Goal: Information Seeking & Learning: Learn about a topic

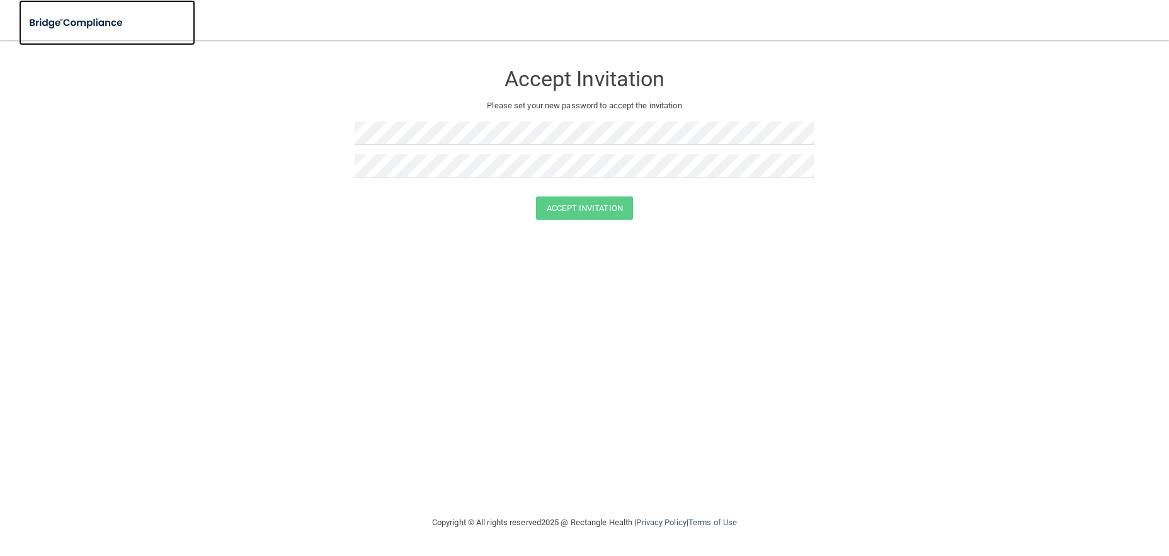
click at [37, 28] on img at bounding box center [77, 23] width 116 height 26
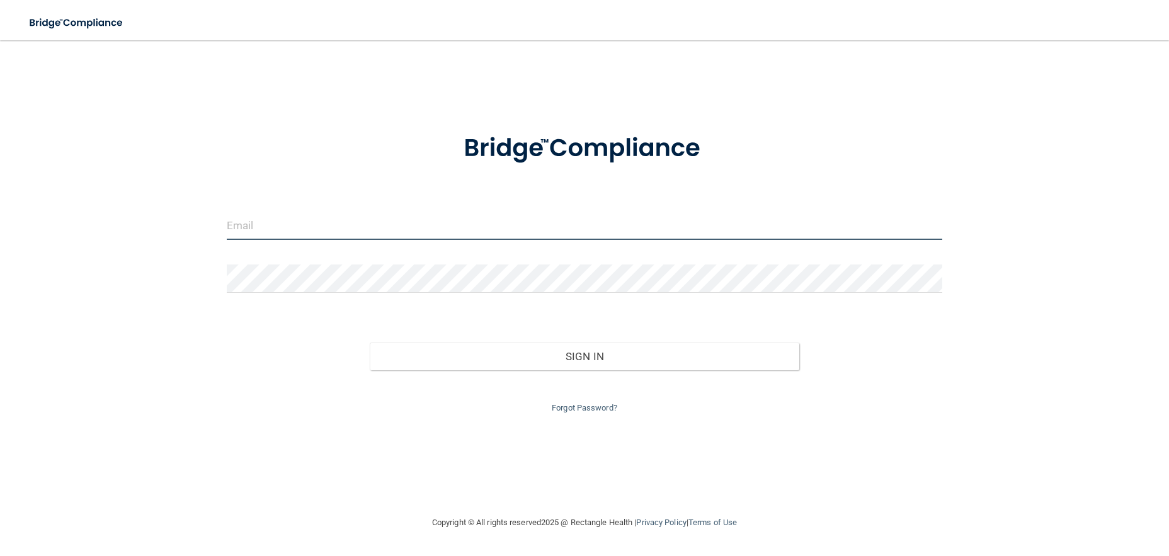
click at [314, 225] on input "email" at bounding box center [585, 226] width 716 height 28
type input "[PERSON_NAME][EMAIL_ADDRESS][DOMAIN_NAME]"
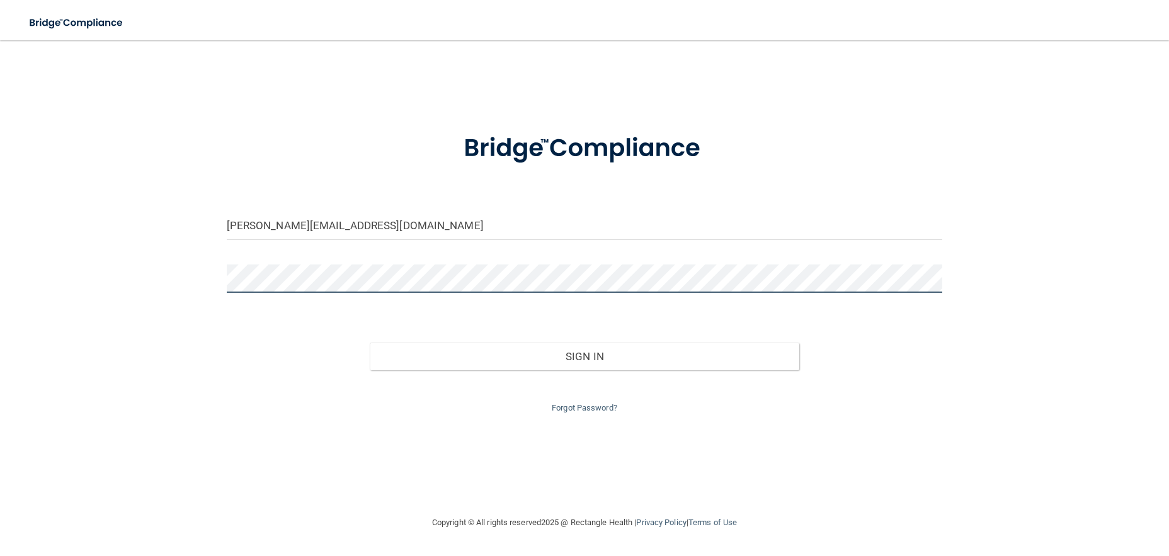
click at [370, 343] on button "Sign In" at bounding box center [585, 357] width 430 height 28
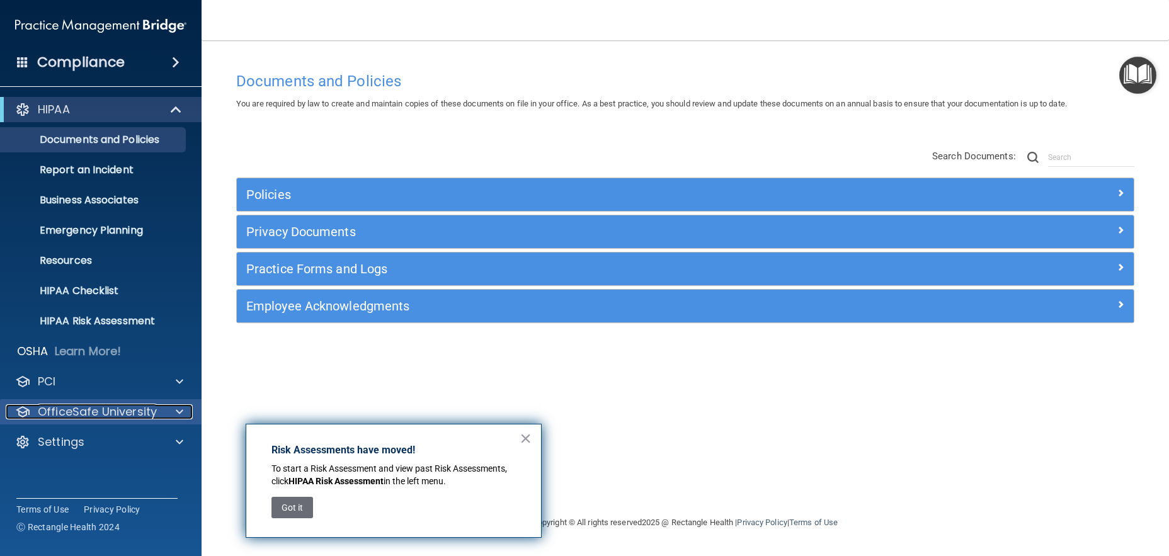
click at [89, 413] on p "OfficeSafe University" at bounding box center [97, 411] width 119 height 15
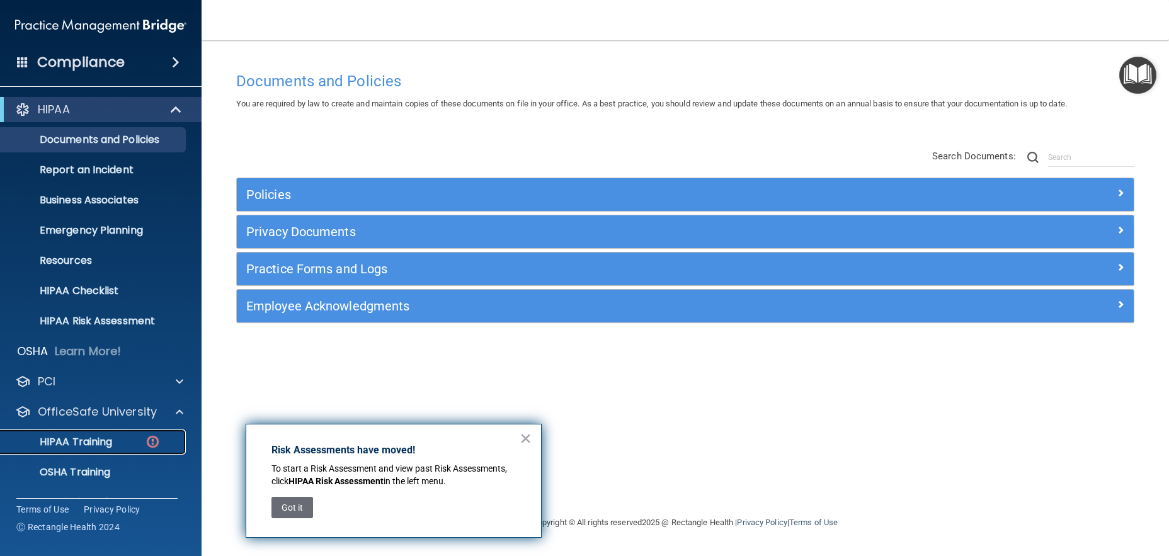
click at [89, 436] on p "HIPAA Training" at bounding box center [60, 442] width 104 height 13
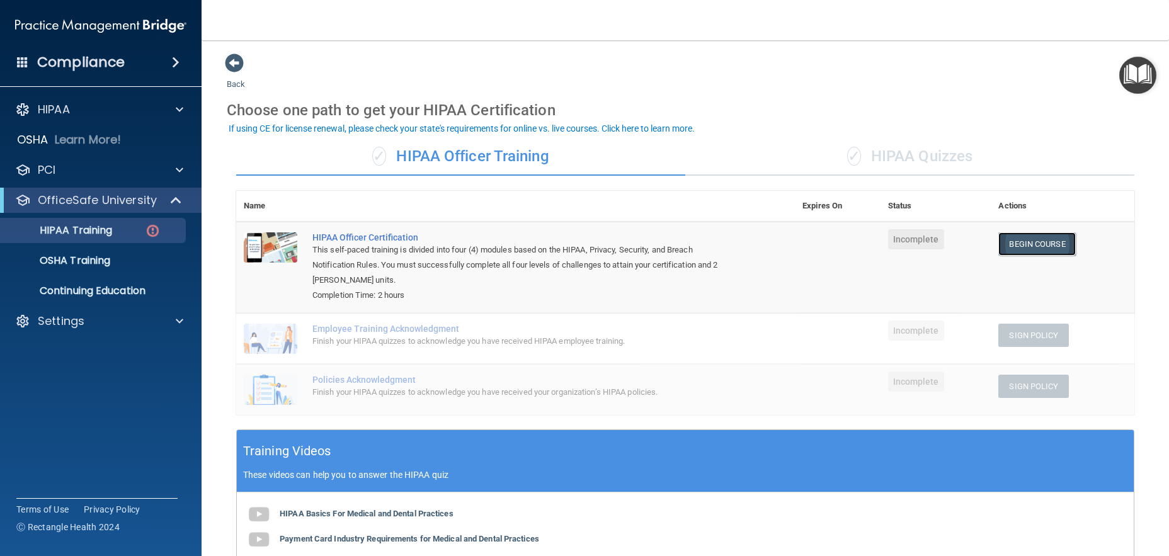
click at [1015, 247] on link "Begin Course" at bounding box center [1036, 243] width 77 height 23
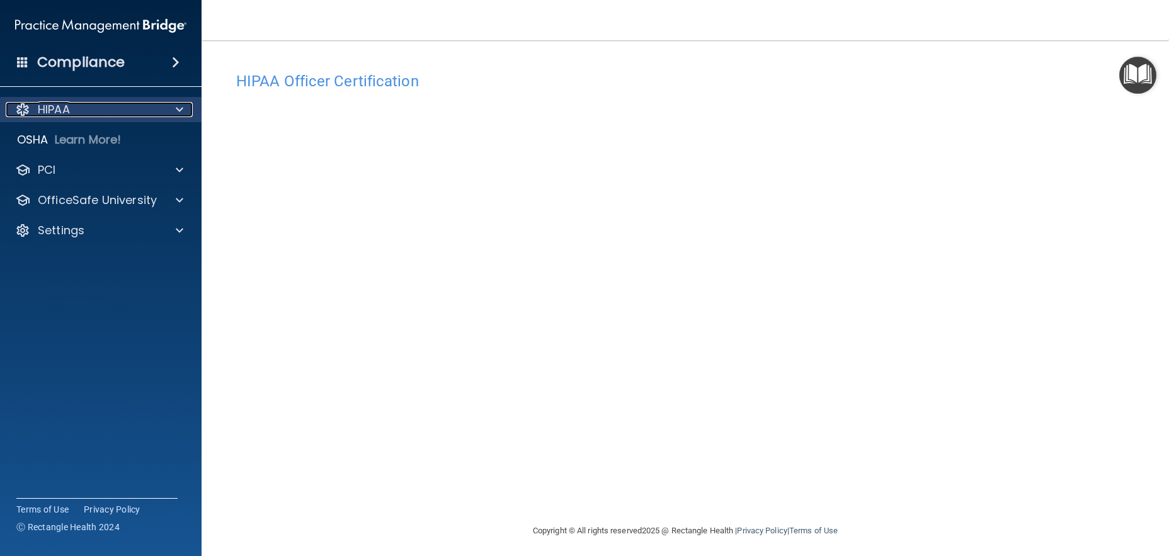
click at [172, 104] on div at bounding box center [177, 109] width 31 height 15
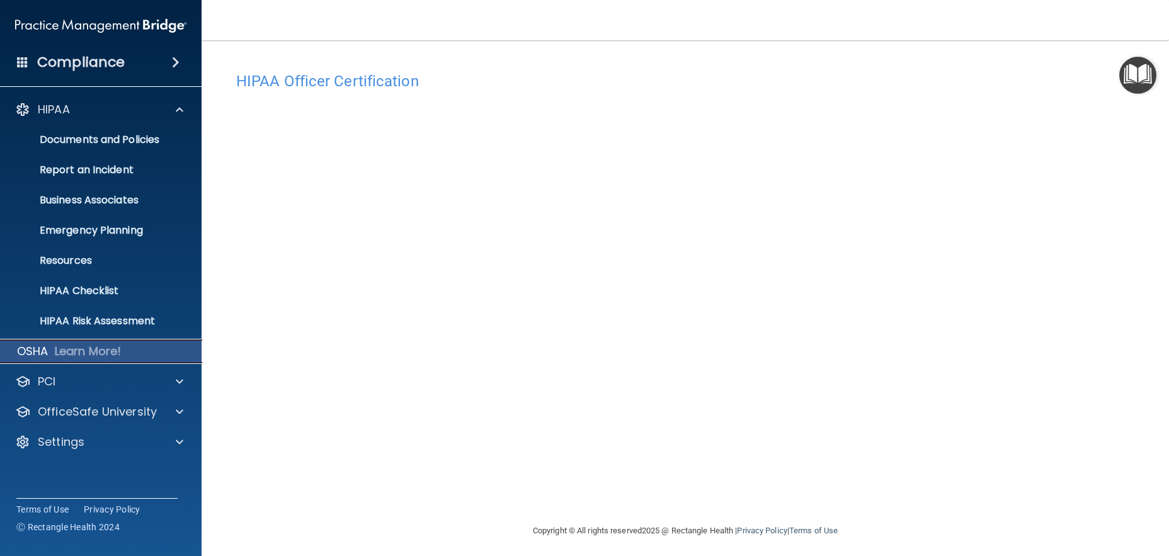
click at [113, 347] on p "Learn More!" at bounding box center [88, 351] width 67 height 15
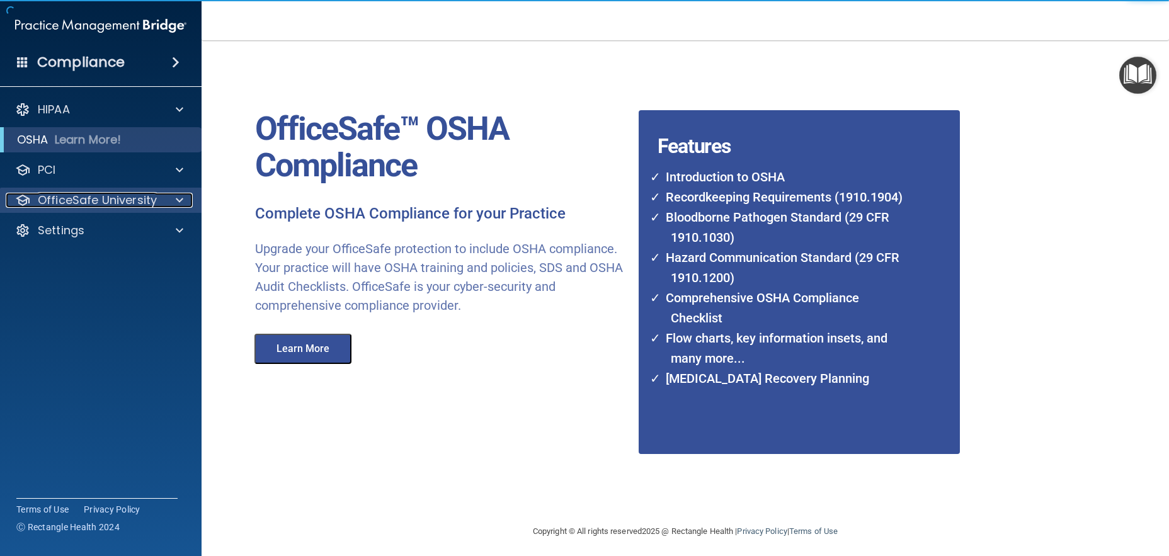
click at [136, 207] on p "OfficeSafe University" at bounding box center [97, 200] width 119 height 15
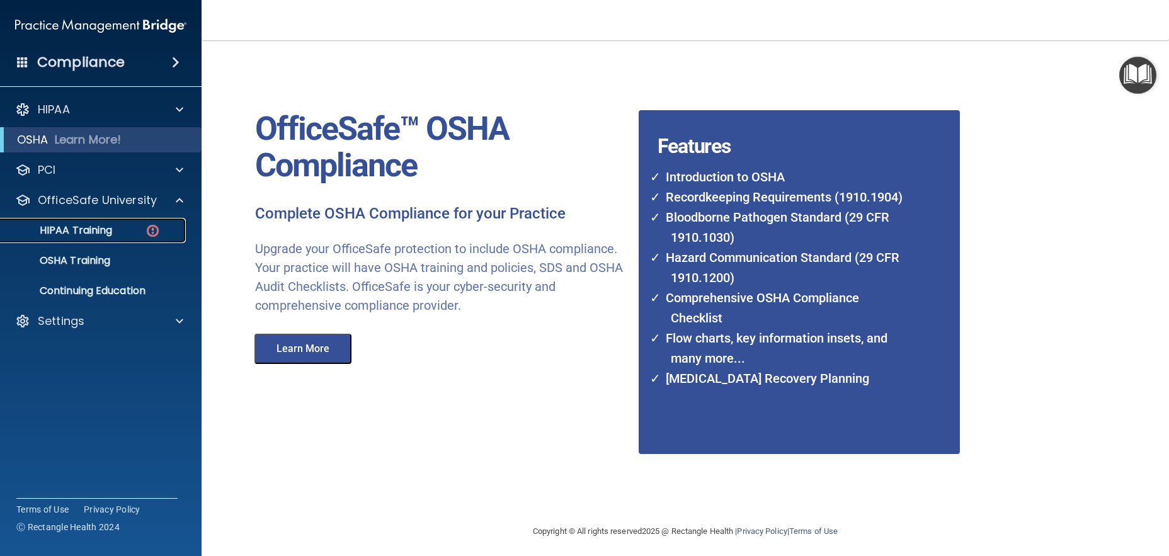
click at [127, 229] on div "HIPAA Training" at bounding box center [94, 230] width 172 height 13
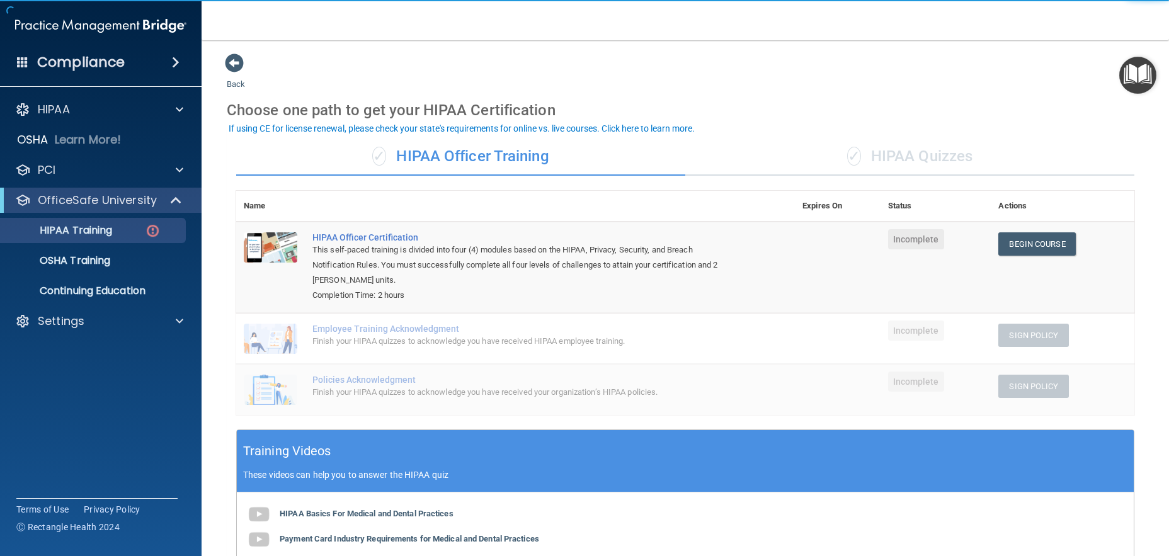
click at [880, 199] on th "Status" at bounding box center [935, 206] width 111 height 31
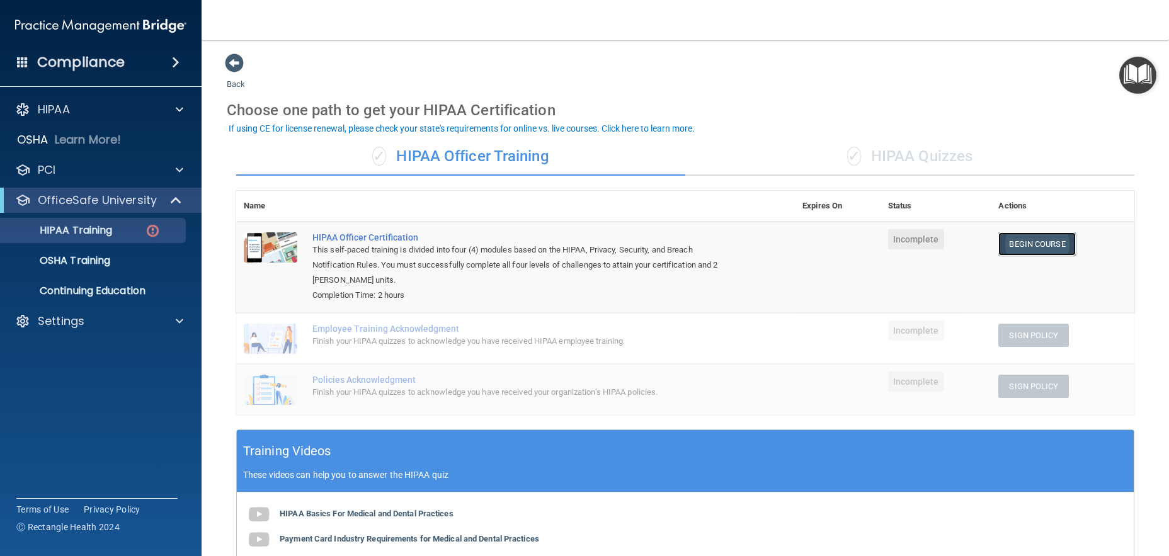
click at [1008, 238] on link "Begin Course" at bounding box center [1036, 243] width 77 height 23
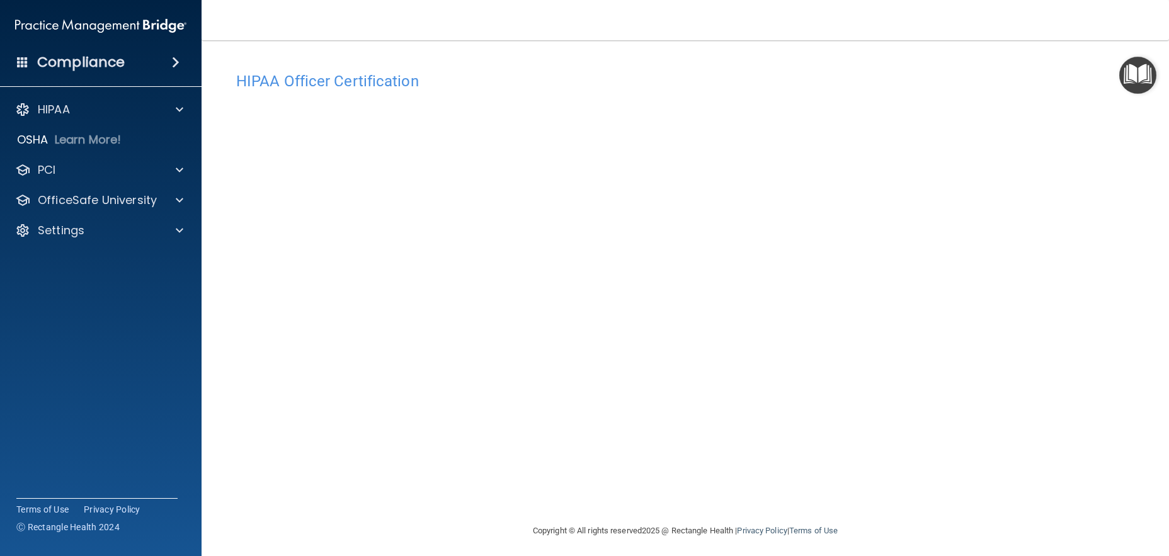
scroll to position [5, 0]
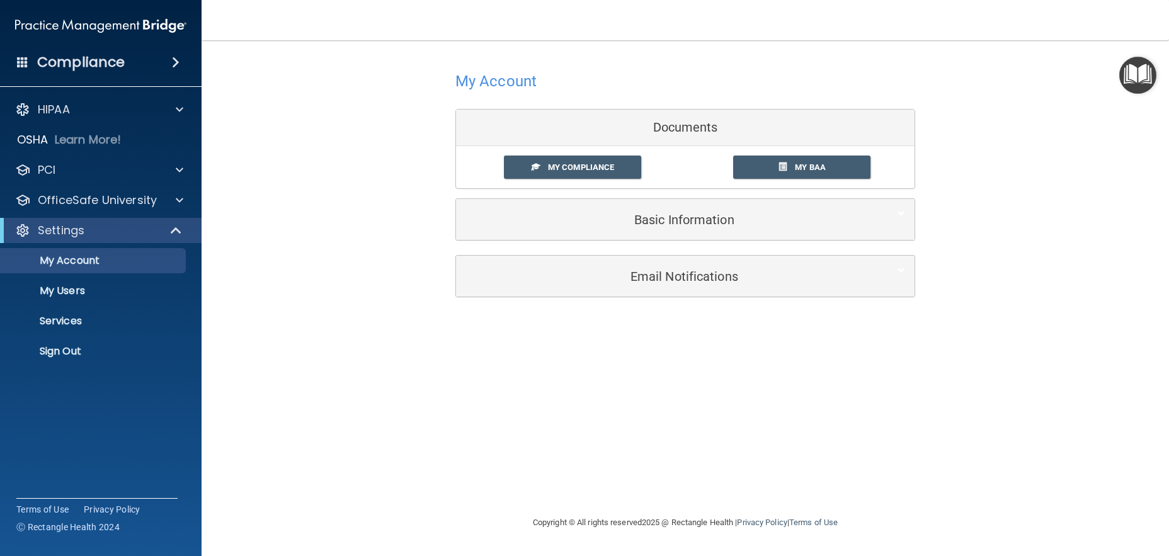
click at [738, 241] on div "Basic Information Full Name Clarissa Martinez Clarissa Last Name Martinez Dr. N…" at bounding box center [685, 219] width 460 height 42
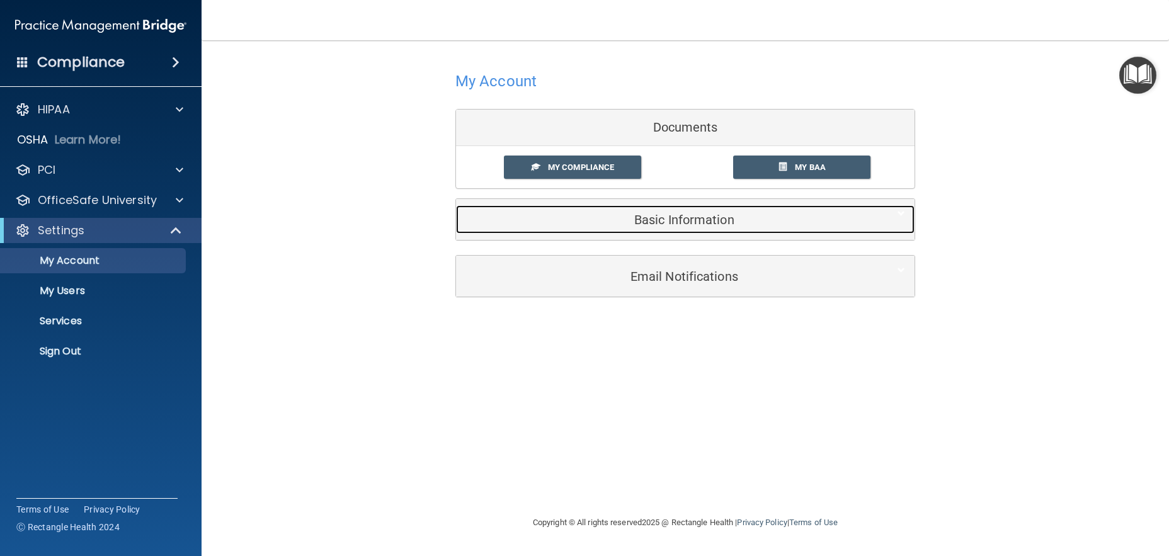
click at [734, 230] on div "Basic Information" at bounding box center [666, 219] width 420 height 28
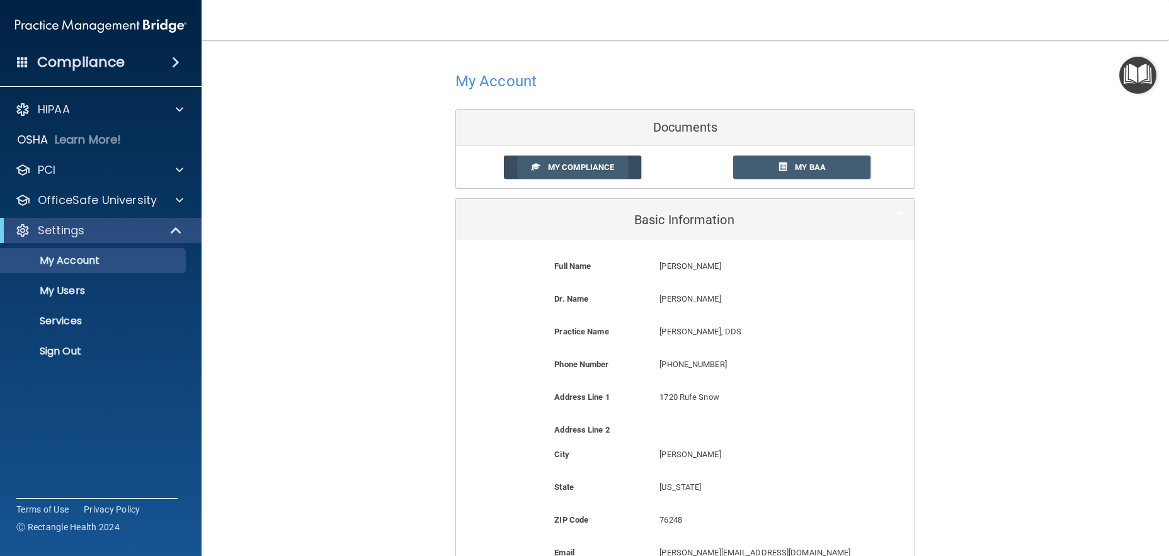
click at [595, 161] on link "My Compliance" at bounding box center [573, 167] width 138 height 23
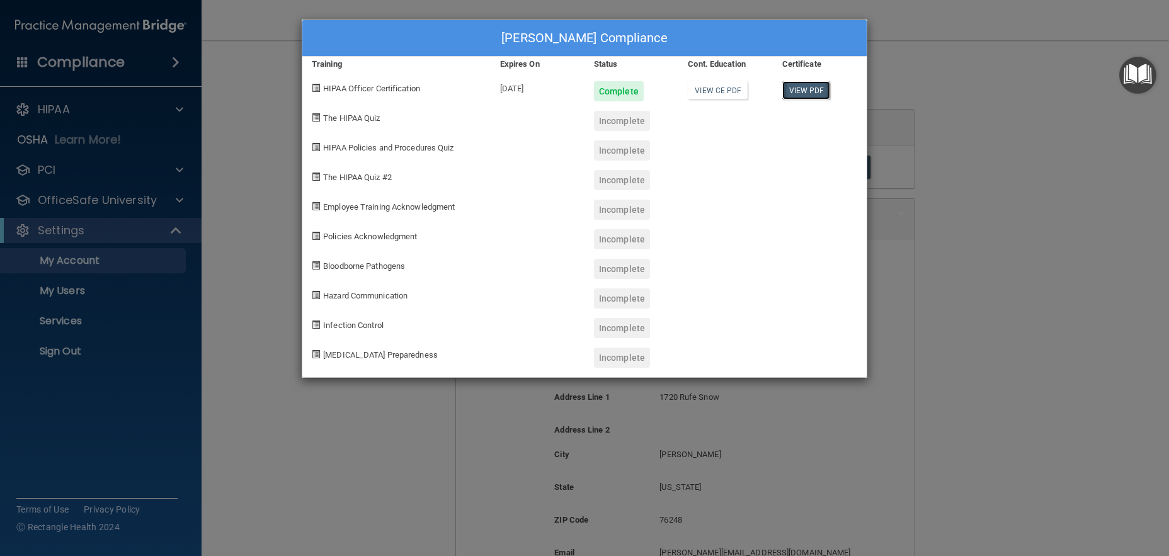
click at [806, 93] on link "View PDF" at bounding box center [806, 90] width 48 height 18
click at [850, 31] on div "Clarissa Martinez's Compliance" at bounding box center [584, 38] width 564 height 37
click at [192, 107] on div "Clarissa Martinez's Compliance Training Expires On Status Cont. Education Certi…" at bounding box center [584, 278] width 1169 height 556
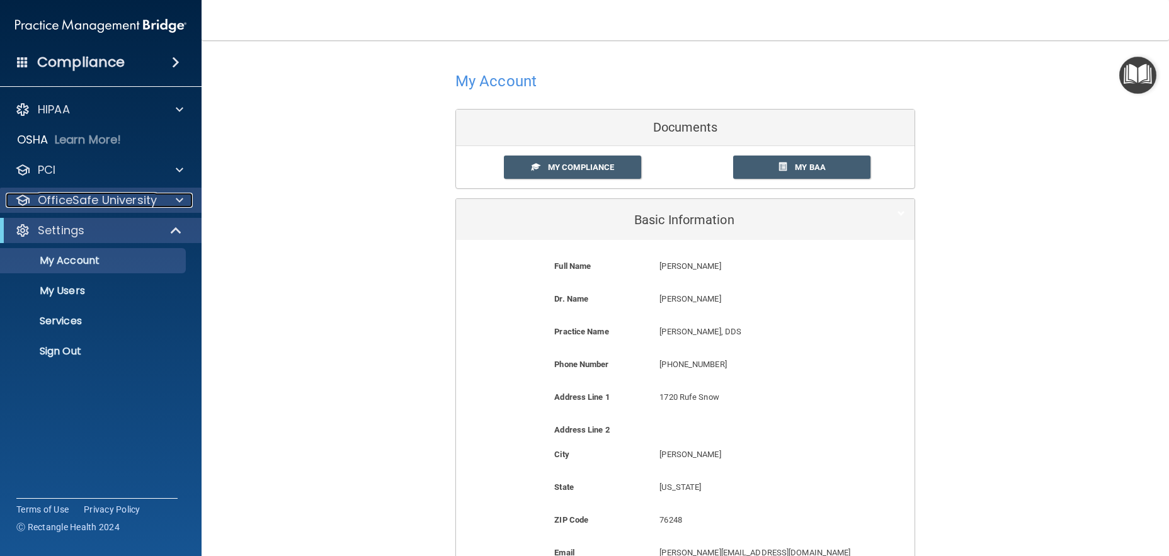
click at [92, 200] on p "OfficeSafe University" at bounding box center [97, 200] width 119 height 15
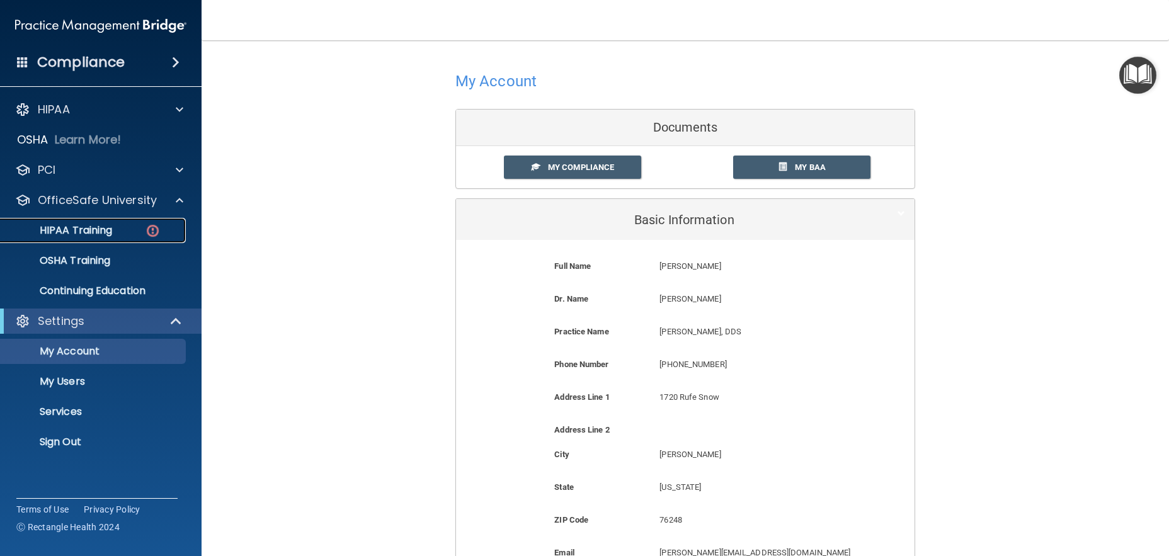
click at [96, 234] on p "HIPAA Training" at bounding box center [60, 230] width 104 height 13
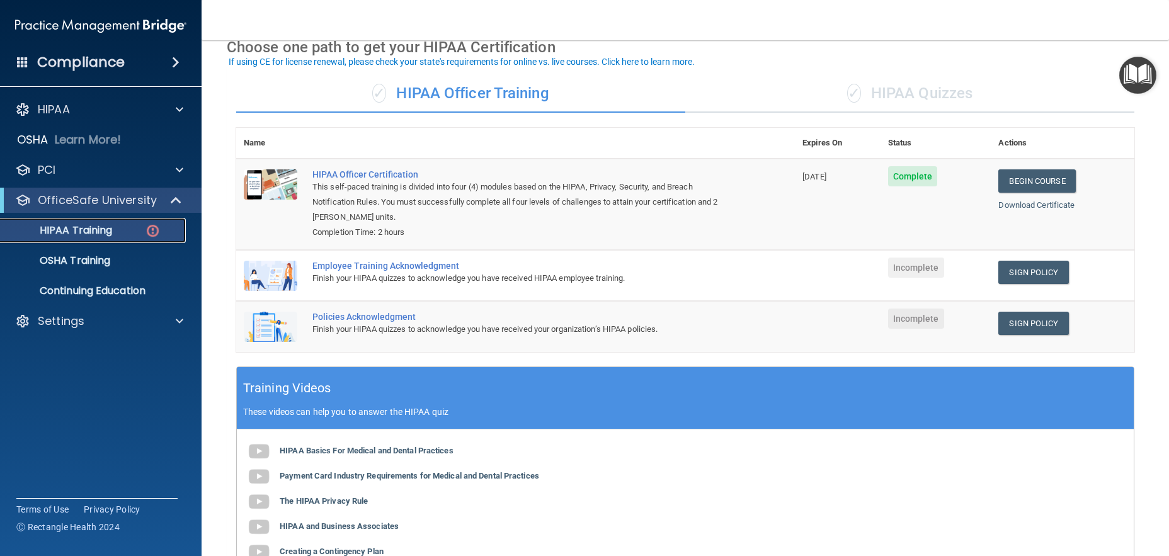
scroll to position [126, 0]
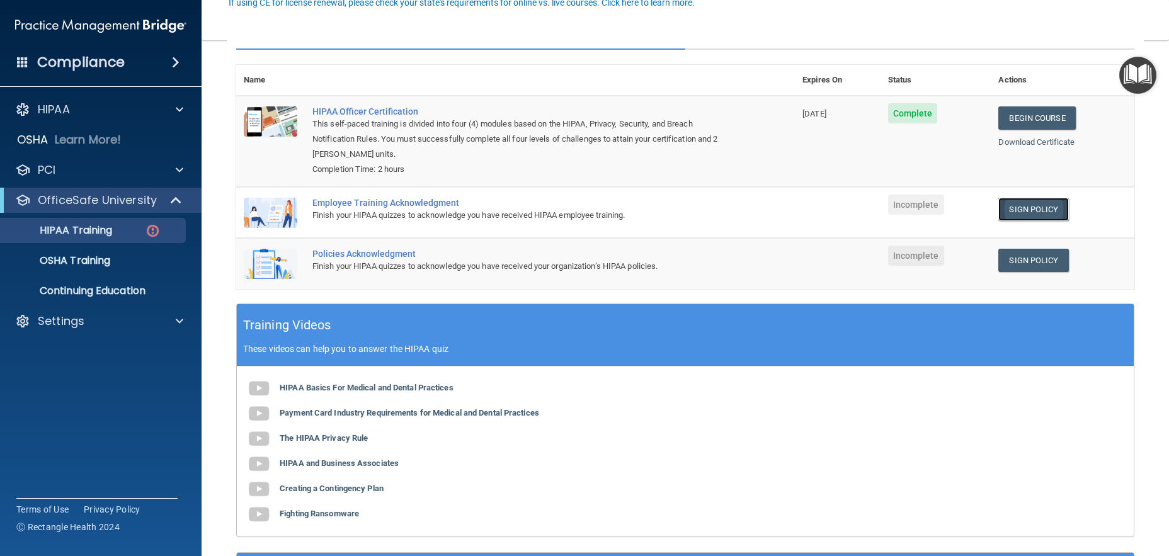
click at [1041, 198] on link "Sign Policy" at bounding box center [1033, 209] width 70 height 23
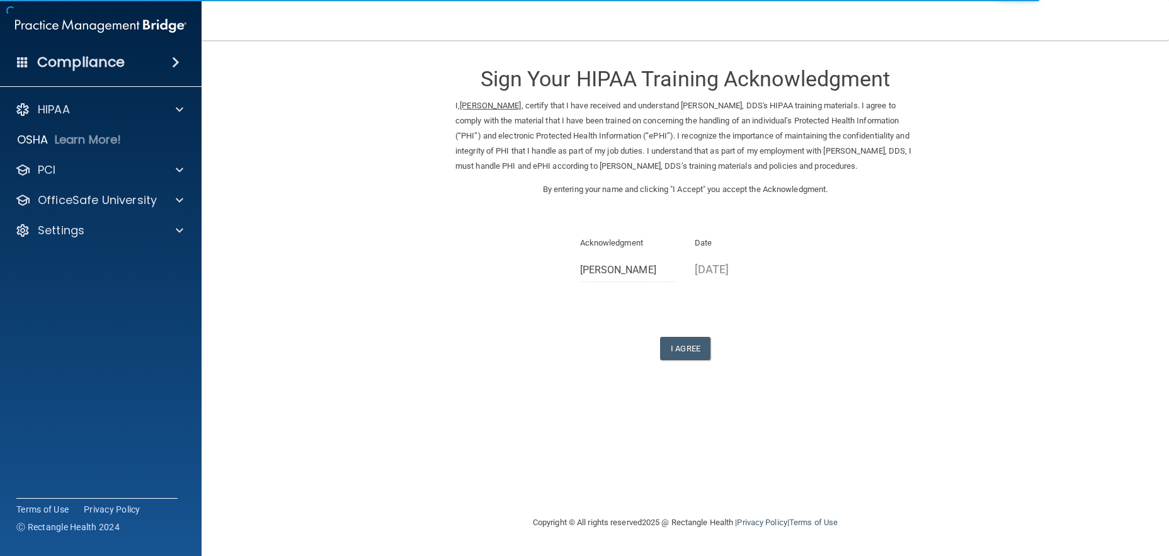
click at [722, 284] on div "Date 08/19/2025" at bounding box center [742, 263] width 115 height 54
click at [724, 267] on p "08/19/2025" at bounding box center [743, 269] width 96 height 21
click at [696, 348] on button "I Agree" at bounding box center [685, 348] width 50 height 23
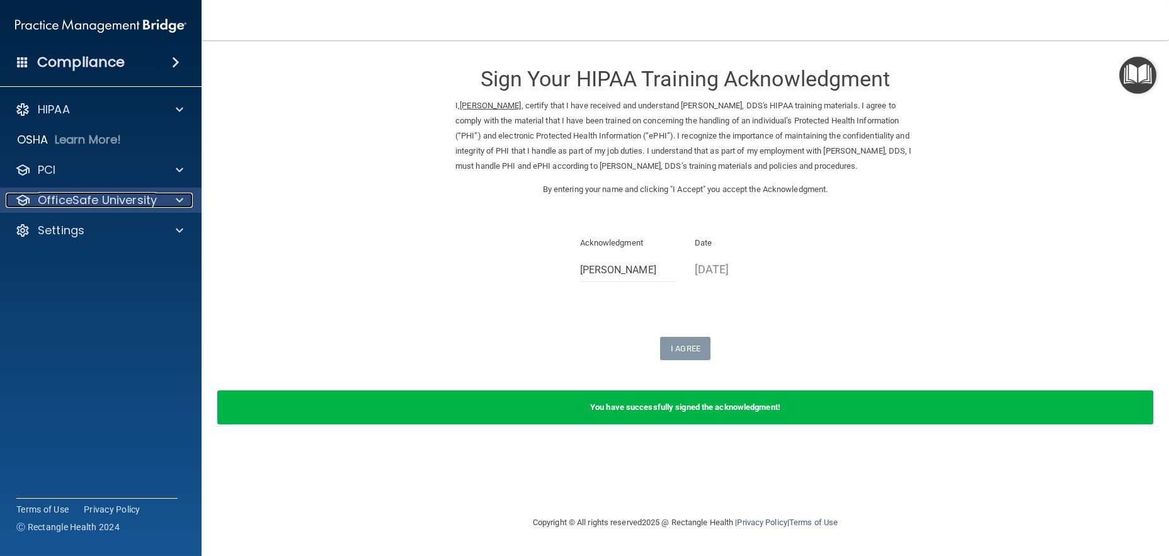
click at [124, 196] on p "OfficeSafe University" at bounding box center [97, 200] width 119 height 15
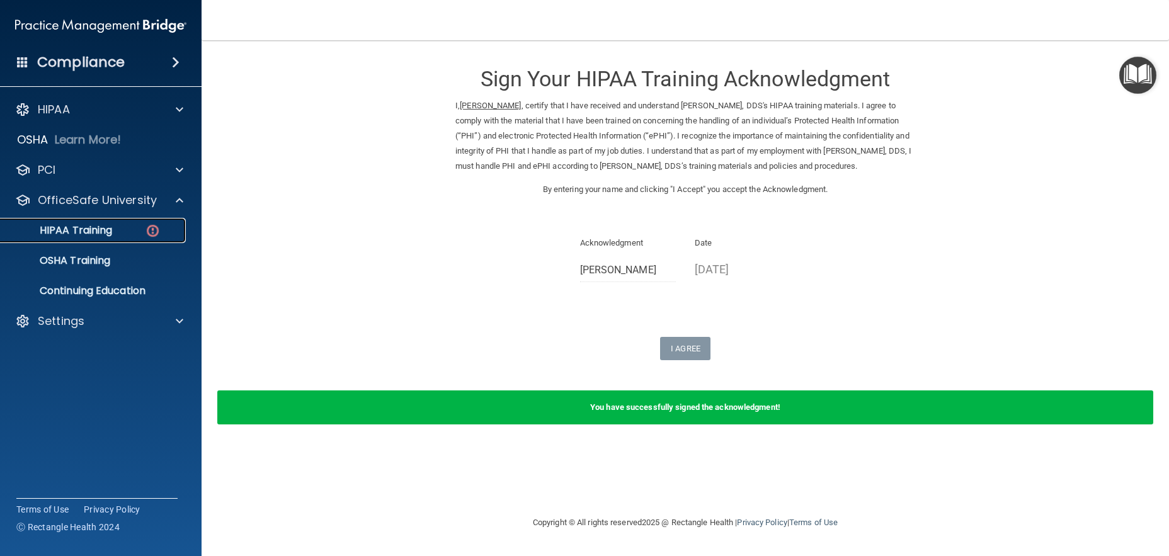
click at [117, 224] on div "HIPAA Training" at bounding box center [94, 230] width 172 height 13
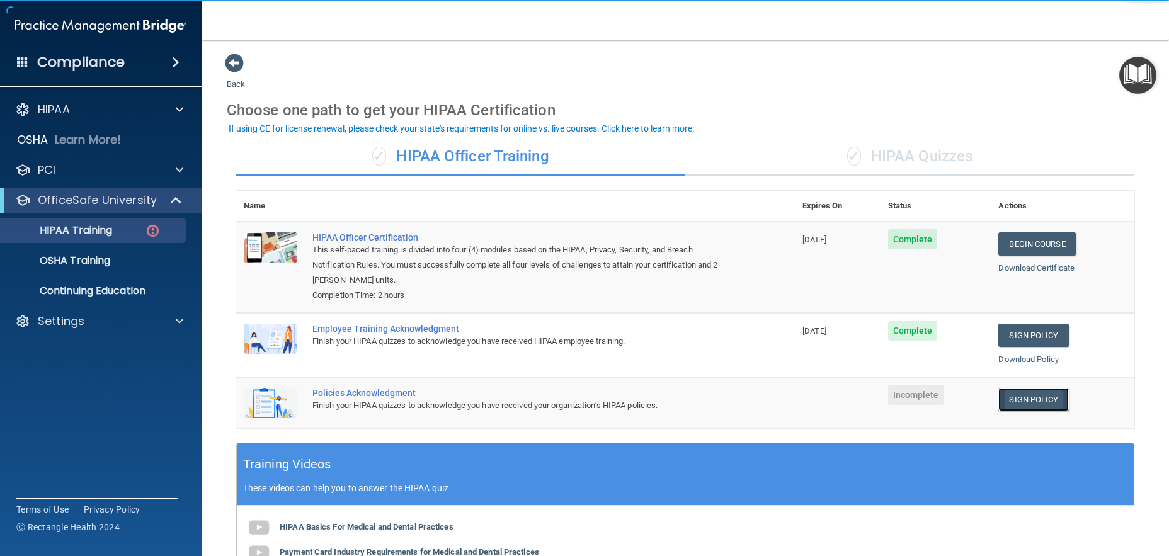
click at [1004, 404] on link "Sign Policy" at bounding box center [1033, 399] width 70 height 23
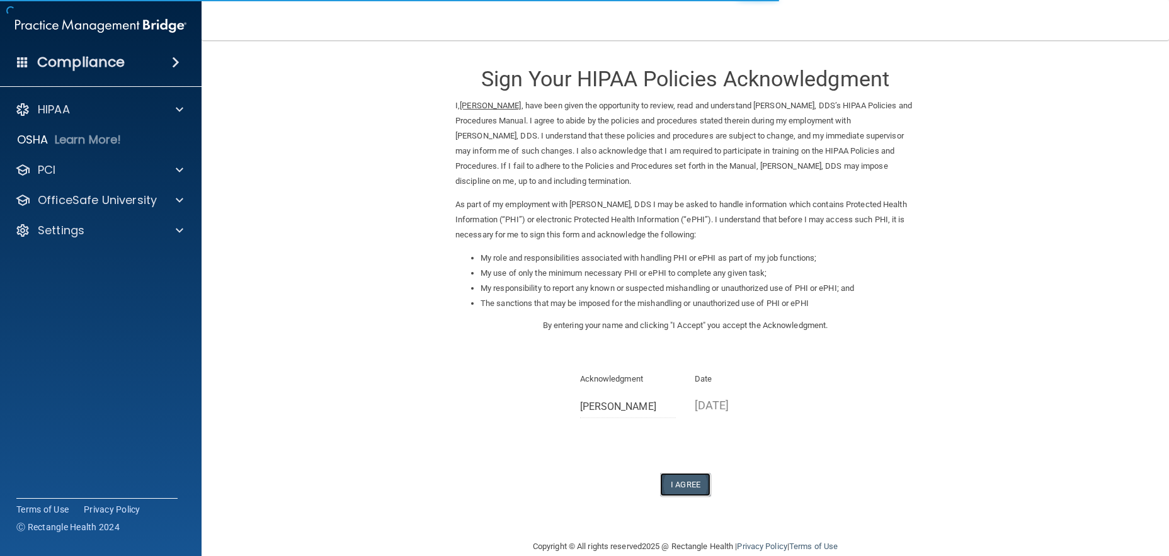
click at [660, 483] on button "I Agree" at bounding box center [685, 484] width 50 height 23
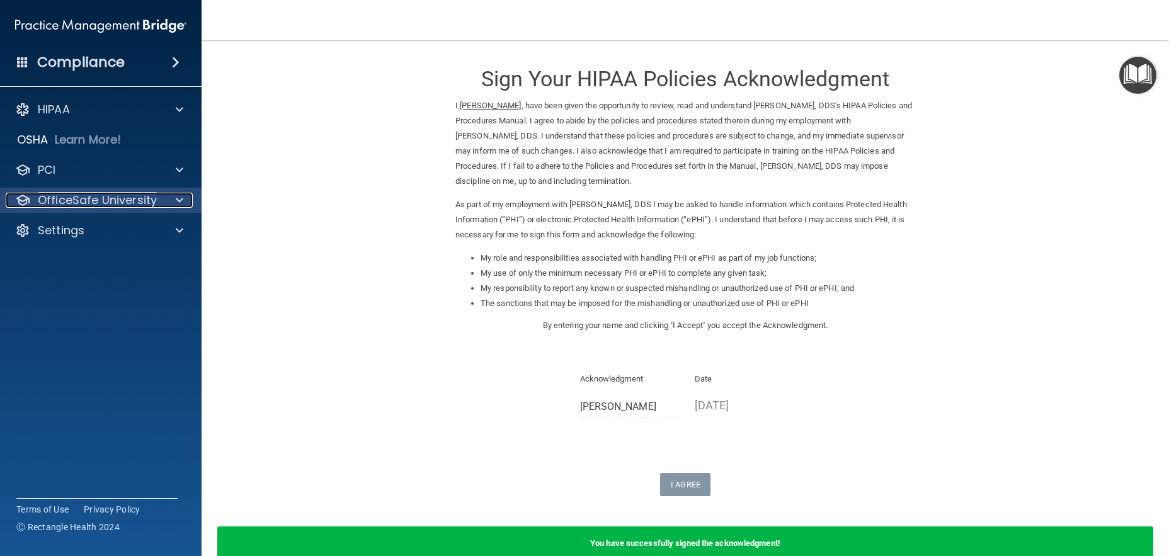
click at [71, 195] on p "OfficeSafe University" at bounding box center [97, 200] width 119 height 15
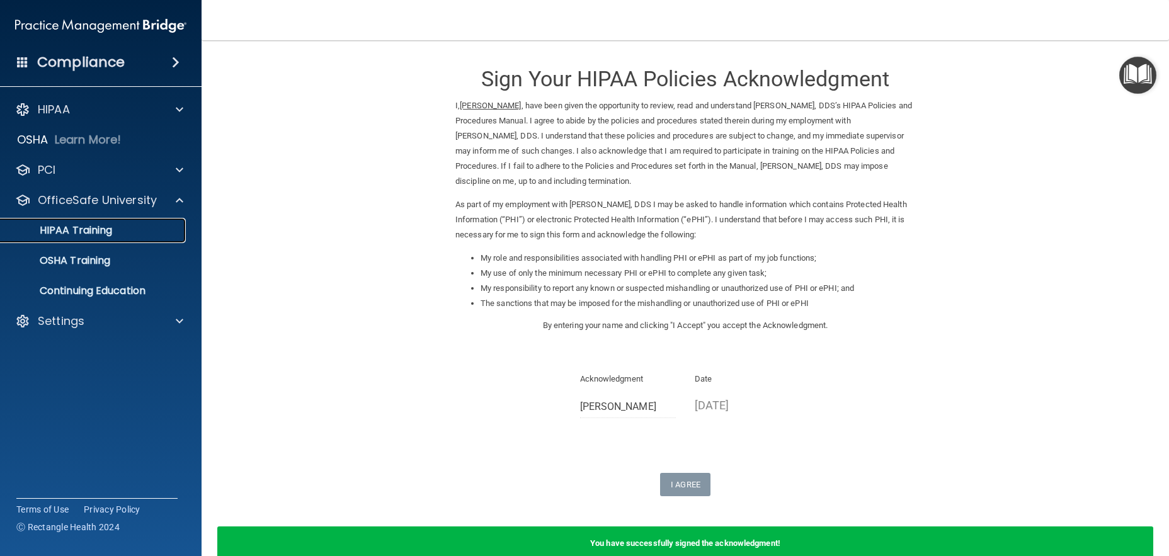
click at [85, 228] on p "HIPAA Training" at bounding box center [60, 230] width 104 height 13
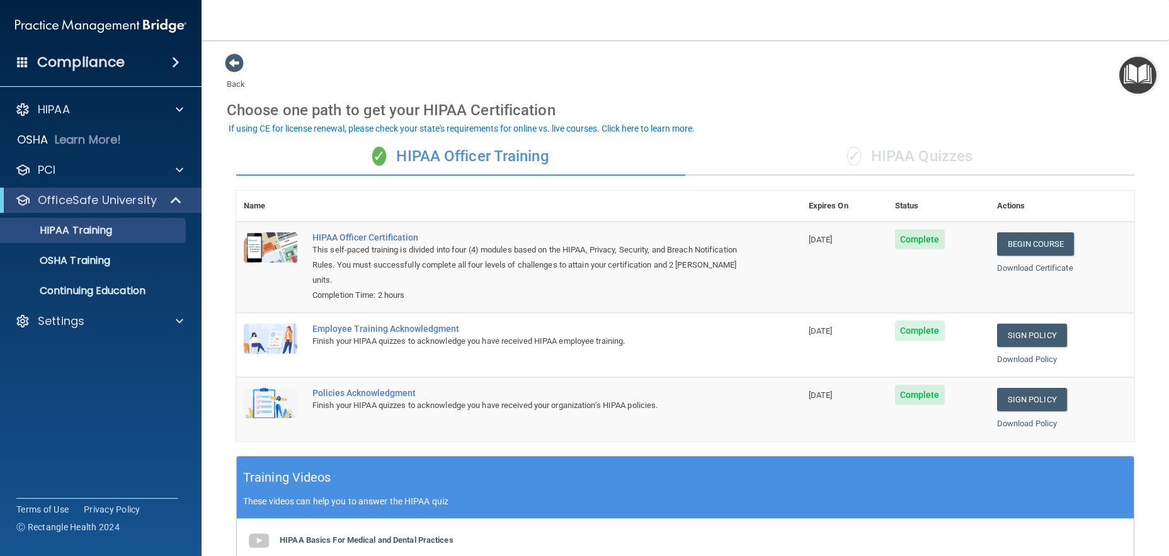
click at [925, 162] on div "✓ HIPAA Quizzes" at bounding box center [909, 157] width 449 height 38
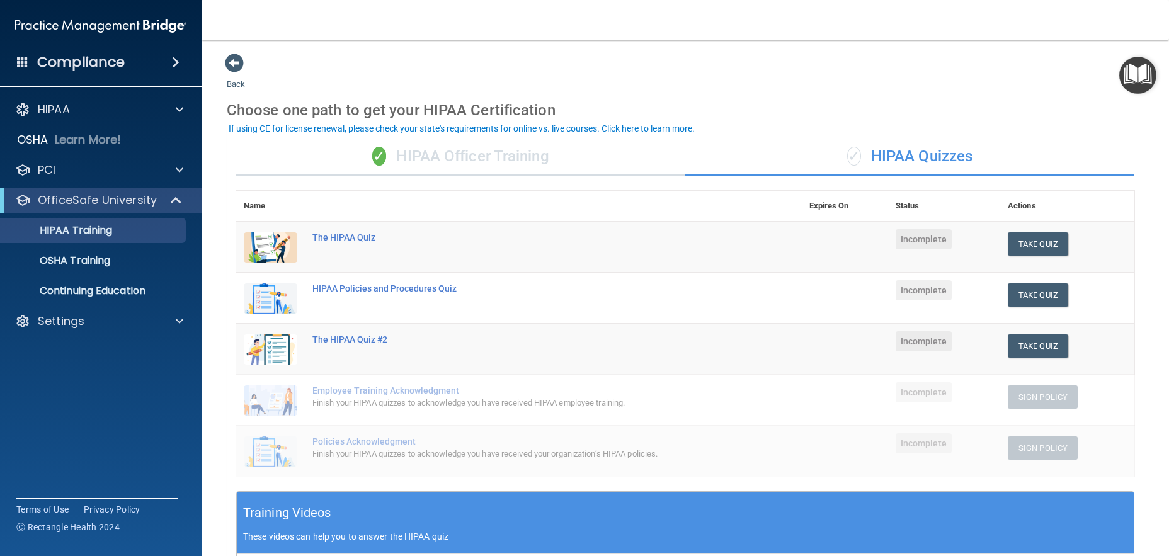
click at [390, 151] on div "✓ HIPAA Officer Training" at bounding box center [460, 157] width 449 height 38
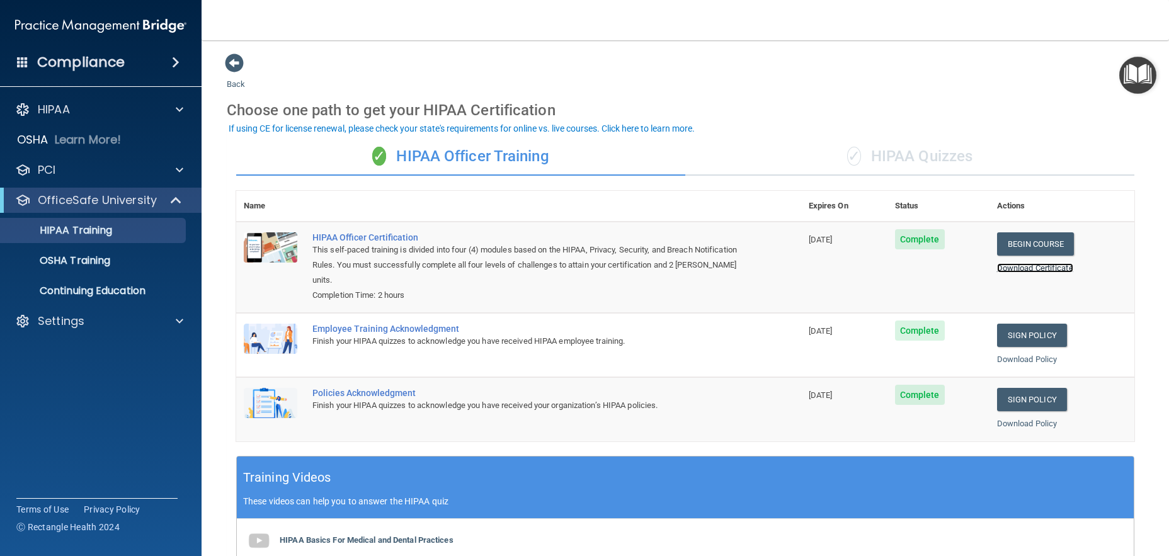
click at [1010, 272] on link "Download Certificate" at bounding box center [1035, 267] width 76 height 9
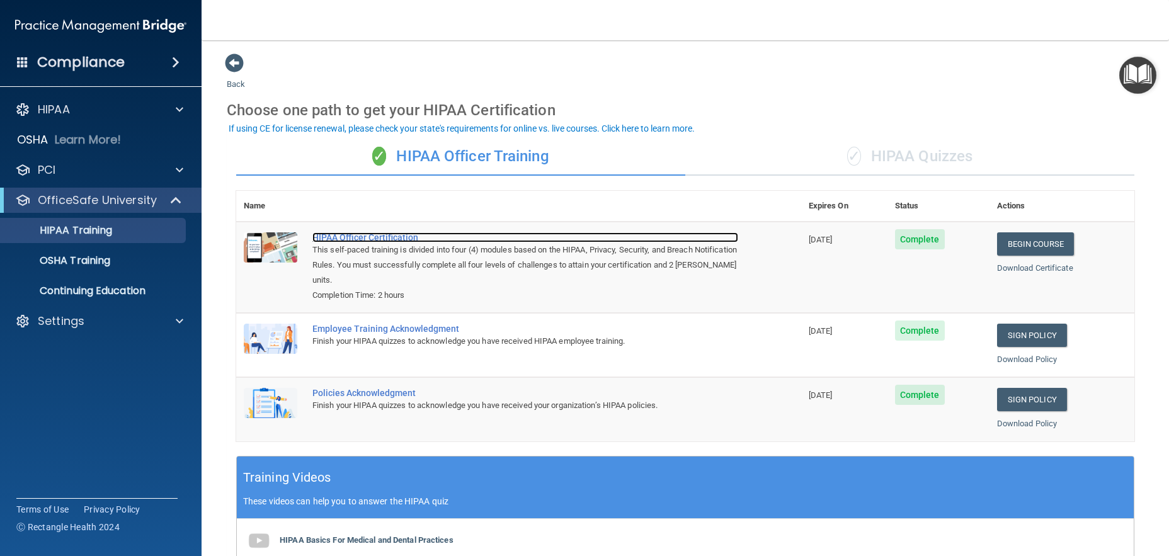
click at [390, 233] on div "HIPAA Officer Certification" at bounding box center [525, 237] width 426 height 10
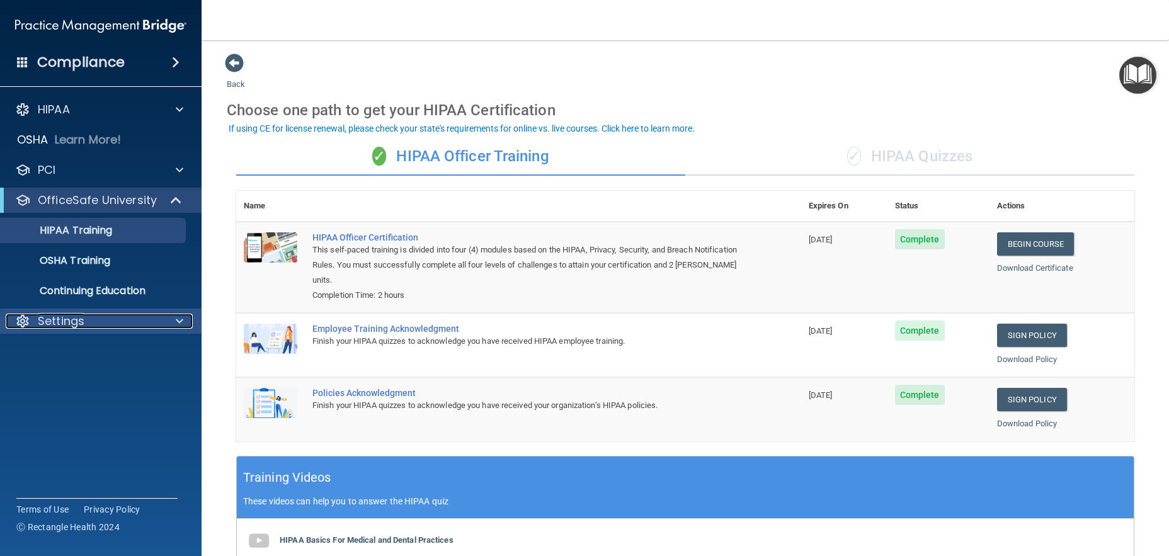
click at [45, 327] on p "Settings" at bounding box center [61, 321] width 47 height 15
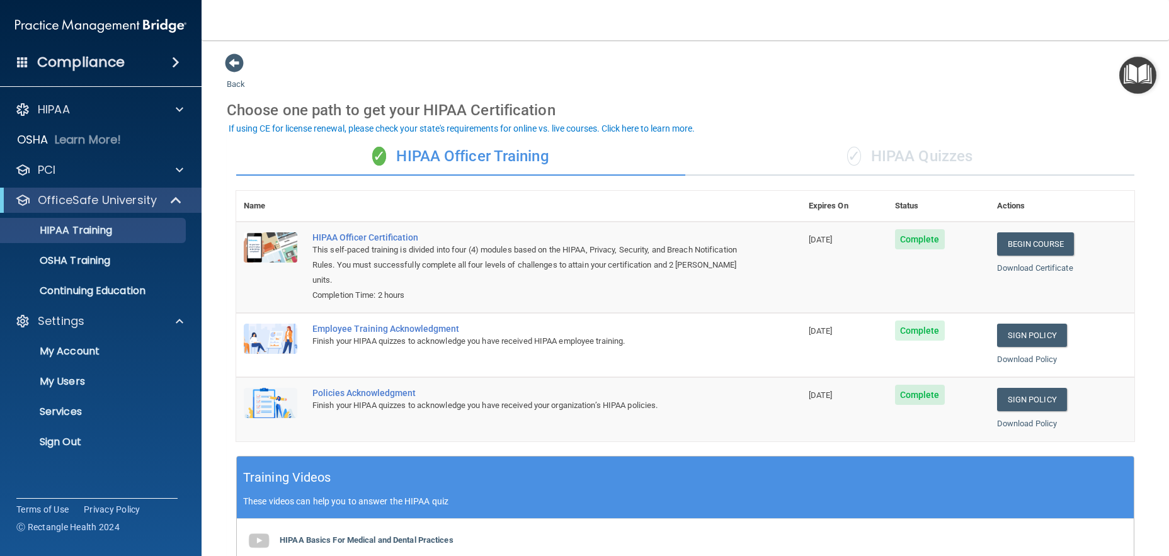
click at [69, 367] on ul "My Account My Users Services Sign Out" at bounding box center [101, 394] width 228 height 121
click at [75, 356] on p "My Account" at bounding box center [94, 351] width 172 height 13
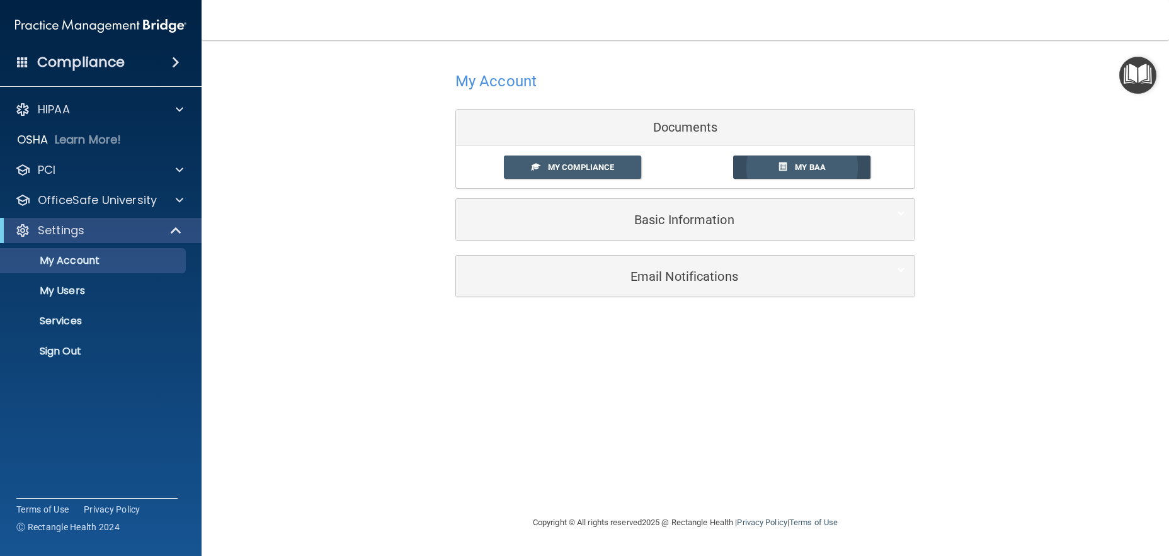
click at [783, 160] on link "My BAA" at bounding box center [802, 167] width 138 height 23
click at [584, 176] on link "My Compliance" at bounding box center [573, 167] width 138 height 23
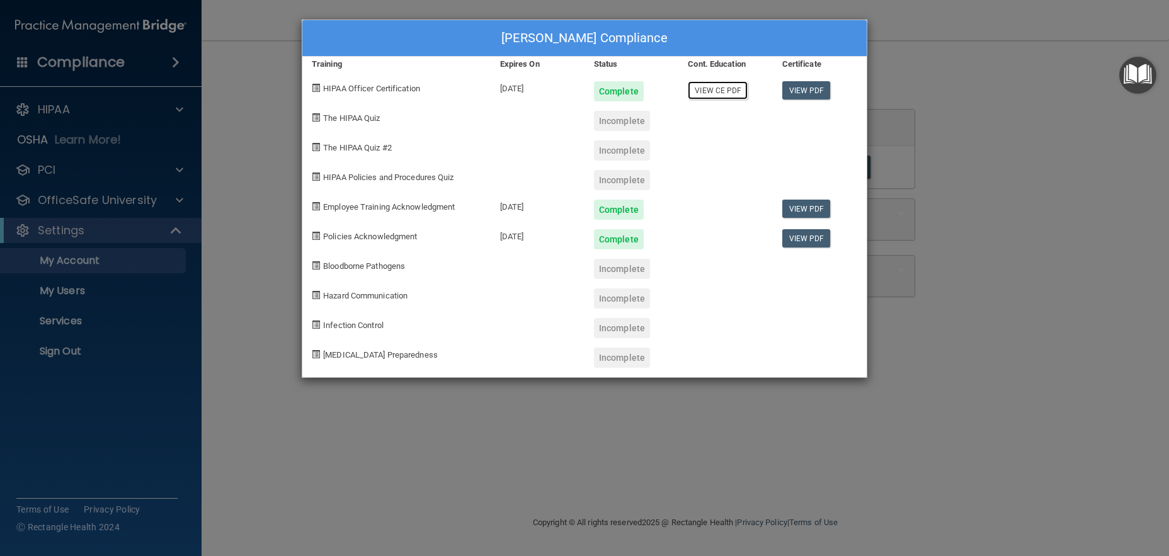
click at [706, 89] on link "View CE PDF" at bounding box center [718, 90] width 60 height 18
click at [1054, 67] on div "Clarissa Martinez's Compliance Training Expires On Status Cont. Education Certi…" at bounding box center [584, 278] width 1169 height 556
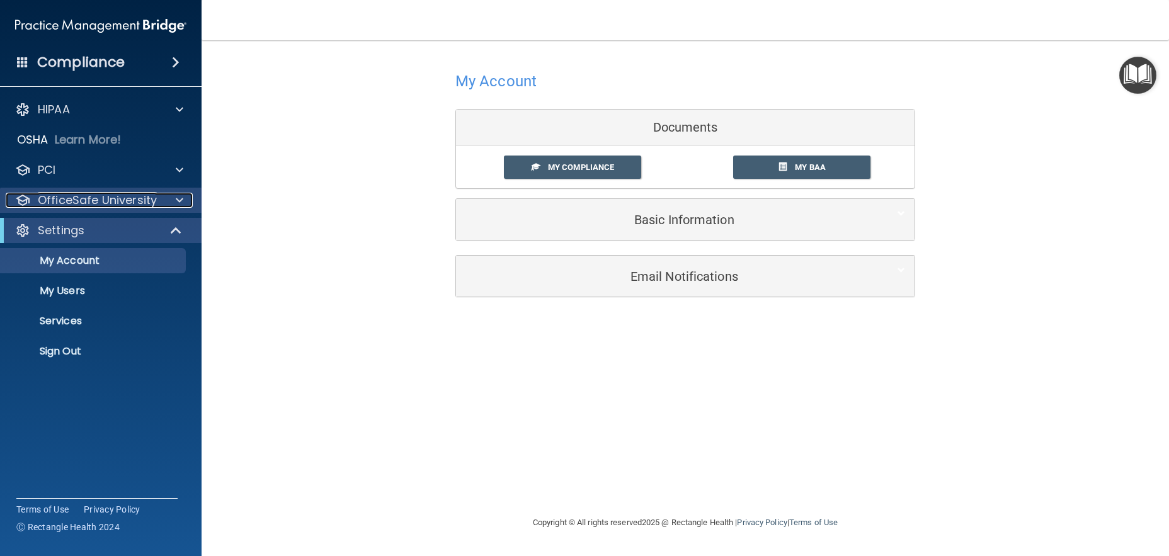
click at [112, 205] on p "OfficeSafe University" at bounding box center [97, 200] width 119 height 15
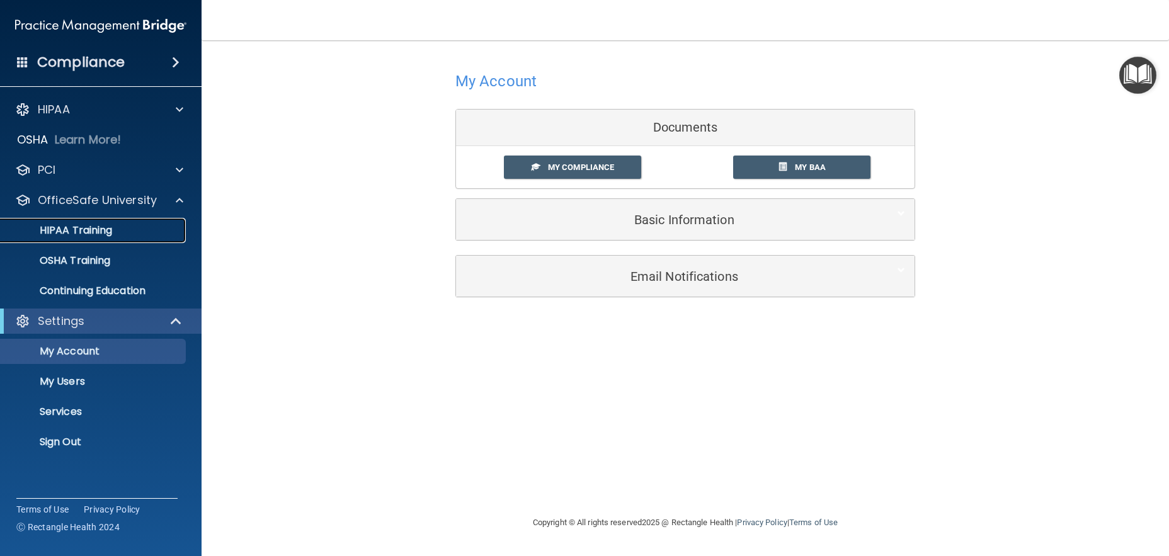
click at [110, 227] on p "HIPAA Training" at bounding box center [60, 230] width 104 height 13
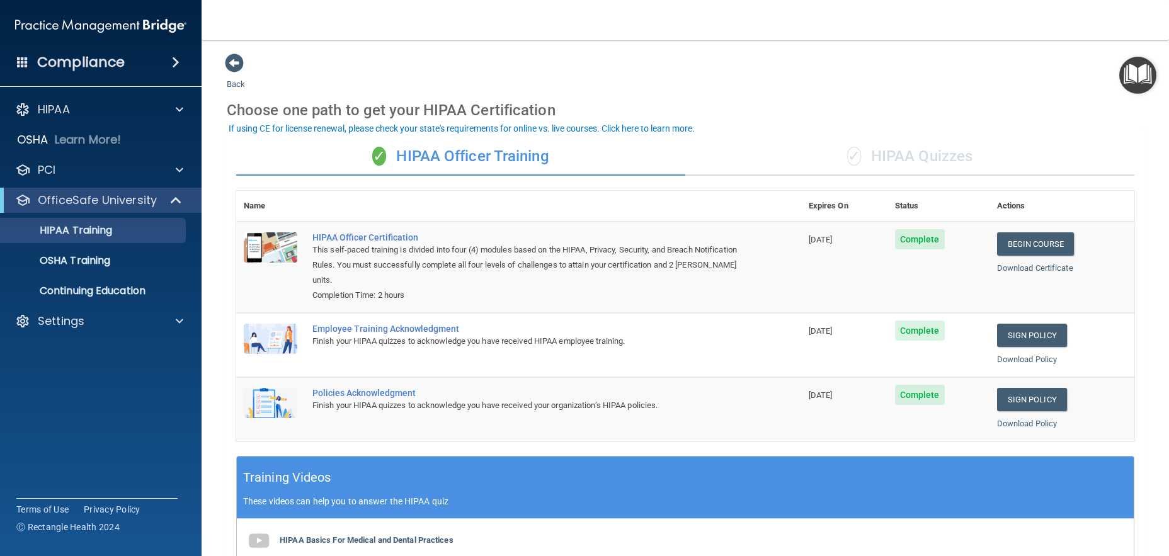
click at [855, 156] on span "✓" at bounding box center [854, 156] width 14 height 19
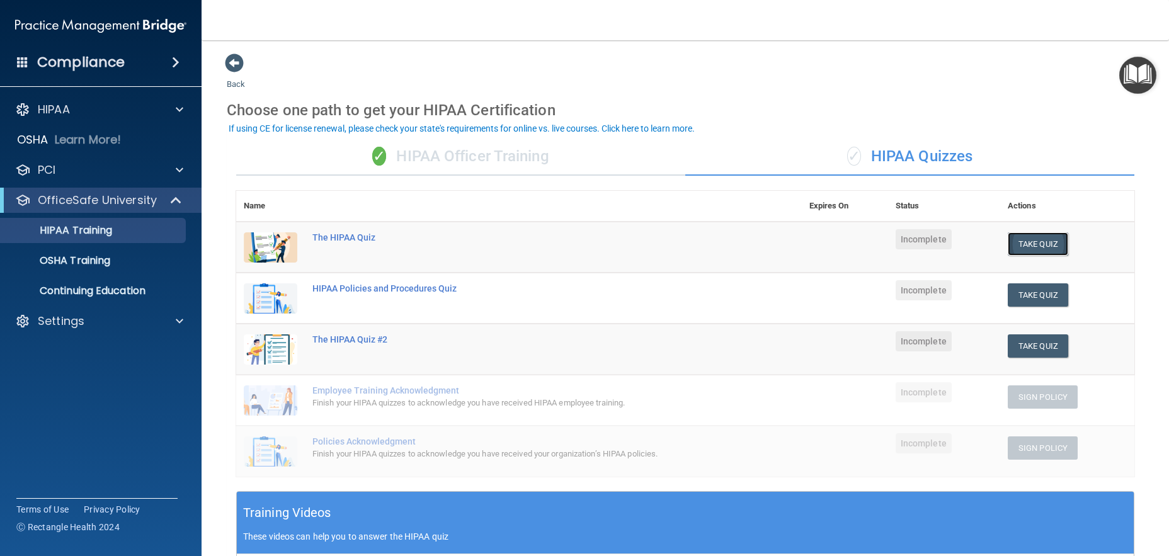
click at [1034, 246] on button "Take Quiz" at bounding box center [1038, 243] width 60 height 23
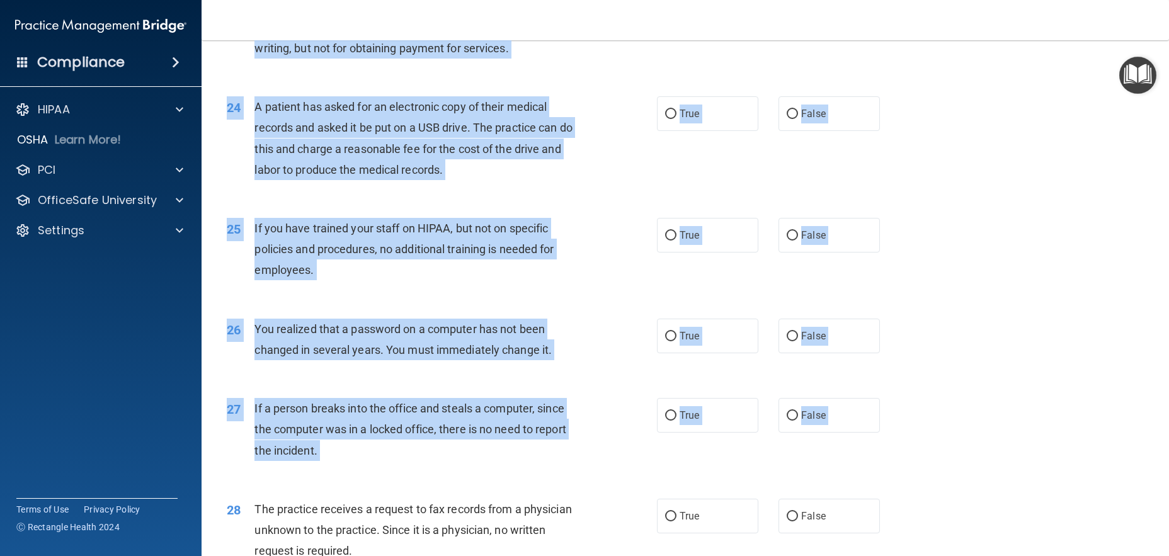
scroll to position [2509, 0]
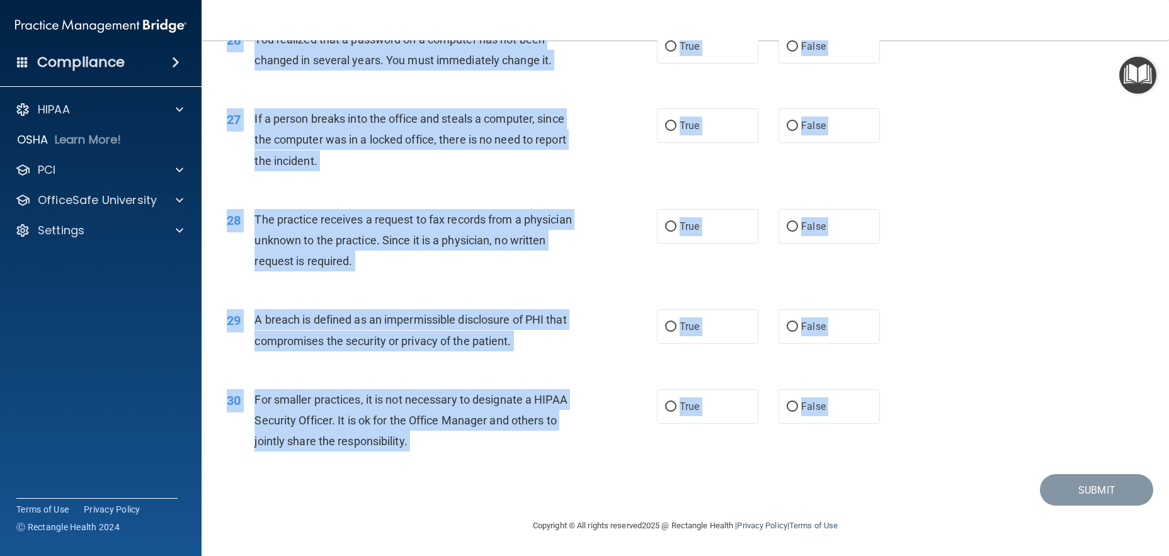
drag, startPoint x: 230, startPoint y: 52, endPoint x: 452, endPoint y: 569, distance: 563.4
click at [452, 555] on html "Compliance HIPAA Documents and Policies Report an Incident Business Associates …" at bounding box center [584, 278] width 1169 height 556
copy main "The HIPAA Quiz This quiz doesn’t expire until . Are you sure you want to take t…"
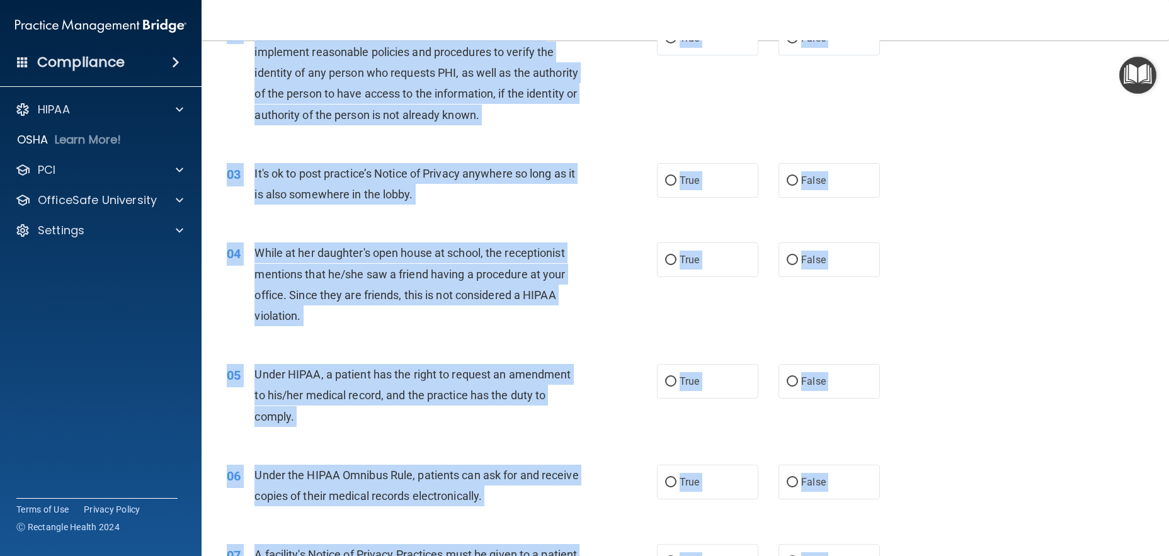
scroll to position [0, 0]
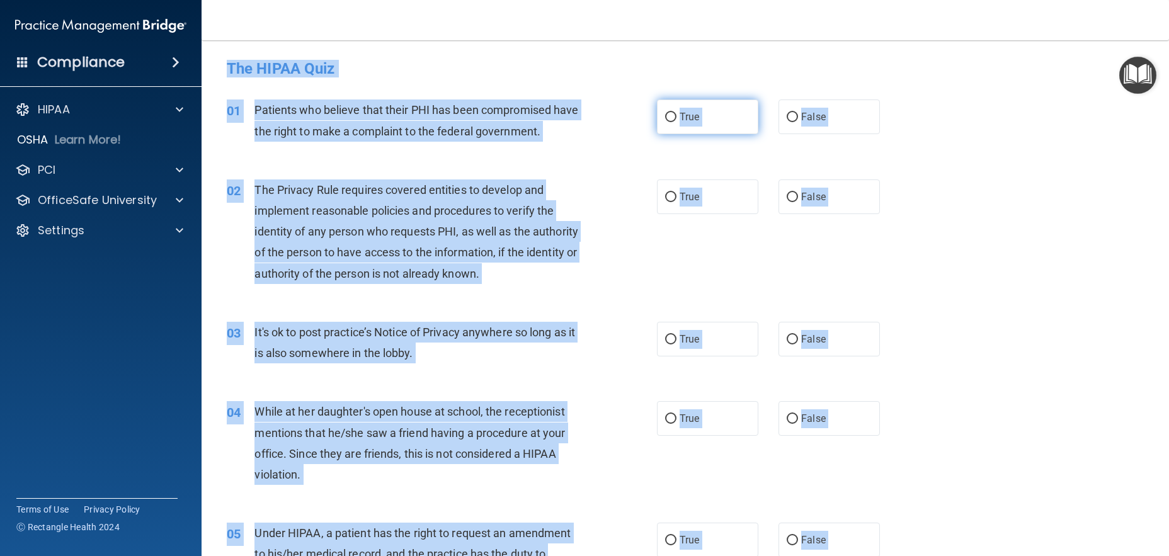
click at [675, 127] on label "True" at bounding box center [707, 117] width 101 height 35
click at [675, 122] on input "True" at bounding box center [670, 117] width 11 height 9
radio input "true"
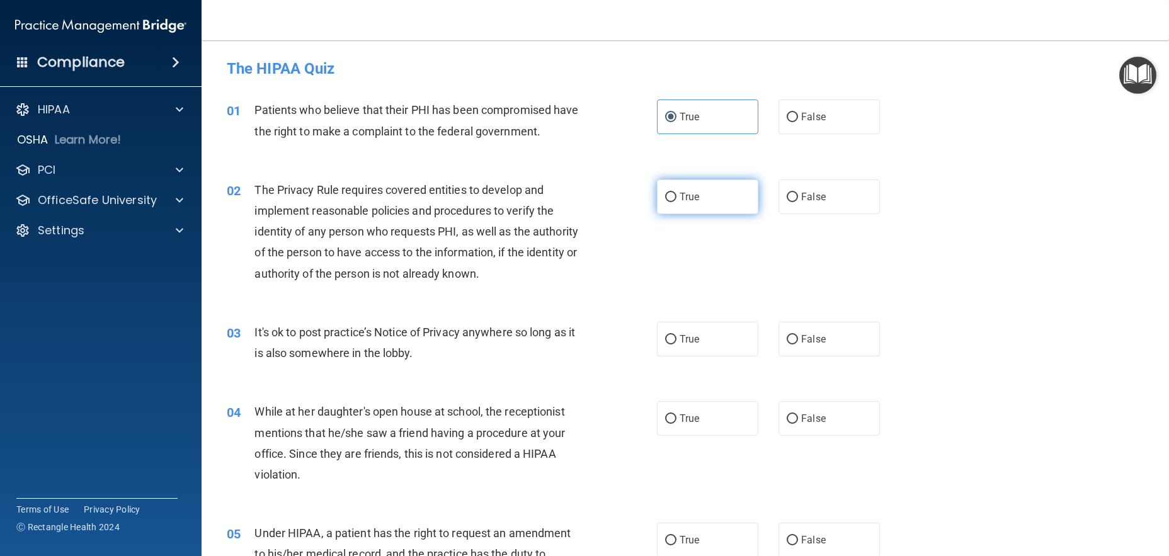
click at [680, 192] on span "True" at bounding box center [690, 197] width 20 height 12
click at [676, 193] on input "True" at bounding box center [670, 197] width 11 height 9
radio input "true"
click at [836, 351] on label "False" at bounding box center [828, 339] width 101 height 35
click at [798, 345] on input "False" at bounding box center [792, 339] width 11 height 9
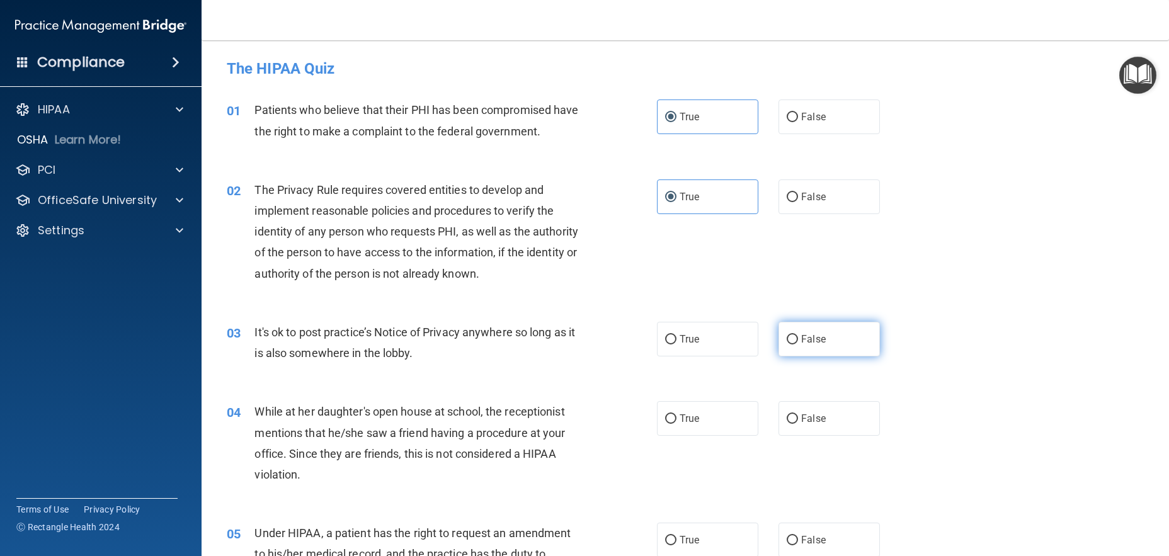
radio input "true"
click at [784, 412] on label "False" at bounding box center [828, 418] width 101 height 35
click at [787, 414] on input "False" at bounding box center [792, 418] width 11 height 9
radio input "true"
click at [815, 543] on span "False" at bounding box center [813, 540] width 25 height 12
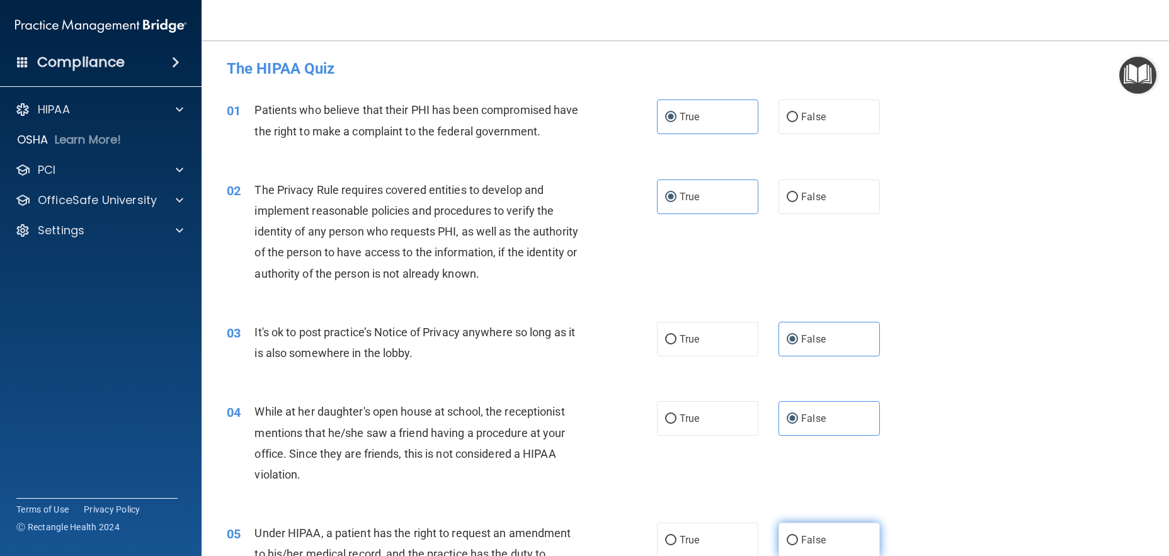
click at [798, 543] on input "False" at bounding box center [792, 540] width 11 height 9
radio input "true"
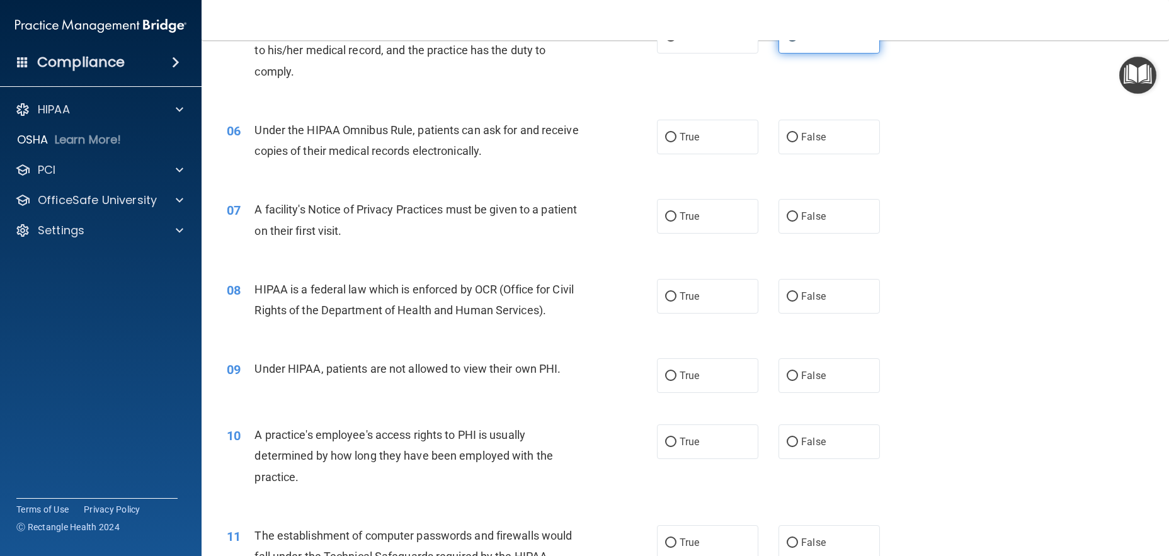
scroll to position [567, 0]
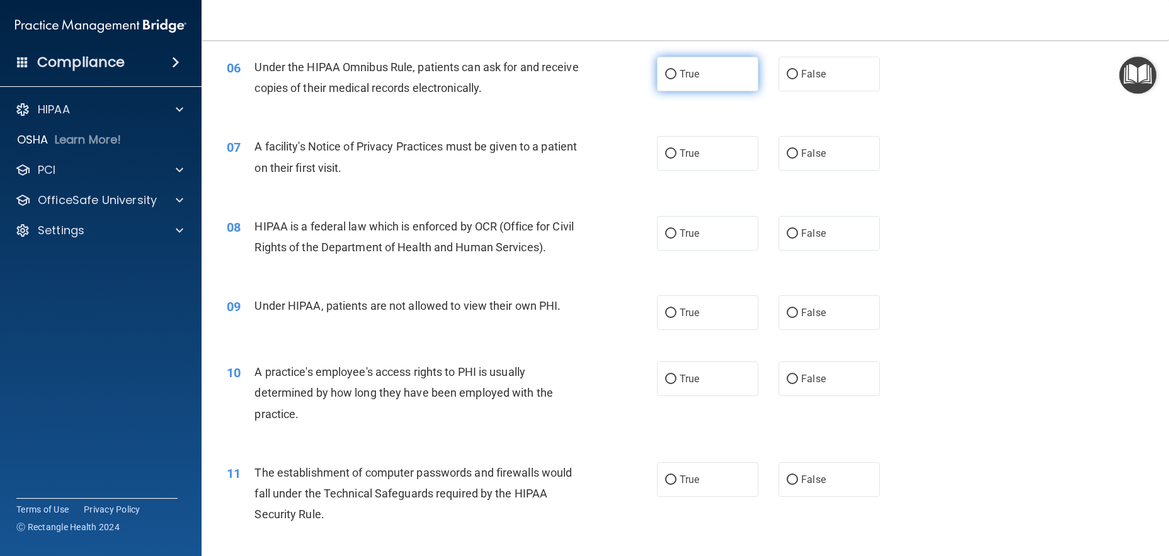
click at [706, 89] on label "True" at bounding box center [707, 74] width 101 height 35
click at [676, 79] on input "True" at bounding box center [670, 74] width 11 height 9
radio input "true"
click at [705, 151] on label "True" at bounding box center [707, 153] width 101 height 35
click at [676, 151] on input "True" at bounding box center [670, 153] width 11 height 9
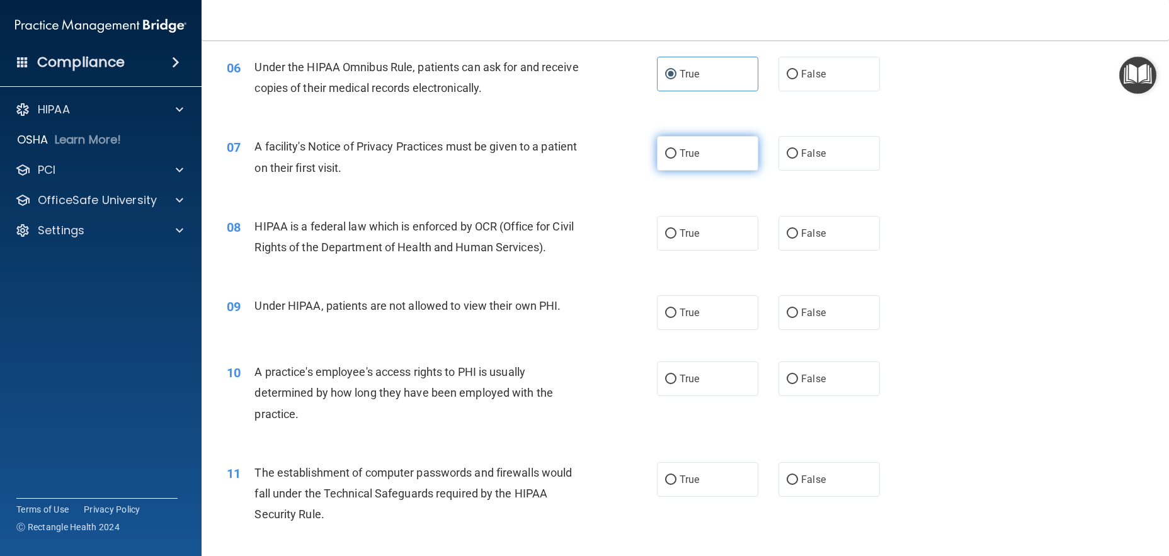
radio input "true"
click at [705, 225] on label "True" at bounding box center [707, 233] width 101 height 35
click at [676, 229] on input "True" at bounding box center [670, 233] width 11 height 9
radio input "true"
click at [827, 316] on label "False" at bounding box center [828, 312] width 101 height 35
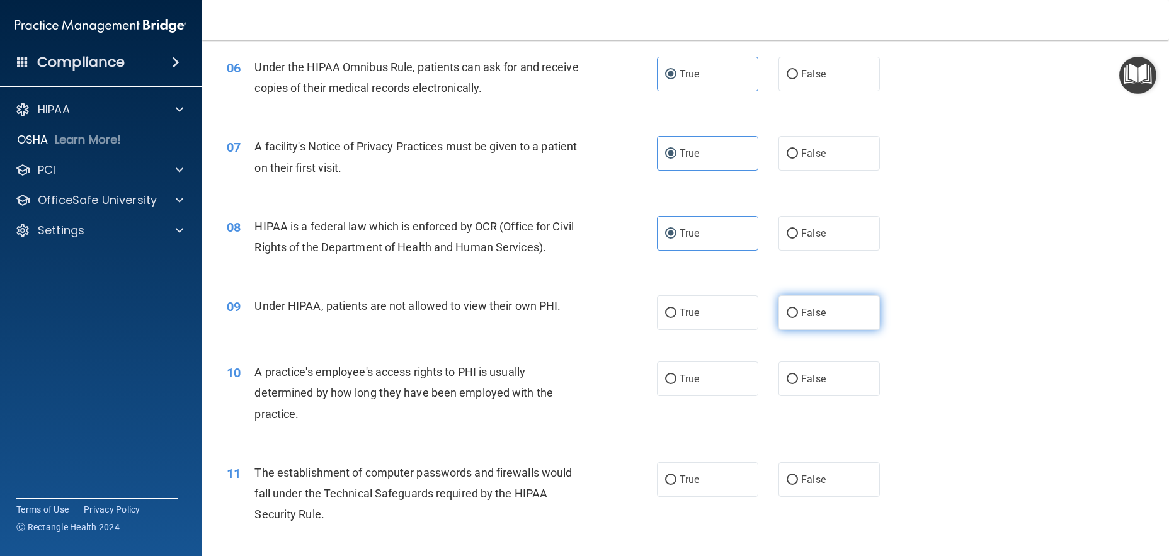
click at [798, 316] on input "False" at bounding box center [792, 313] width 11 height 9
radio input "true"
click at [736, 382] on label "True" at bounding box center [707, 379] width 101 height 35
click at [676, 382] on input "True" at bounding box center [670, 379] width 11 height 9
radio input "true"
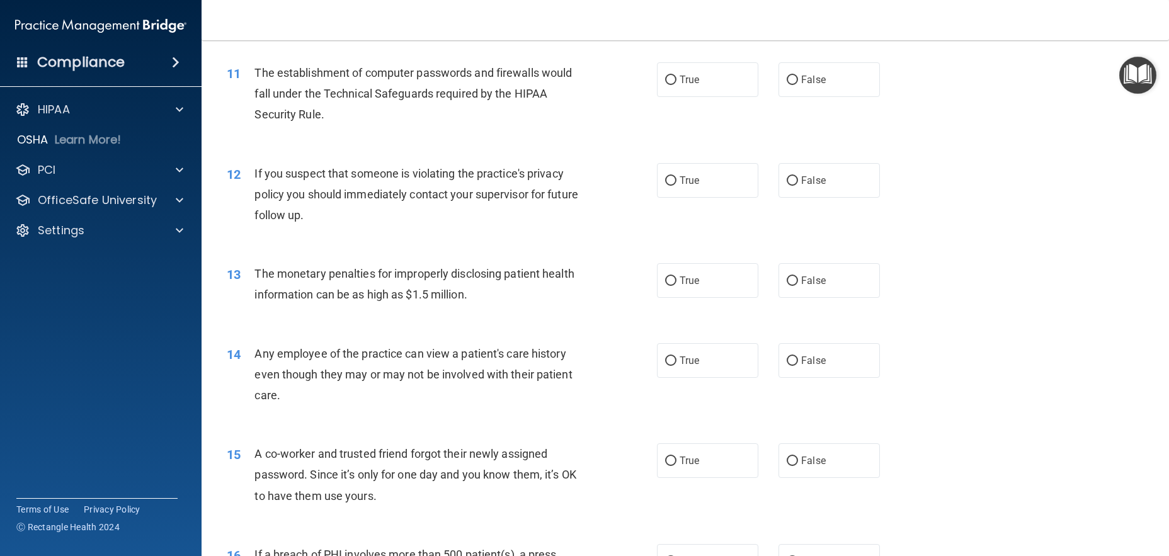
scroll to position [945, 0]
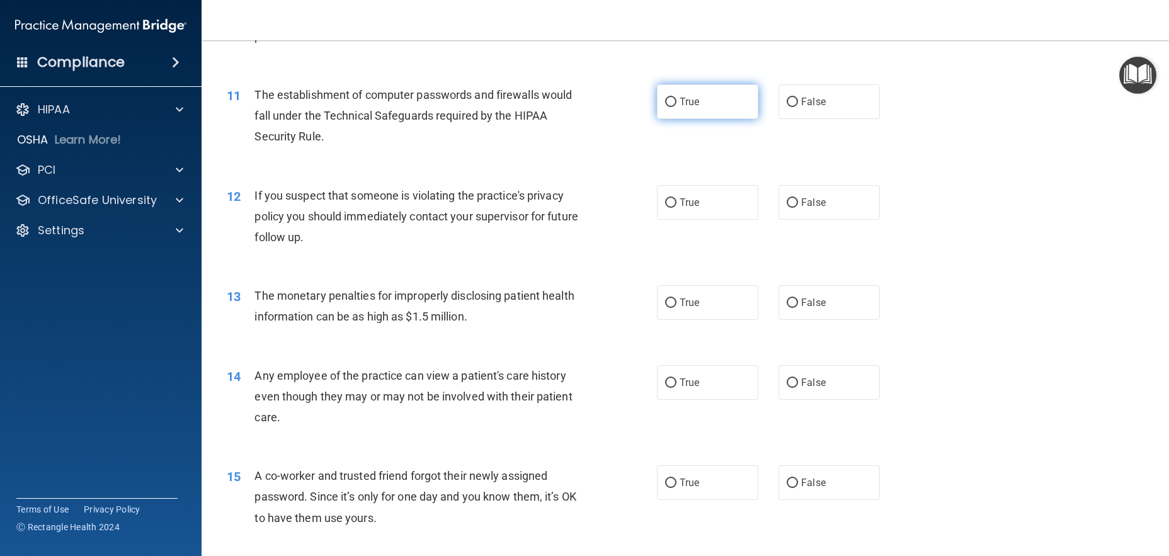
click at [734, 107] on label "True" at bounding box center [707, 101] width 101 height 35
click at [676, 107] on input "True" at bounding box center [670, 102] width 11 height 9
radio input "true"
click at [708, 214] on label "True" at bounding box center [707, 202] width 101 height 35
click at [676, 208] on input "True" at bounding box center [670, 202] width 11 height 9
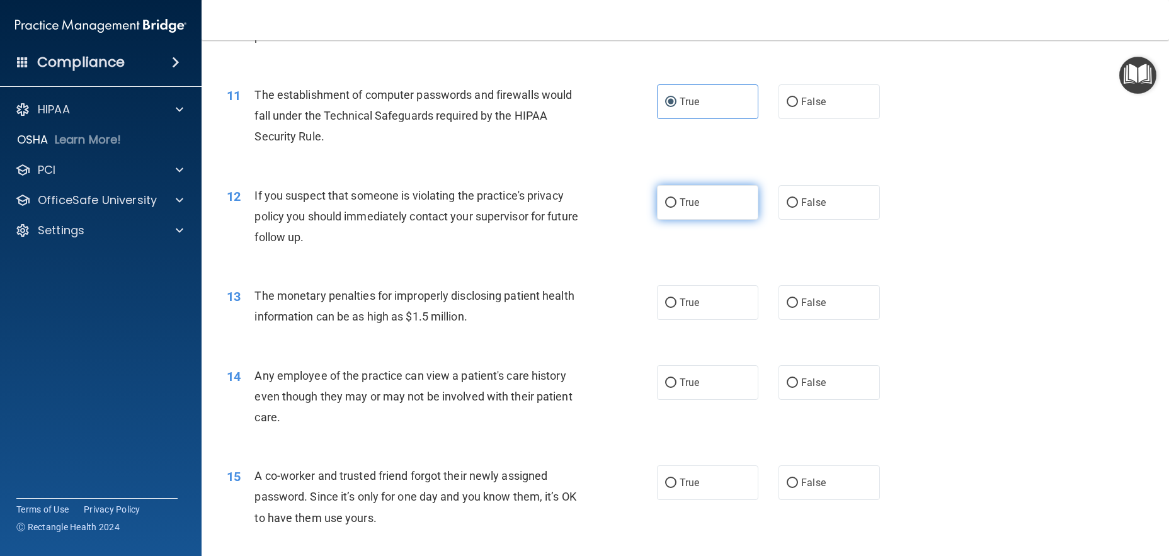
radio input "true"
click at [706, 310] on label "True" at bounding box center [707, 302] width 101 height 35
click at [676, 308] on input "True" at bounding box center [670, 303] width 11 height 9
radio input "true"
click at [811, 396] on label "False" at bounding box center [828, 382] width 101 height 35
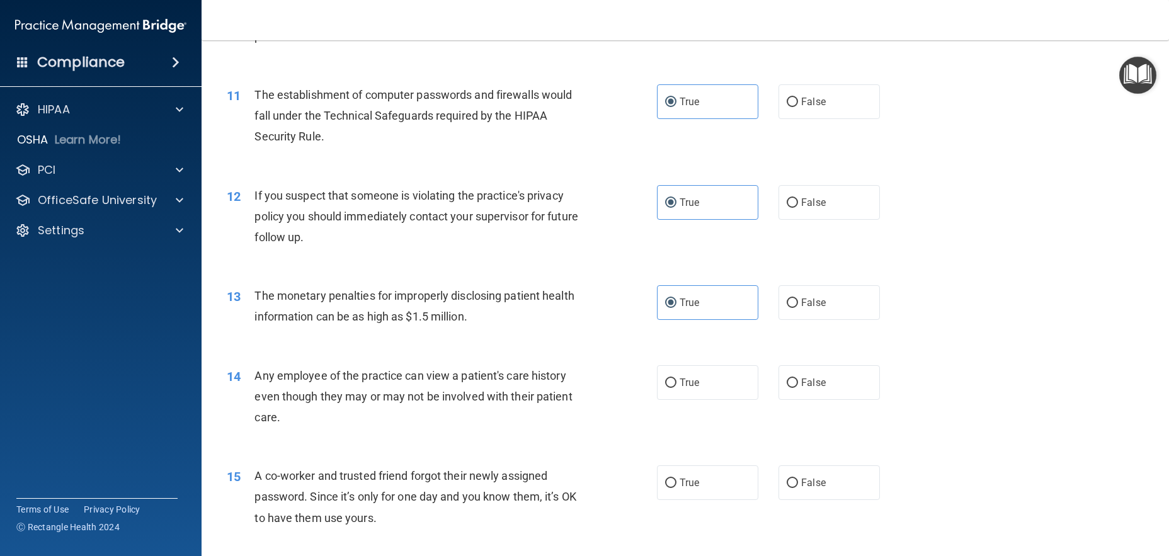
click at [798, 388] on input "False" at bounding box center [792, 383] width 11 height 9
radio input "true"
click at [816, 496] on label "False" at bounding box center [828, 482] width 101 height 35
click at [798, 488] on input "False" at bounding box center [792, 483] width 11 height 9
radio input "true"
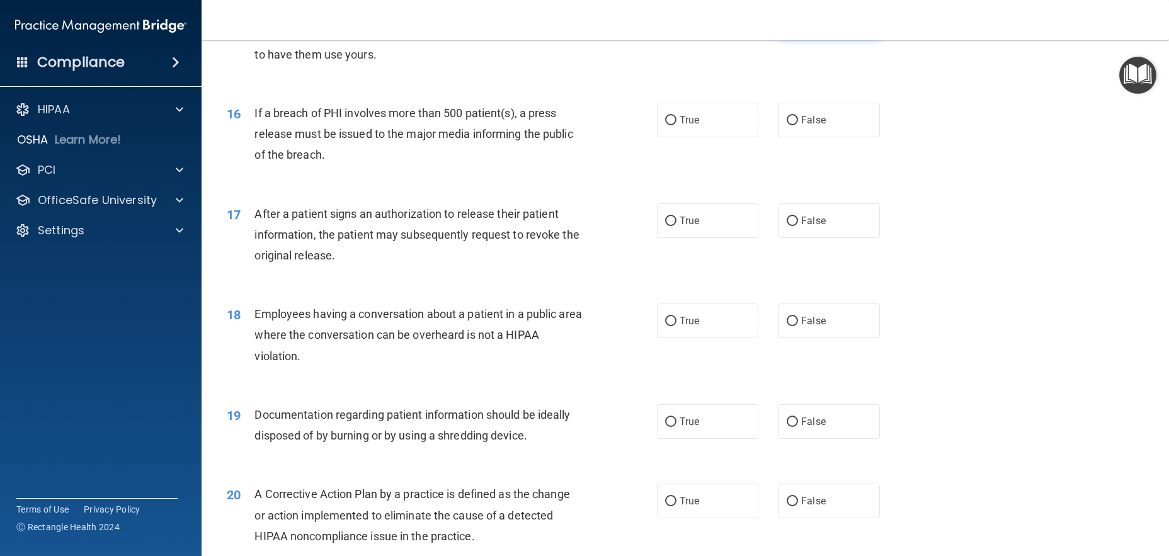
scroll to position [1449, 0]
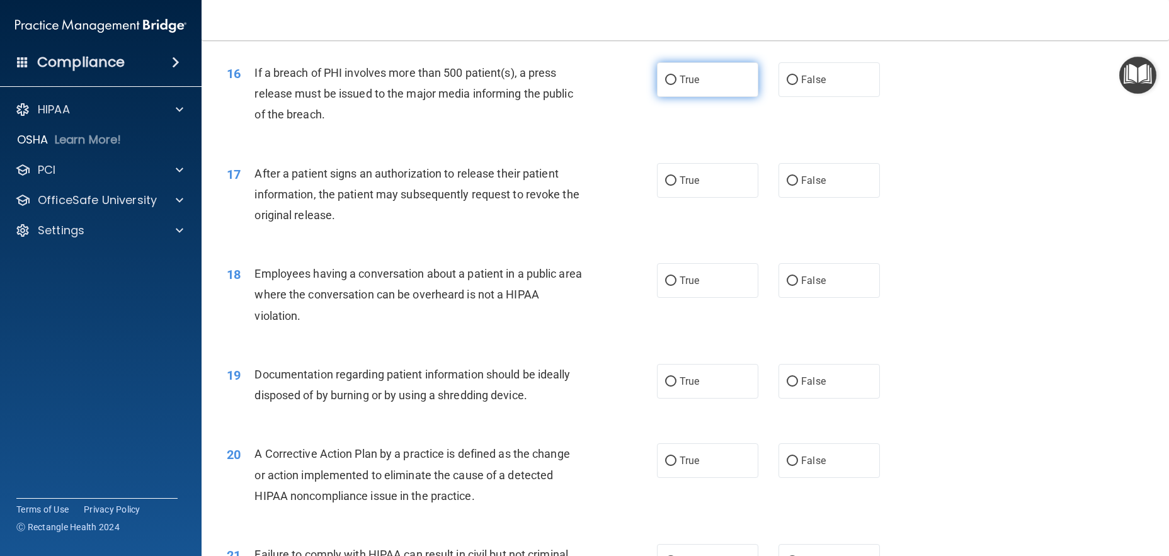
click at [703, 93] on label "True" at bounding box center [707, 79] width 101 height 35
click at [676, 85] on input "True" at bounding box center [670, 80] width 11 height 9
radio input "true"
click at [705, 183] on label "True" at bounding box center [707, 180] width 101 height 35
click at [676, 183] on input "True" at bounding box center [670, 180] width 11 height 9
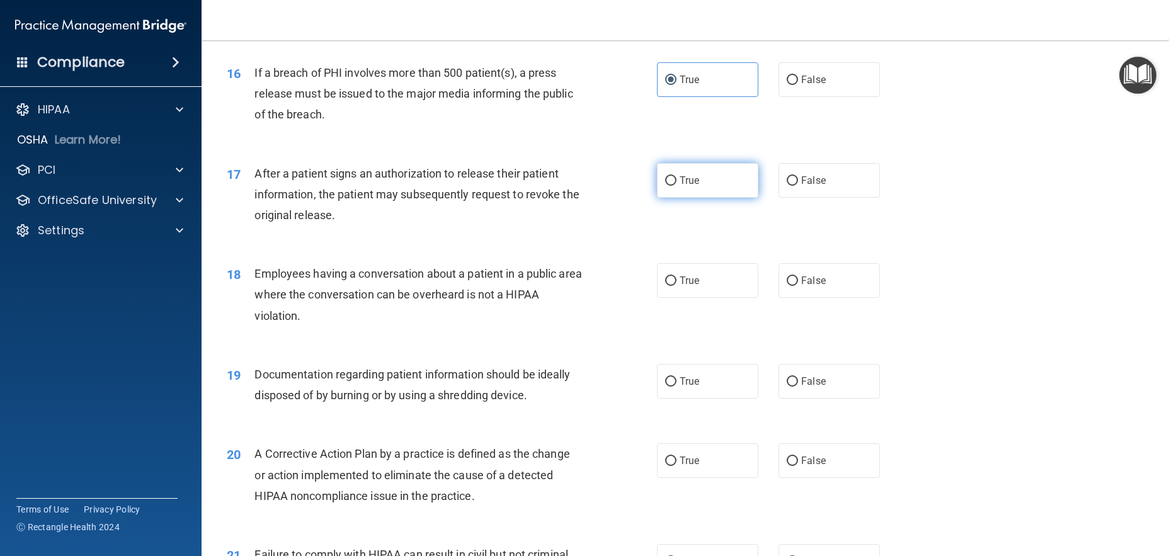
radio input "true"
click at [816, 287] on label "False" at bounding box center [828, 280] width 101 height 35
click at [798, 286] on input "False" at bounding box center [792, 280] width 11 height 9
radio input "true"
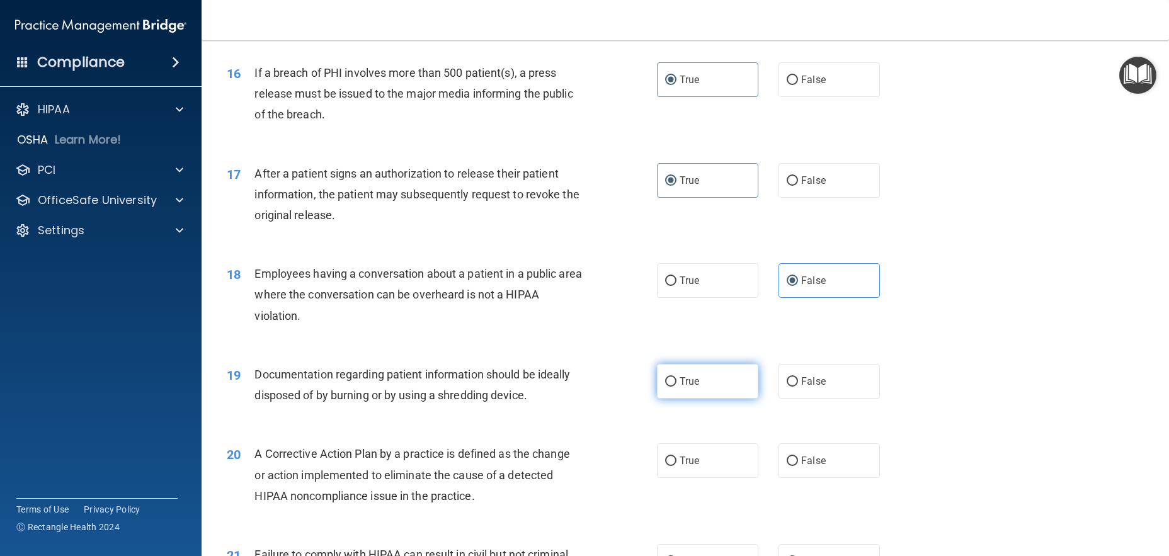
click at [716, 392] on label "True" at bounding box center [707, 381] width 101 height 35
click at [676, 387] on input "True" at bounding box center [670, 381] width 11 height 9
radio input "true"
click at [704, 466] on label "True" at bounding box center [707, 460] width 101 height 35
click at [676, 466] on input "True" at bounding box center [670, 461] width 11 height 9
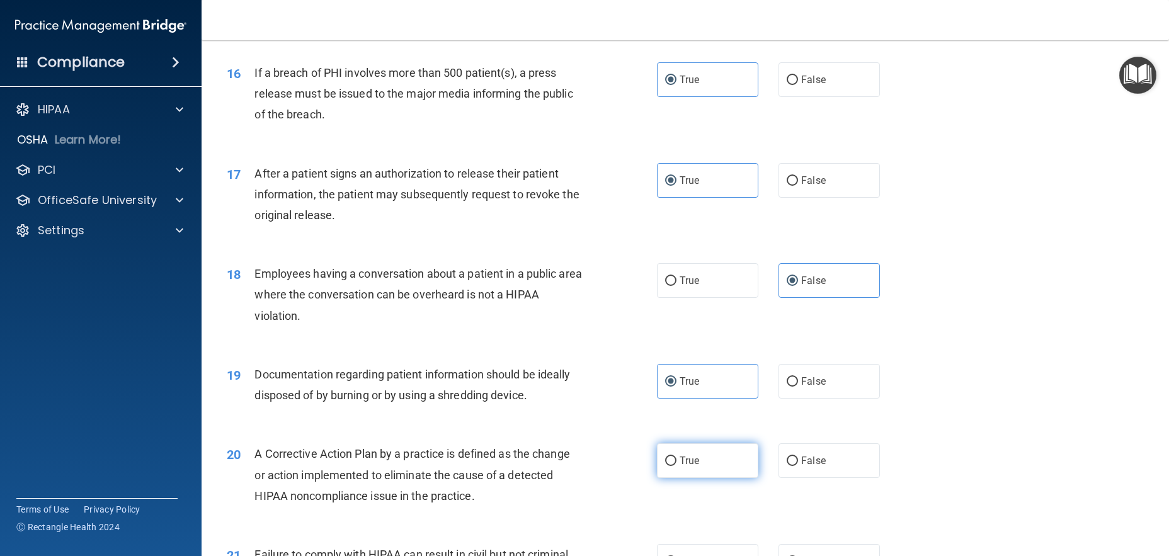
radio input "true"
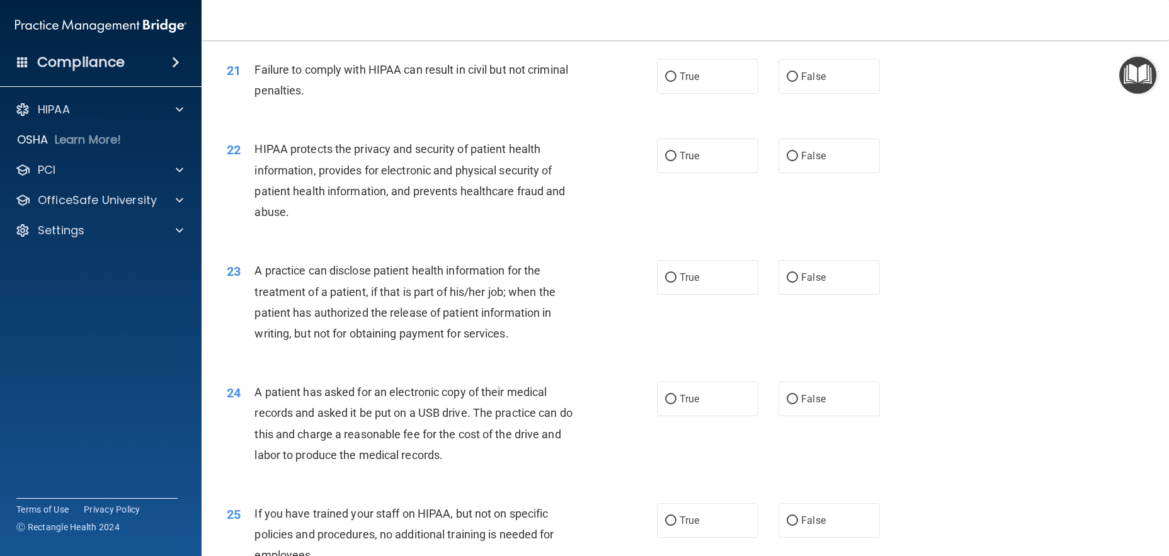
scroll to position [1952, 0]
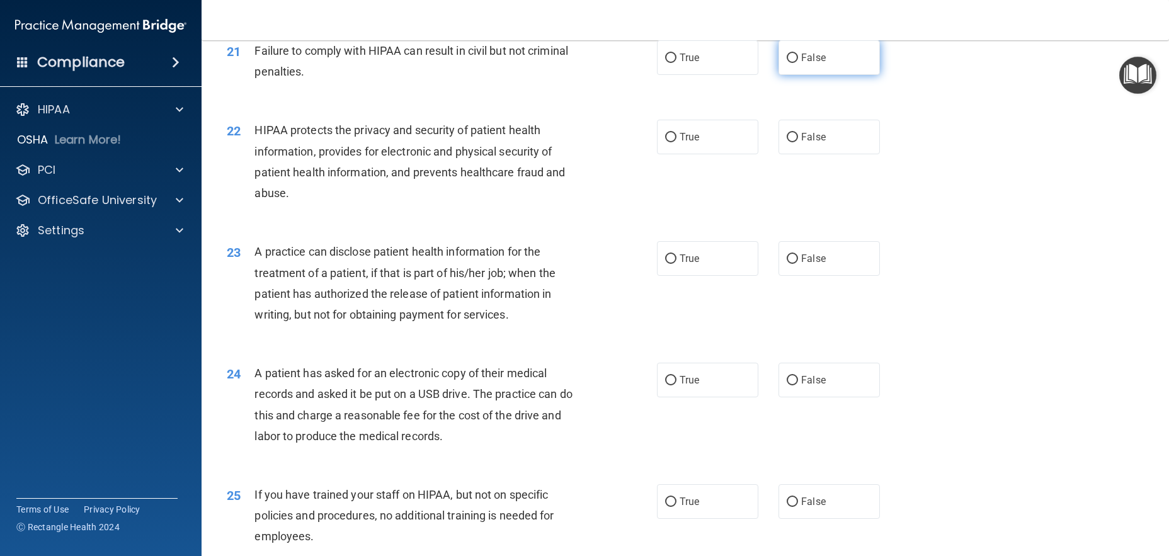
click at [821, 57] on label "False" at bounding box center [828, 57] width 101 height 35
click at [798, 57] on input "False" at bounding box center [792, 58] width 11 height 9
radio input "true"
click at [714, 150] on label "True" at bounding box center [707, 137] width 101 height 35
click at [676, 142] on input "True" at bounding box center [670, 137] width 11 height 9
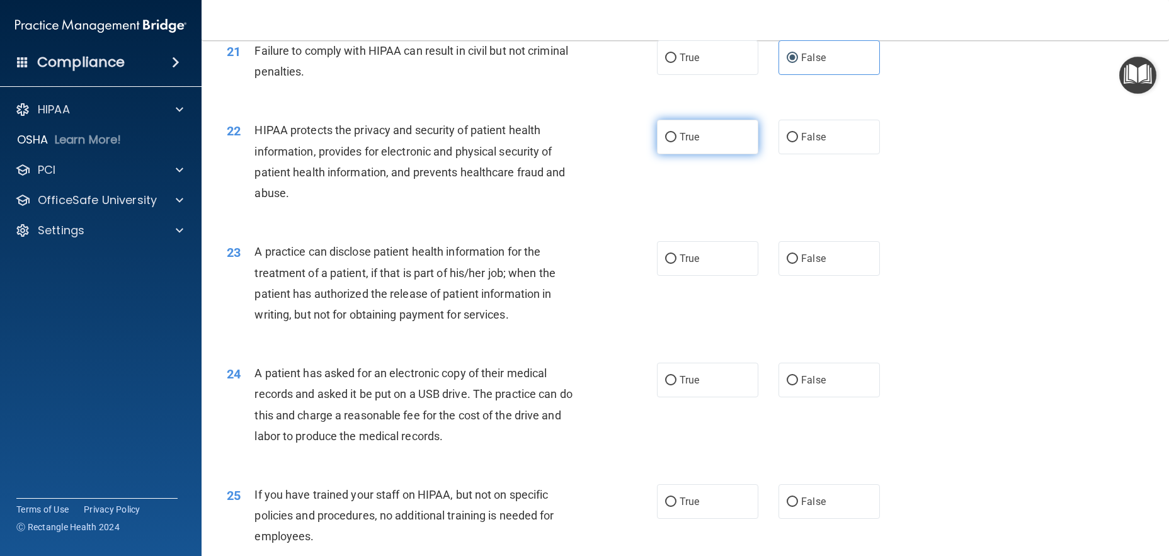
radio input "true"
click at [829, 256] on label "False" at bounding box center [828, 258] width 101 height 35
click at [798, 256] on input "False" at bounding box center [792, 258] width 11 height 9
radio input "true"
click at [708, 399] on div "24 A patient has asked for an electronic copy of their medical records and aske…" at bounding box center [685, 408] width 936 height 122
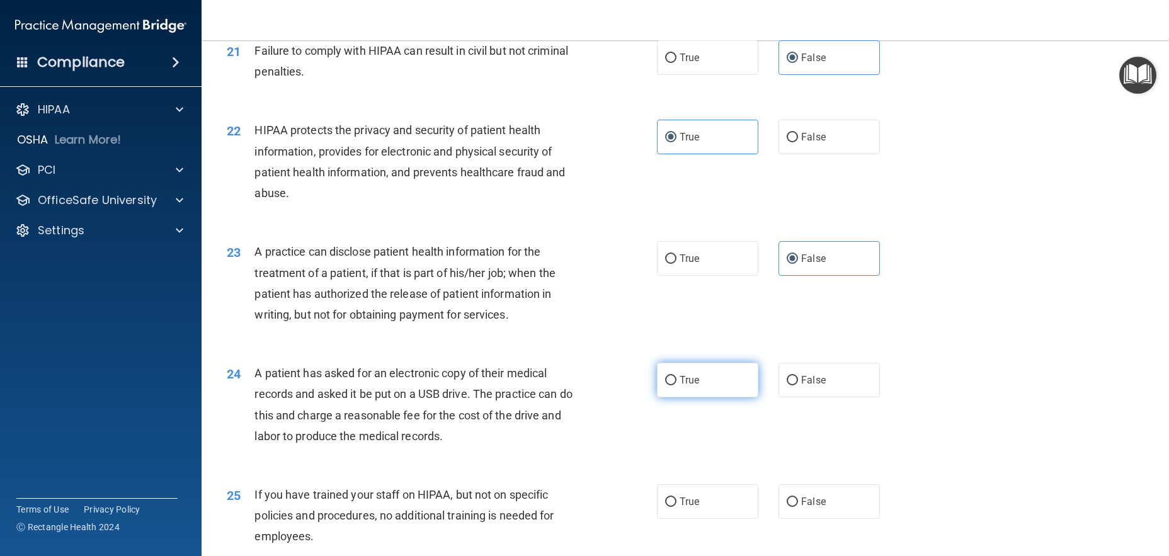
click at [710, 380] on label "True" at bounding box center [707, 380] width 101 height 35
click at [676, 380] on input "True" at bounding box center [670, 380] width 11 height 9
radio input "true"
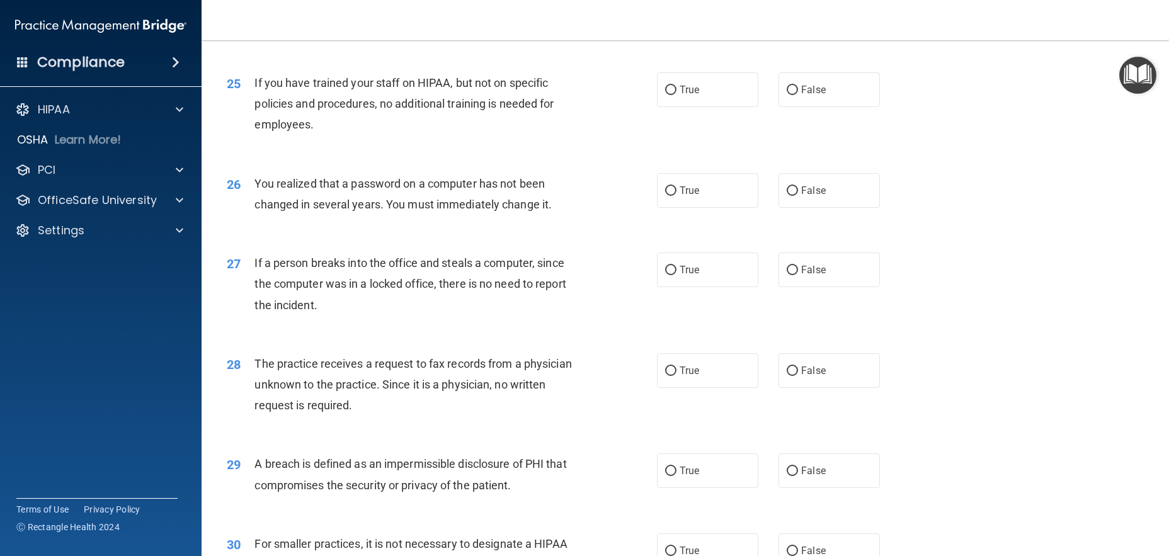
scroll to position [2330, 0]
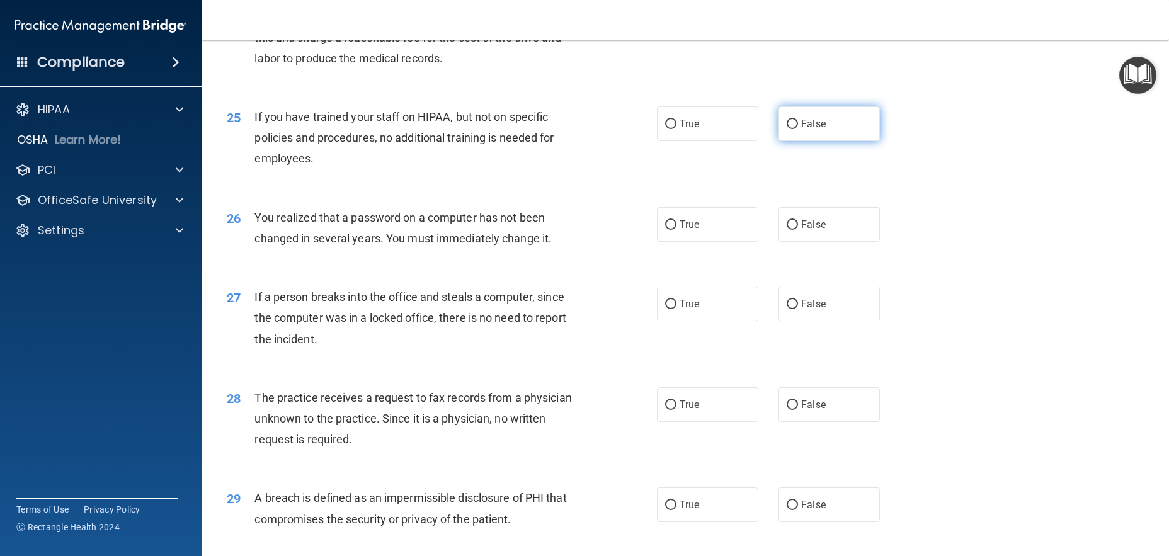
click at [800, 117] on label "False" at bounding box center [828, 123] width 101 height 35
click at [798, 120] on input "False" at bounding box center [792, 124] width 11 height 9
radio input "true"
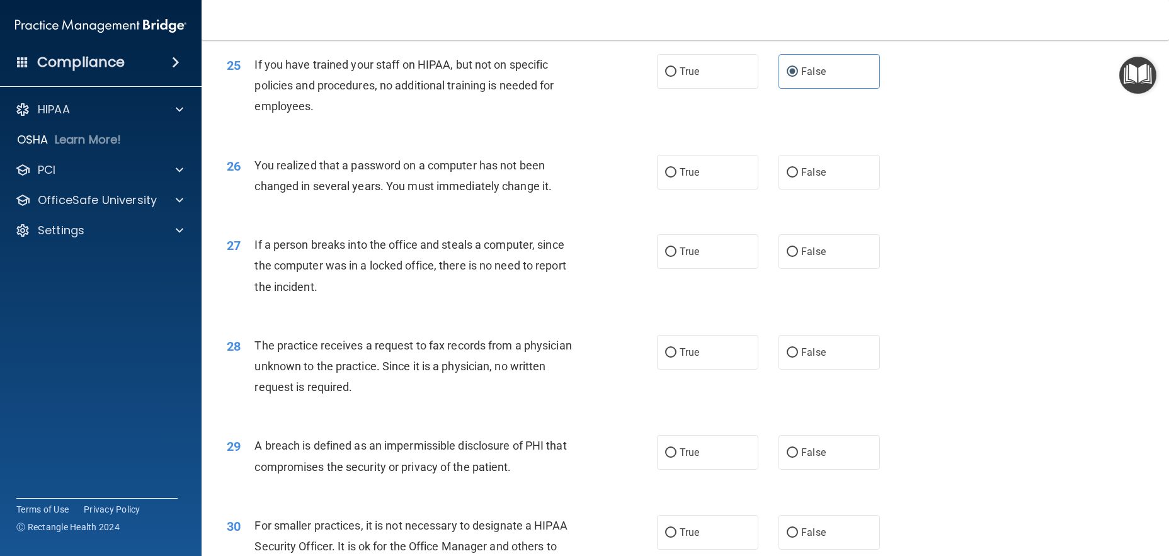
scroll to position [2446, 0]
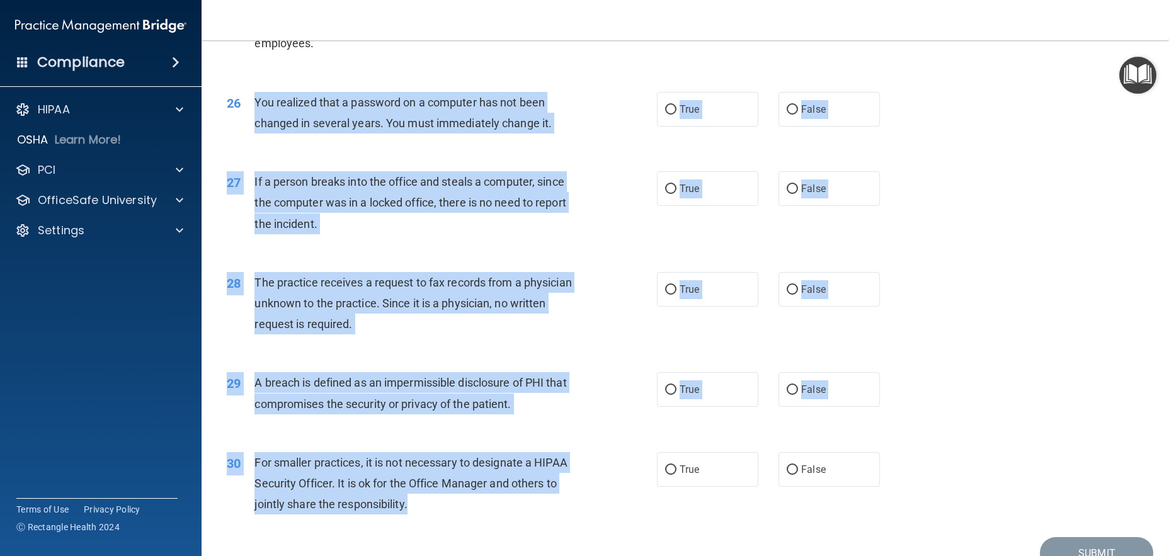
drag, startPoint x: 256, startPoint y: 102, endPoint x: 505, endPoint y: 518, distance: 485.3
copy div "You realized that a password on a computer has not been changed in several year…"
click at [695, 110] on label "True" at bounding box center [707, 109] width 101 height 35
click at [676, 110] on input "True" at bounding box center [670, 109] width 11 height 9
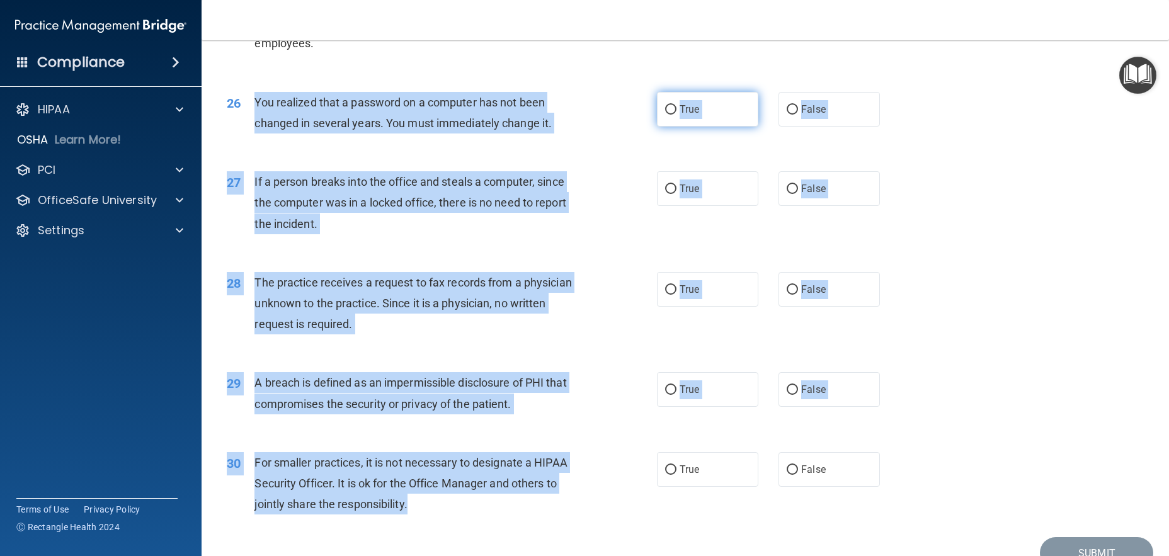
radio input "true"
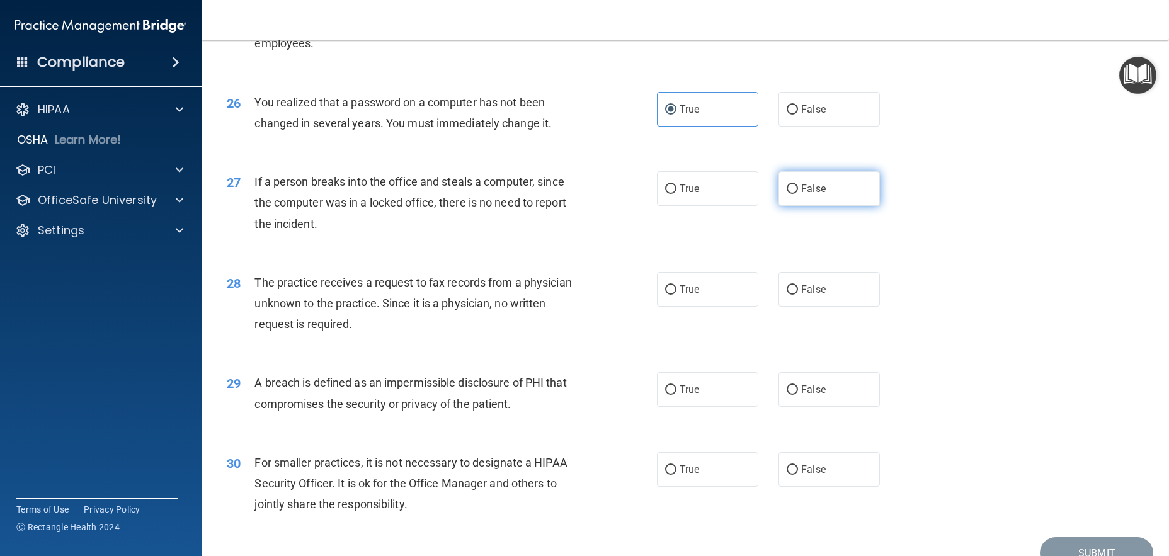
click at [824, 195] on label "False" at bounding box center [828, 188] width 101 height 35
click at [798, 194] on input "False" at bounding box center [792, 189] width 11 height 9
radio input "true"
click at [816, 279] on label "False" at bounding box center [828, 289] width 101 height 35
click at [798, 285] on input "False" at bounding box center [792, 289] width 11 height 9
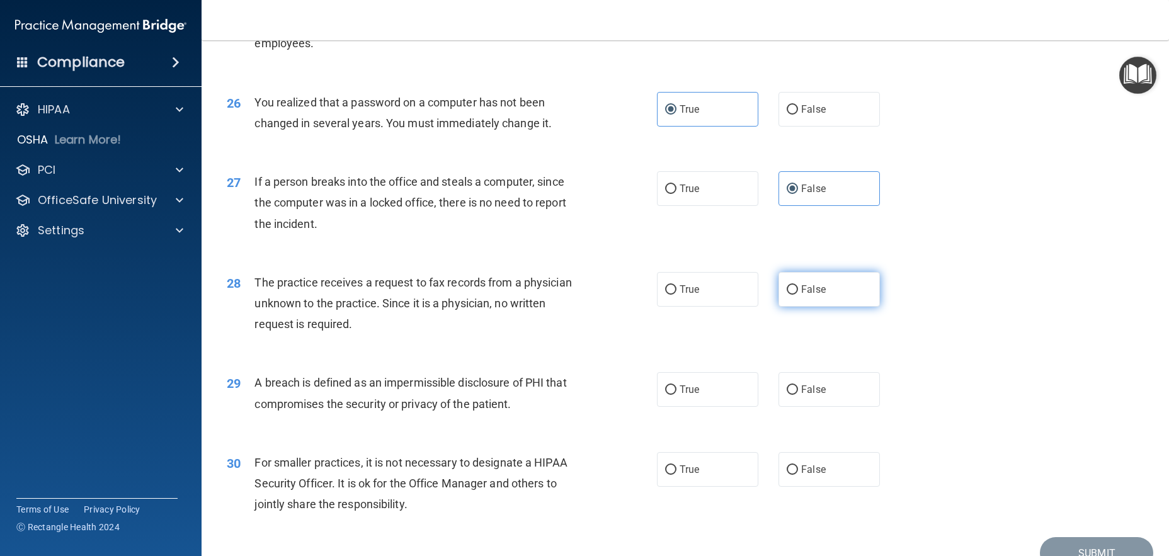
radio input "true"
click at [706, 391] on label "True" at bounding box center [707, 389] width 101 height 35
click at [676, 391] on input "True" at bounding box center [670, 389] width 11 height 9
radio input "true"
click at [799, 463] on label "False" at bounding box center [828, 469] width 101 height 35
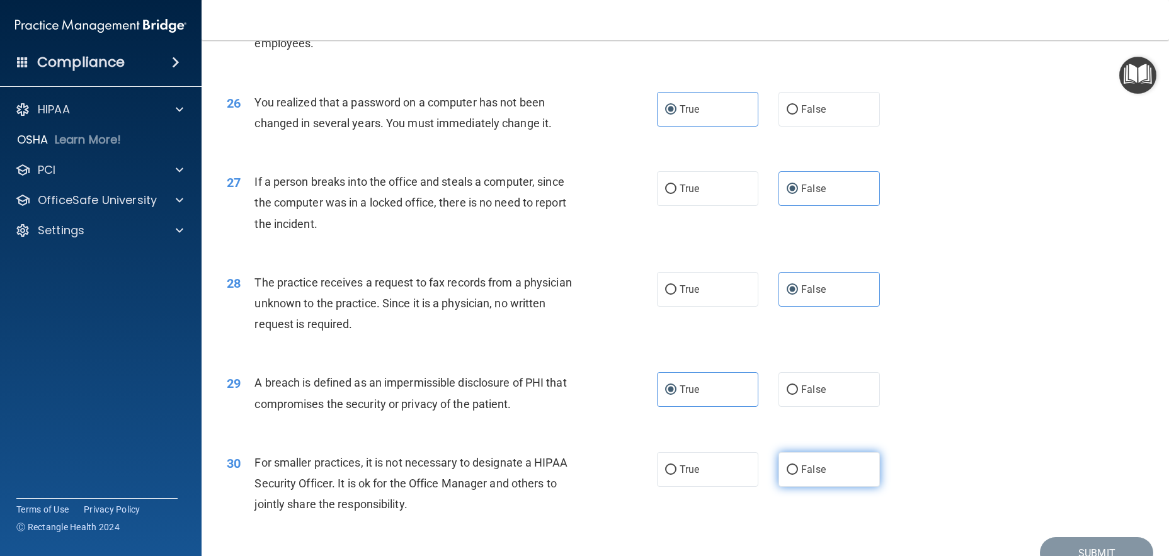
click at [798, 465] on input "False" at bounding box center [792, 469] width 11 height 9
radio input "true"
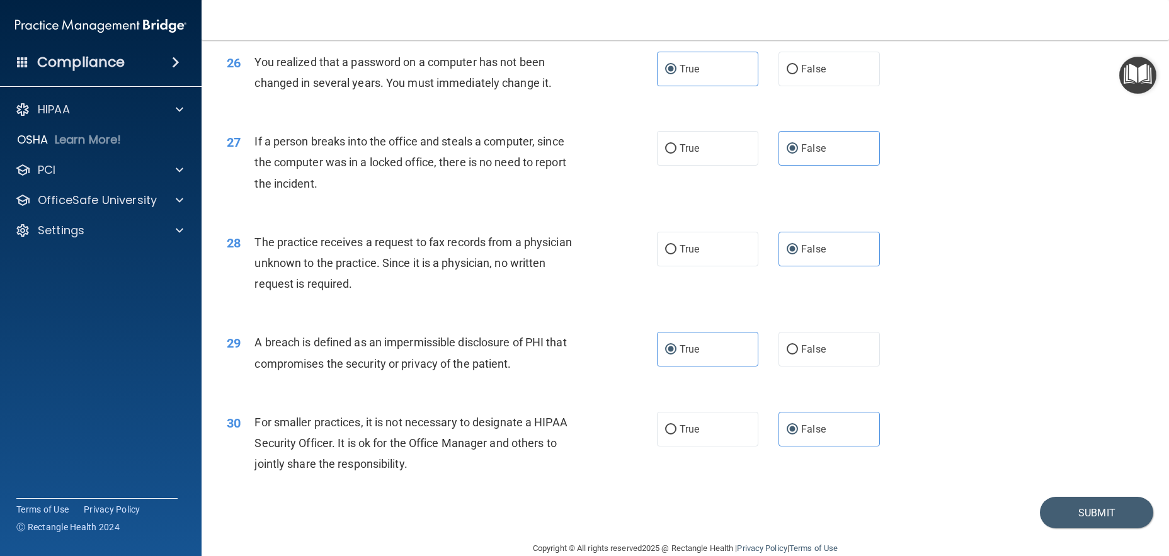
scroll to position [2509, 0]
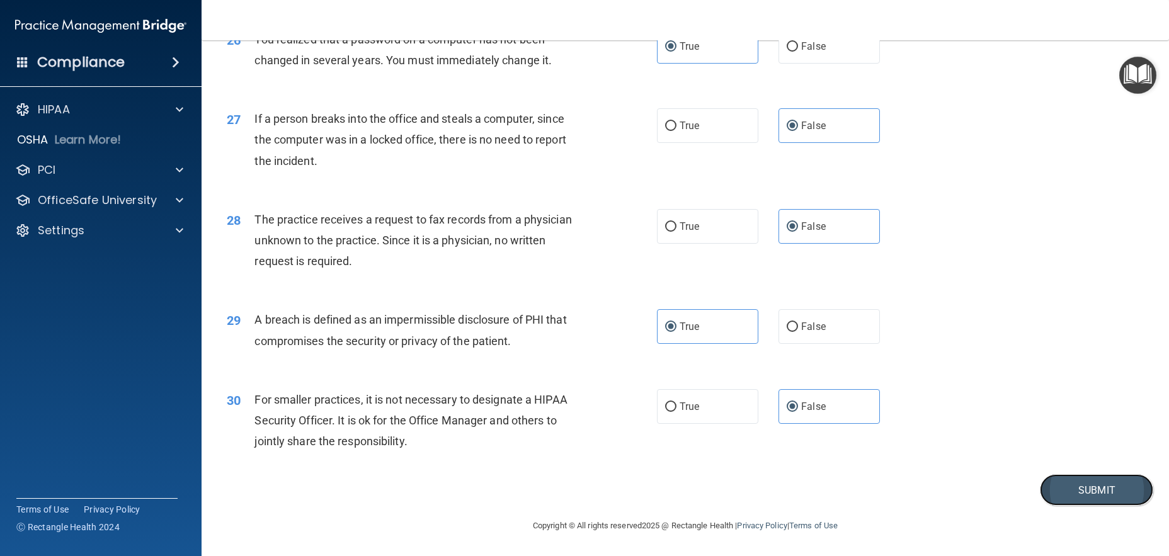
click at [1105, 498] on button "Submit" at bounding box center [1096, 490] width 113 height 32
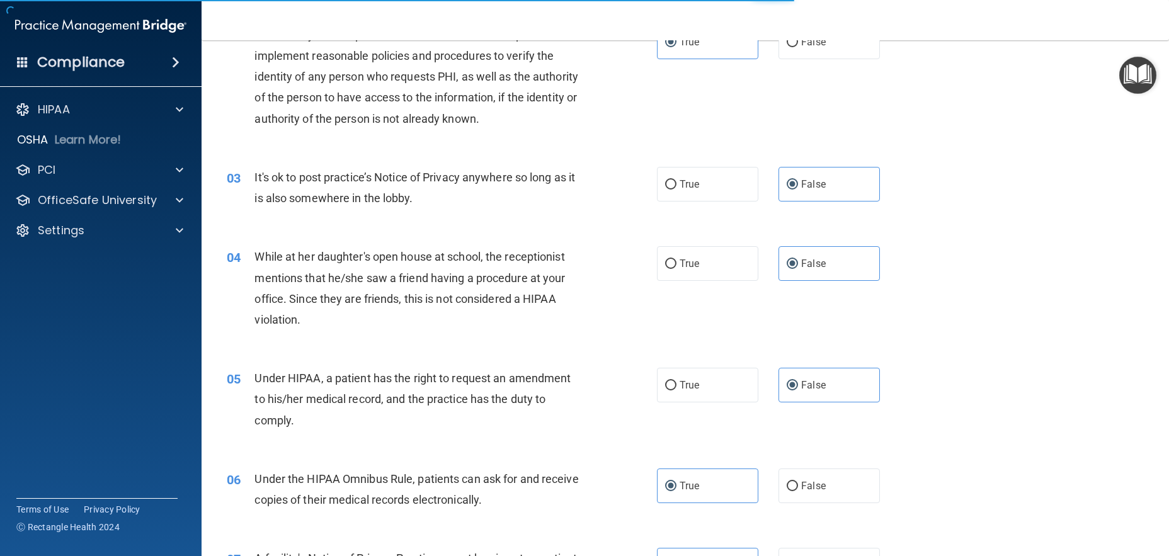
scroll to position [0, 0]
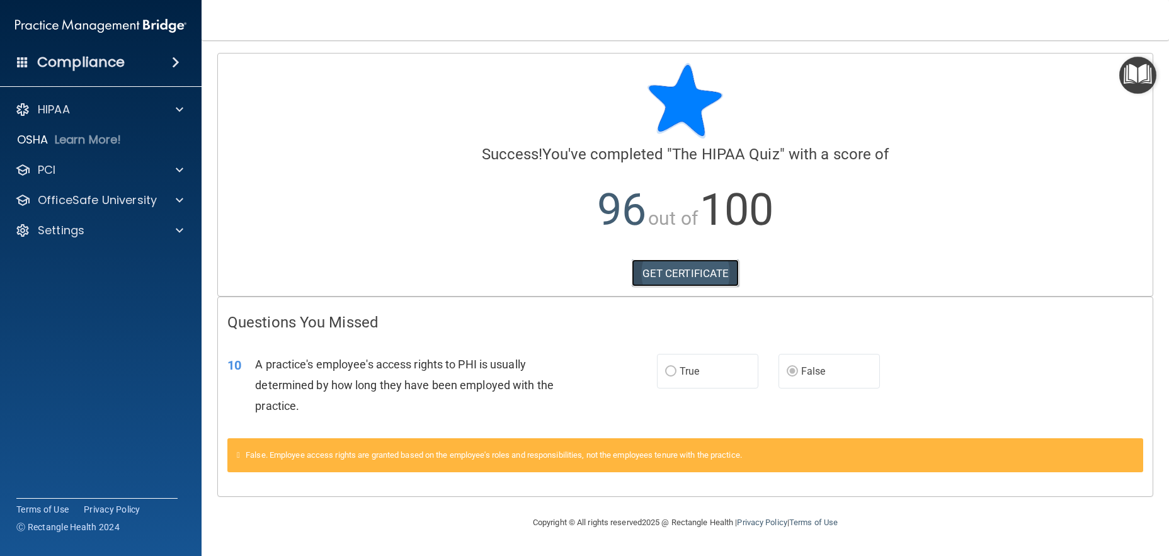
click at [698, 271] on link "GET CERTIFICATE" at bounding box center [686, 273] width 108 height 28
click at [134, 185] on div "HIPAA Documents and Policies Report an Incident Business Associates Emergency P…" at bounding box center [101, 172] width 202 height 161
click at [128, 194] on p "OfficeSafe University" at bounding box center [97, 200] width 119 height 15
click at [117, 225] on div "HIPAA Training" at bounding box center [94, 230] width 172 height 13
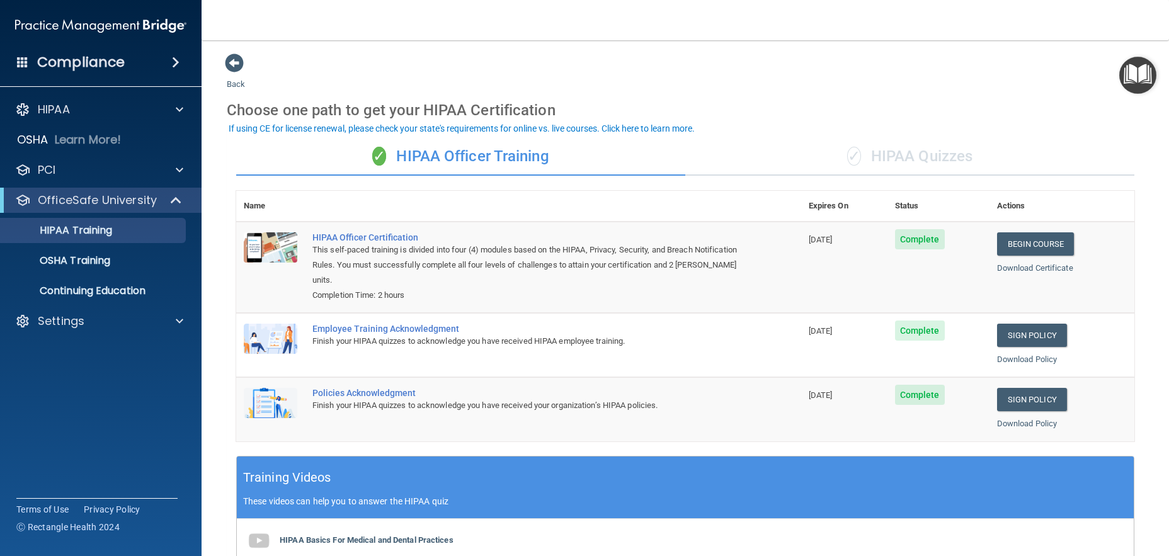
click at [831, 147] on div "✓ HIPAA Quizzes" at bounding box center [909, 157] width 449 height 38
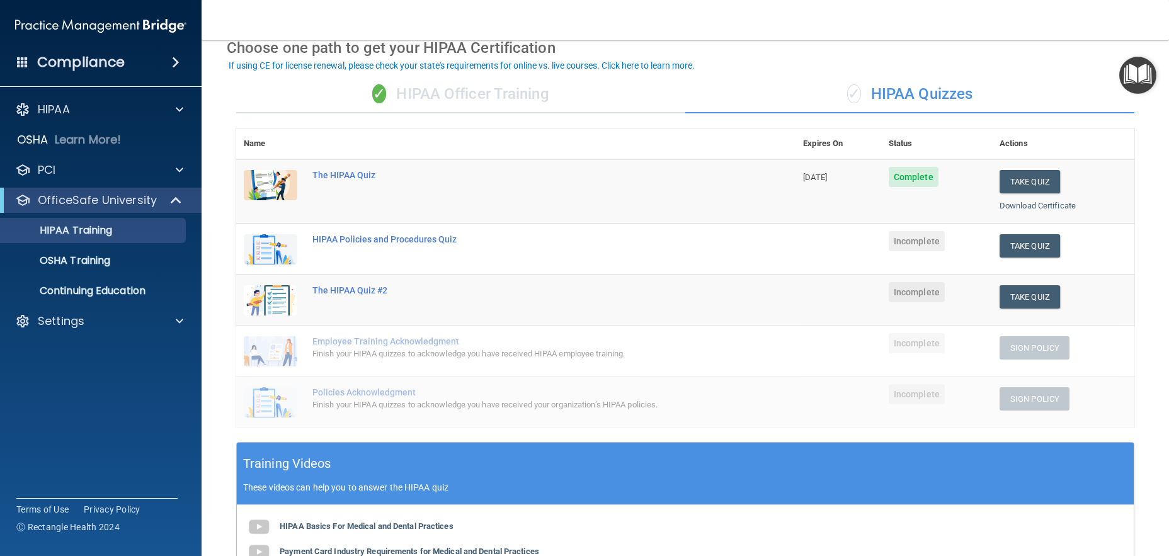
scroll to position [63, 0]
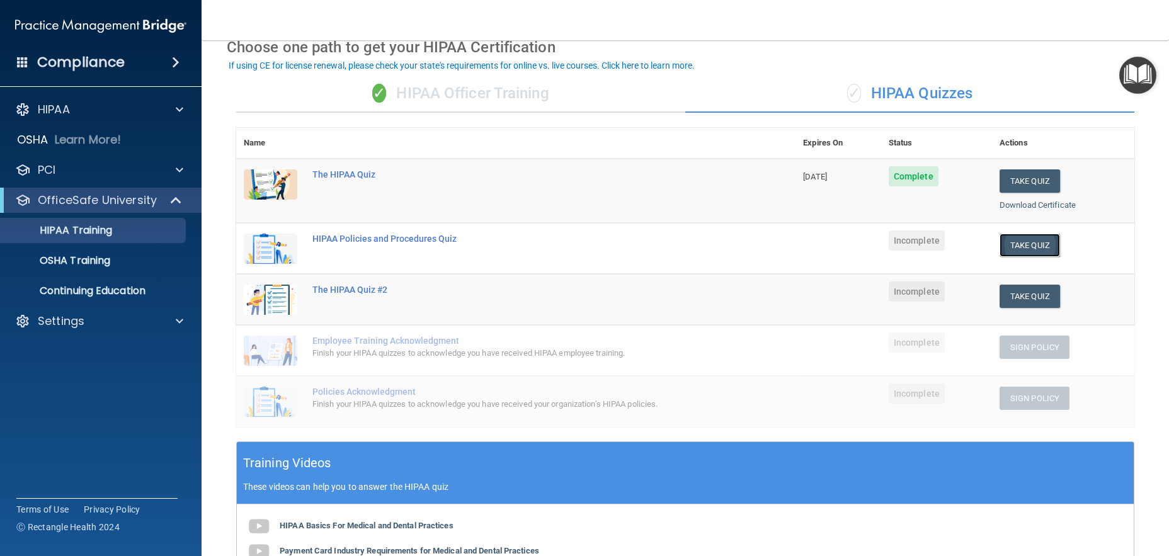
click at [1027, 244] on button "Take Quiz" at bounding box center [1029, 245] width 60 height 23
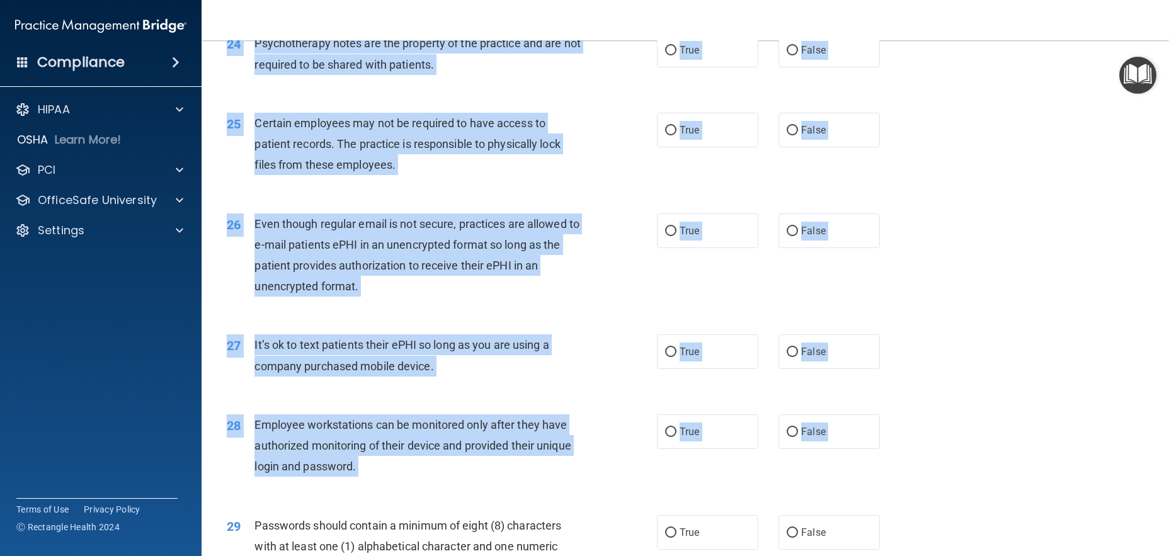
scroll to position [2668, 0]
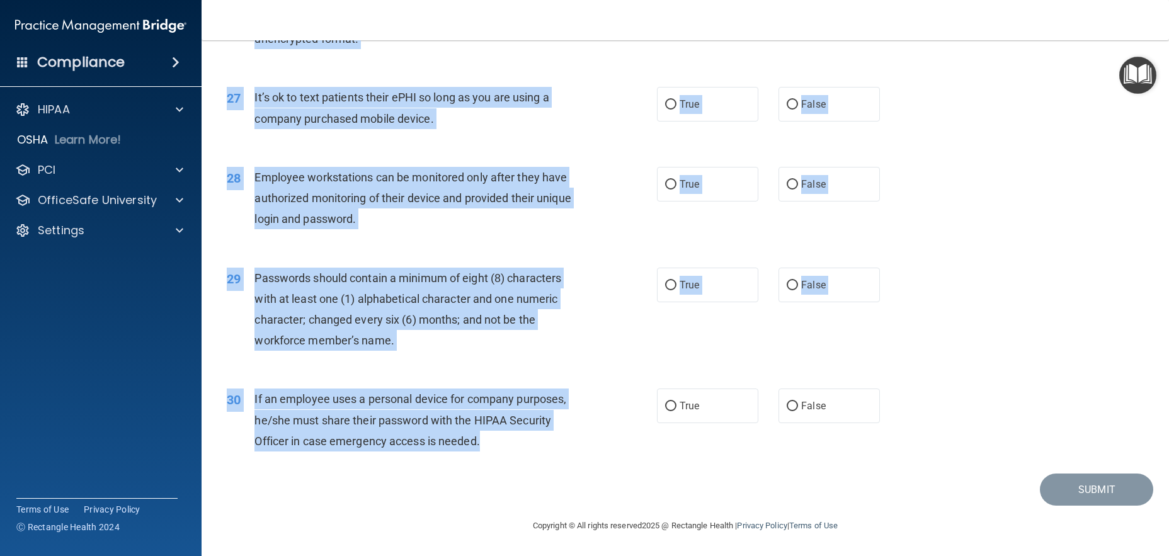
drag, startPoint x: 246, startPoint y: 111, endPoint x: 648, endPoint y: 448, distance: 524.0
copy div "It is ok to share your password with a co-worker in case immediate access of a …"
click at [778, 97] on label "False" at bounding box center [828, 104] width 101 height 35
click at [787, 100] on input "False" at bounding box center [792, 104] width 11 height 9
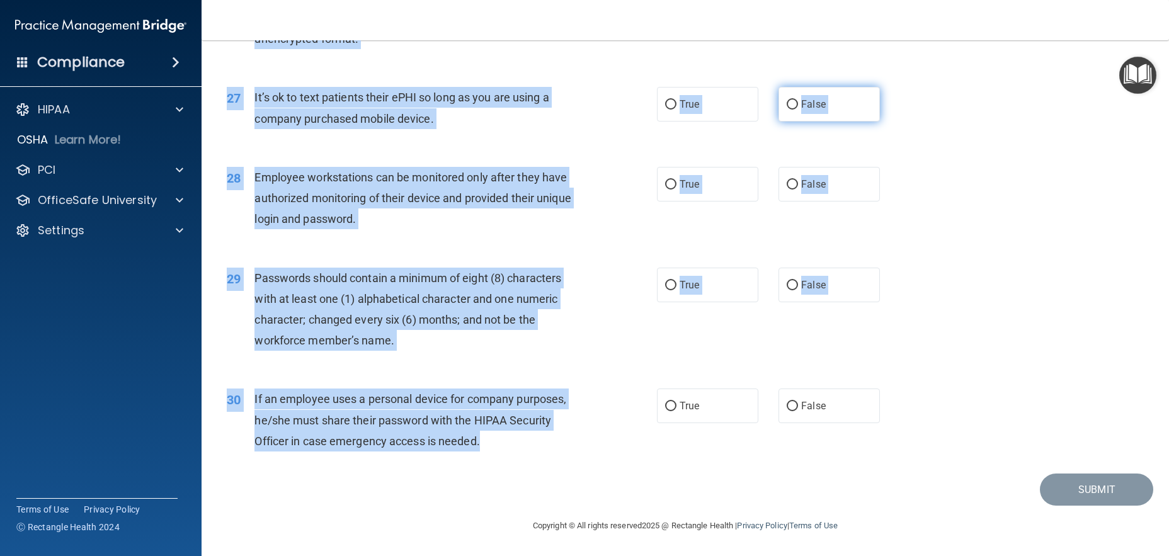
radio input "true"
click at [700, 190] on label "True" at bounding box center [707, 184] width 101 height 35
click at [676, 190] on input "True" at bounding box center [670, 184] width 11 height 9
radio input "true"
click at [805, 283] on span "False" at bounding box center [813, 285] width 25 height 12
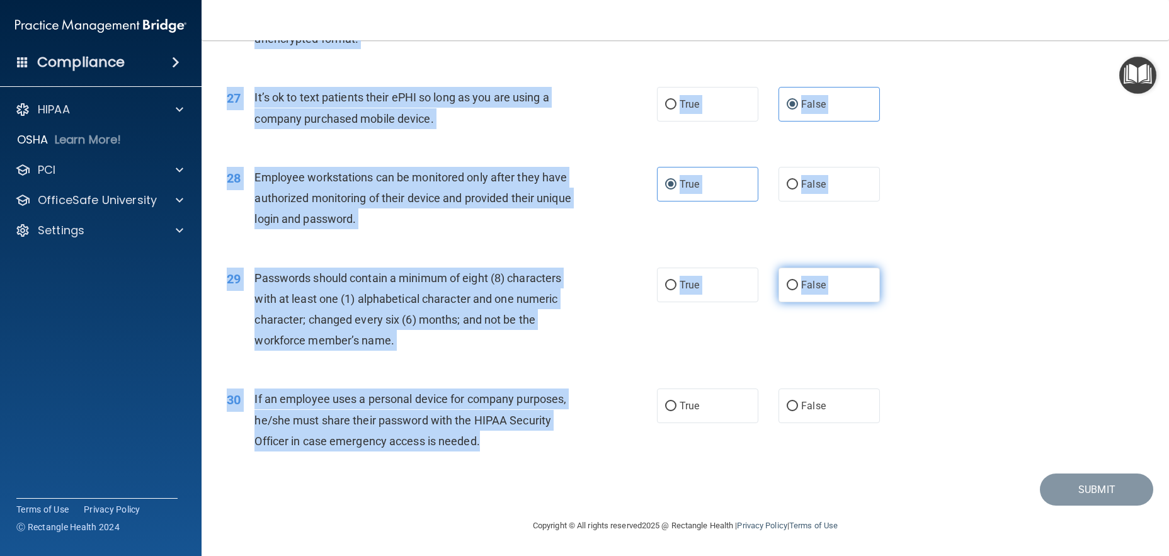
click at [798, 283] on input "False" at bounding box center [792, 285] width 11 height 9
radio input "true"
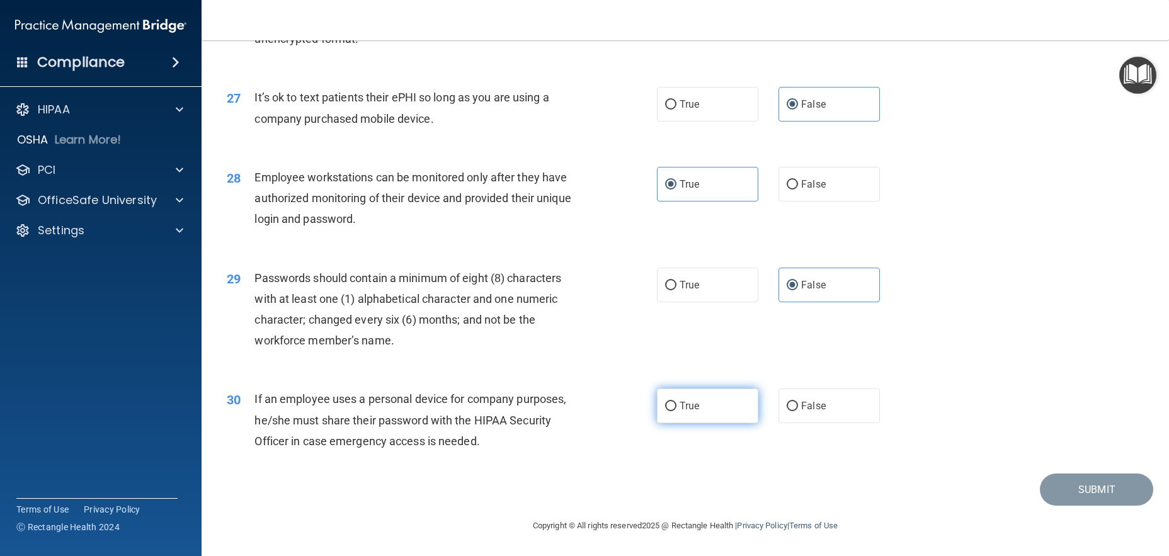
click at [706, 413] on label "True" at bounding box center [707, 406] width 101 height 35
click at [676, 411] on input "True" at bounding box center [670, 406] width 11 height 9
radio input "true"
click at [706, 413] on label "True" at bounding box center [707, 406] width 101 height 35
click at [676, 411] on input "True" at bounding box center [670, 406] width 11 height 9
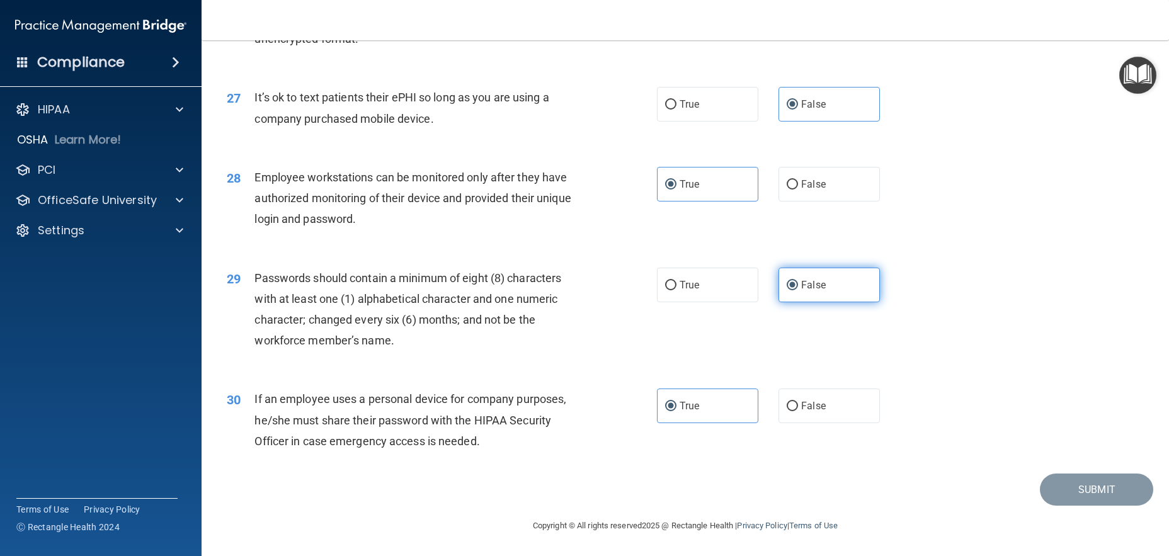
click at [783, 278] on label "False" at bounding box center [828, 285] width 101 height 35
click at [787, 281] on input "False" at bounding box center [792, 285] width 11 height 9
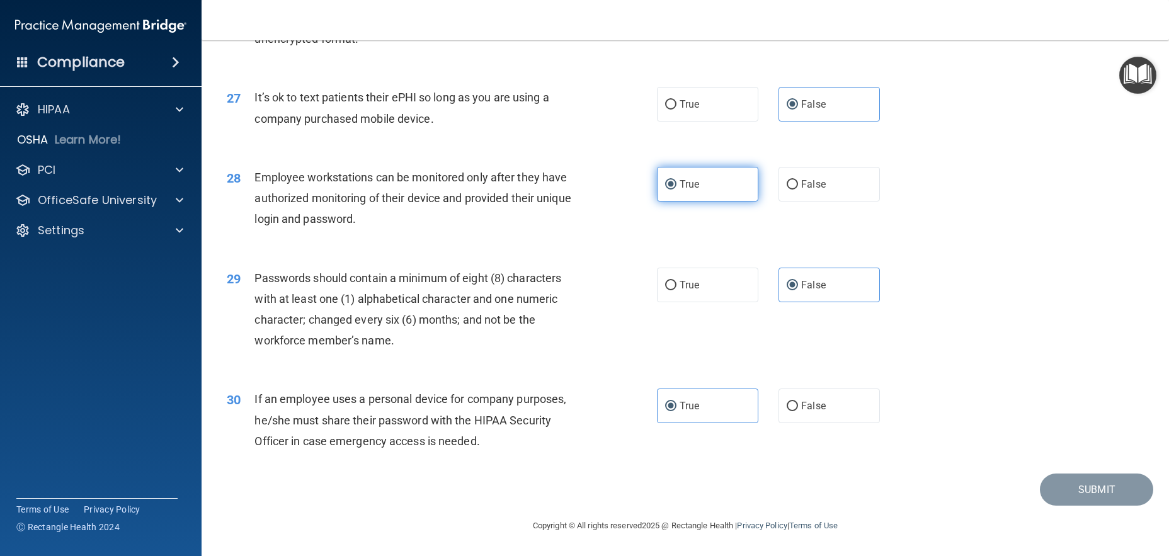
click at [703, 190] on label "True" at bounding box center [707, 184] width 101 height 35
click at [676, 190] on input "True" at bounding box center [670, 184] width 11 height 9
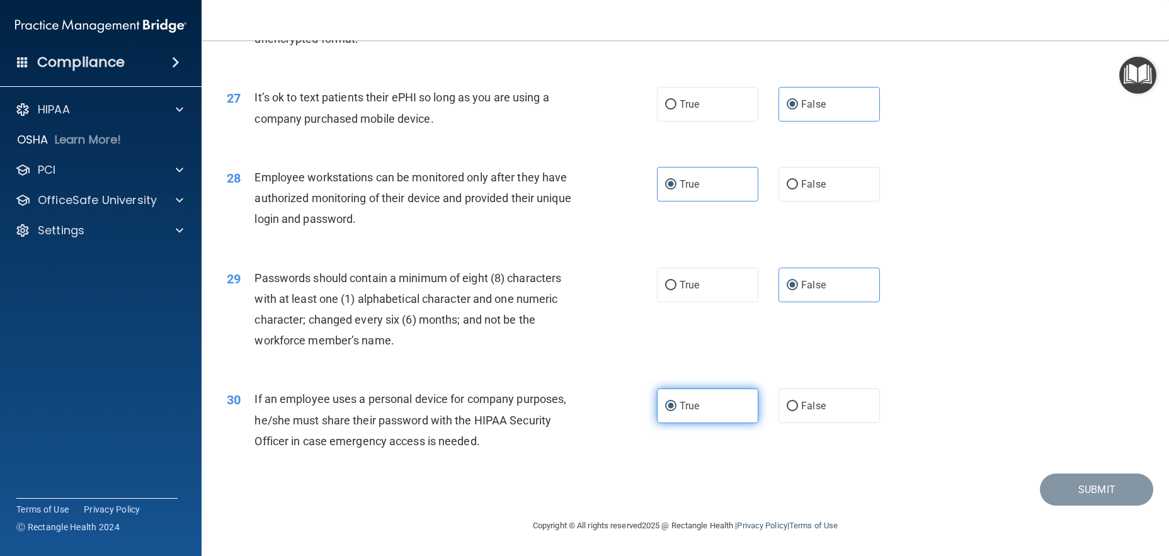
click at [714, 389] on label "True" at bounding box center [707, 406] width 101 height 35
click at [676, 402] on input "True" at bounding box center [670, 406] width 11 height 9
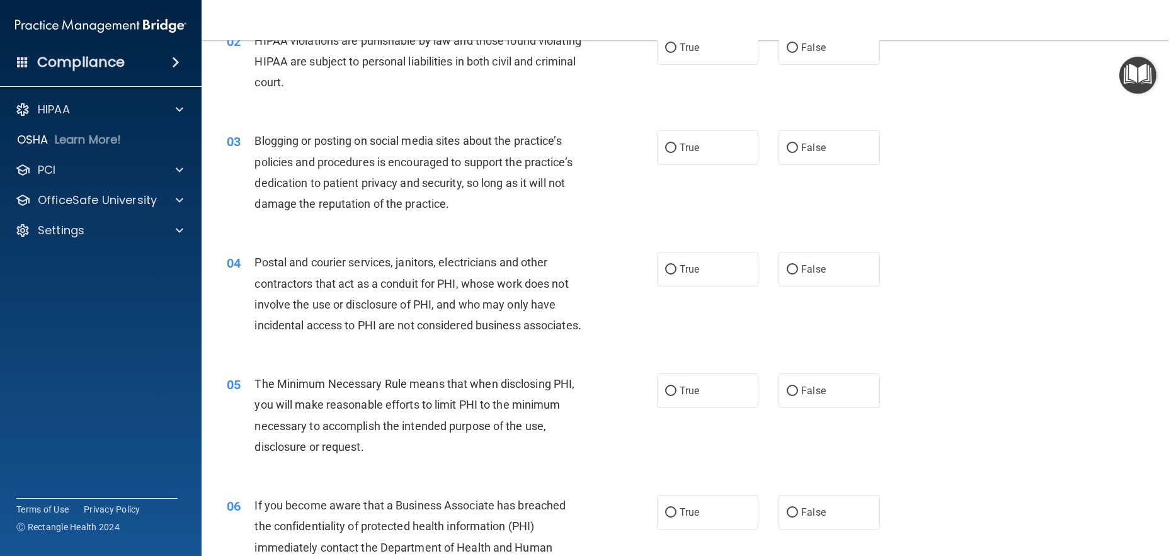
scroll to position [0, 0]
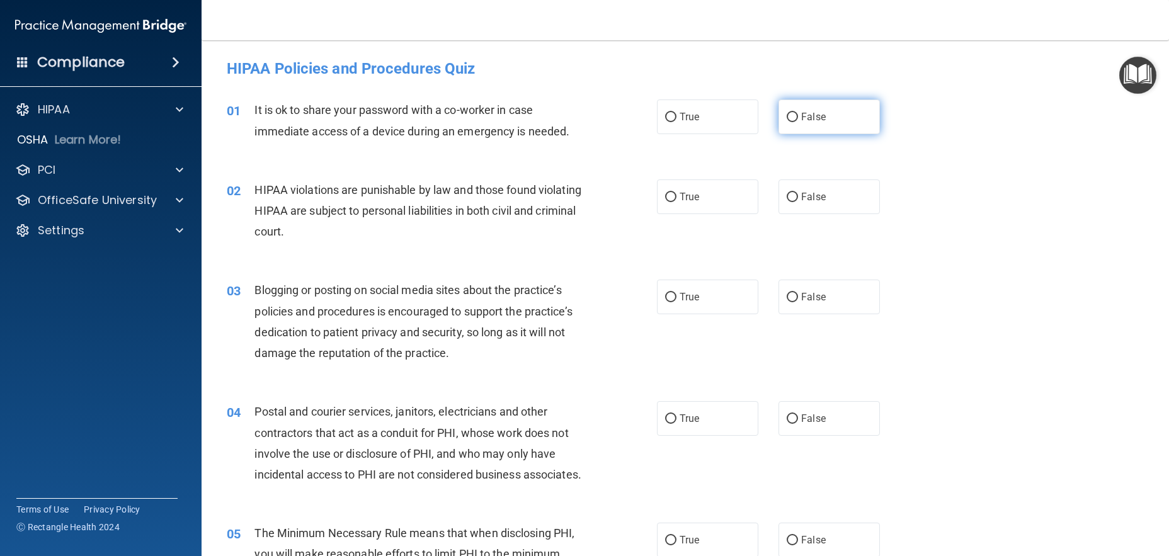
click at [804, 108] on label "False" at bounding box center [828, 117] width 101 height 35
click at [798, 113] on input "False" at bounding box center [792, 117] width 11 height 9
radio input "true"
click at [701, 221] on div "02 HIPAA violations are punishable by law and those found violating HIPAA are s…" at bounding box center [685, 214] width 936 height 101
click at [712, 185] on label "True" at bounding box center [707, 196] width 101 height 35
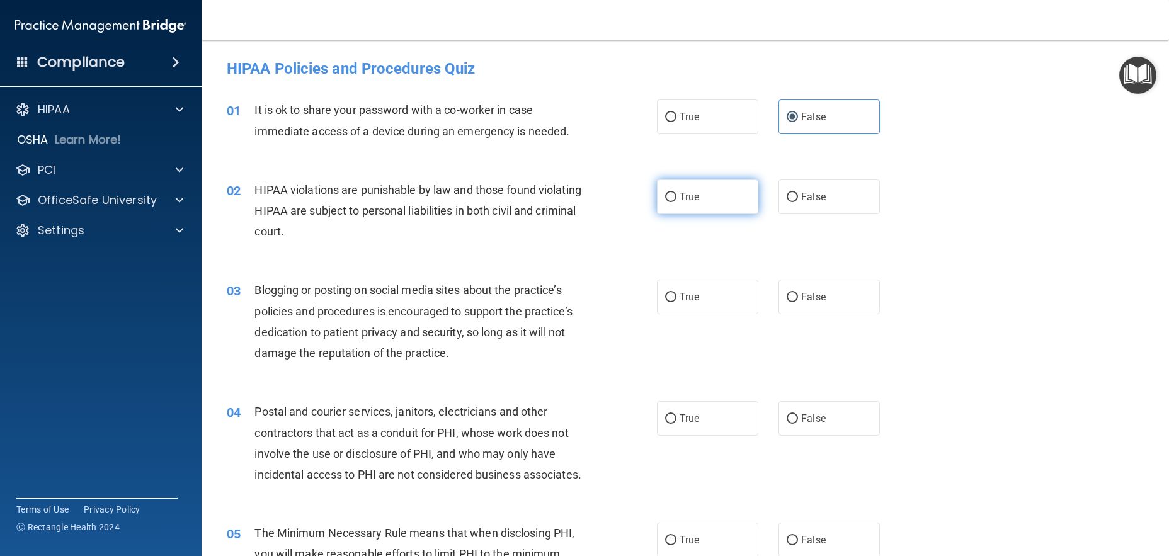
click at [676, 193] on input "True" at bounding box center [670, 197] width 11 height 9
radio input "true"
click at [812, 321] on div "03 Blogging or posting on social media sites about the practice’s policies and …" at bounding box center [685, 325] width 936 height 122
click at [810, 296] on span "False" at bounding box center [813, 297] width 25 height 12
click at [798, 296] on input "False" at bounding box center [792, 297] width 11 height 9
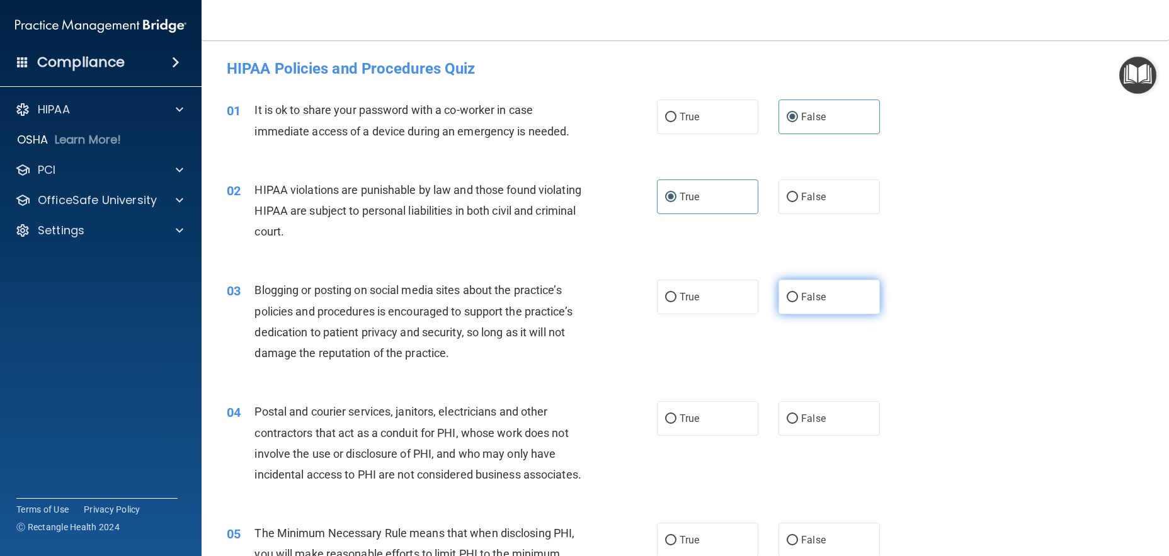
radio input "true"
click at [697, 406] on label "True" at bounding box center [707, 418] width 101 height 35
click at [676, 414] on input "True" at bounding box center [670, 418] width 11 height 9
radio input "true"
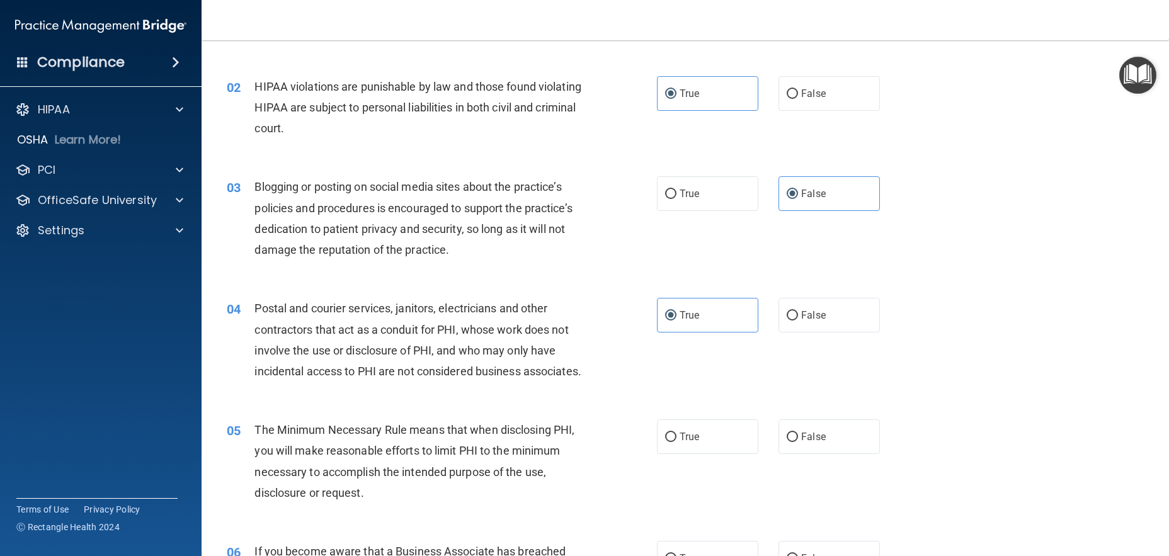
scroll to position [126, 0]
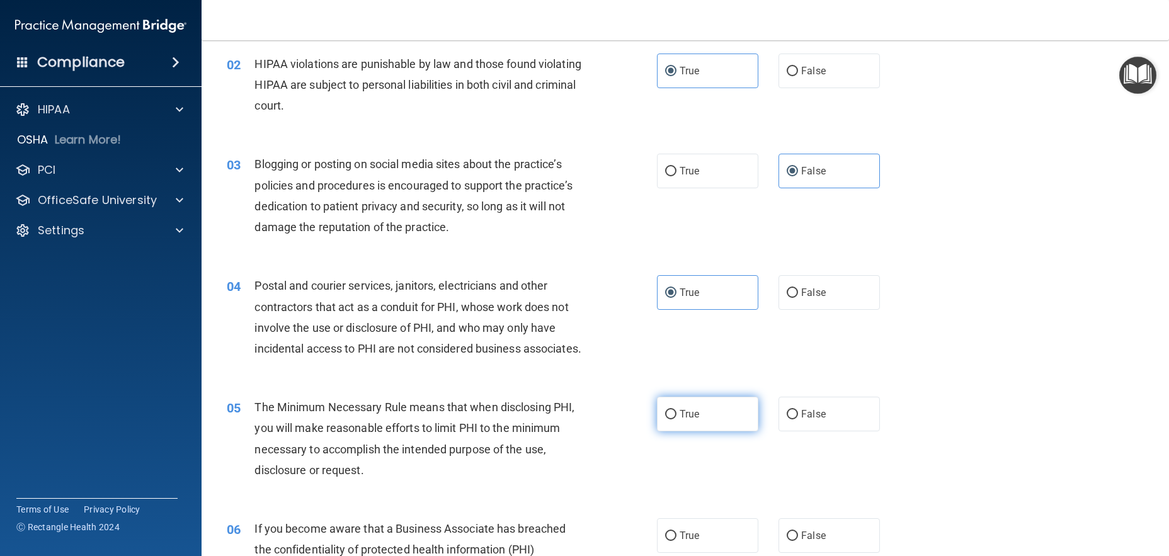
click at [699, 431] on label "True" at bounding box center [707, 414] width 101 height 35
click at [676, 419] on input "True" at bounding box center [670, 414] width 11 height 9
radio input "true"
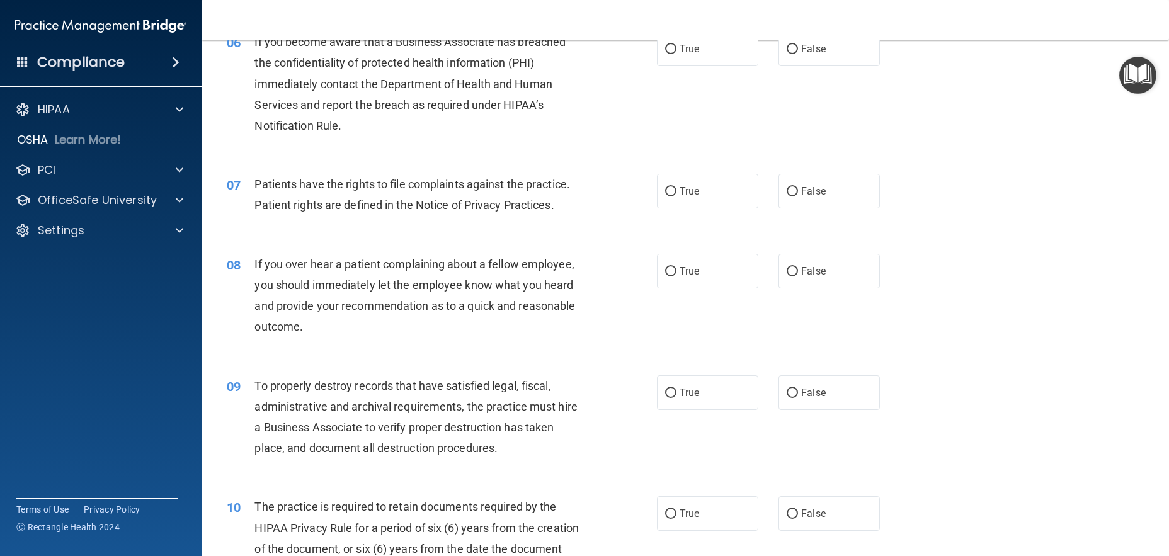
scroll to position [630, 0]
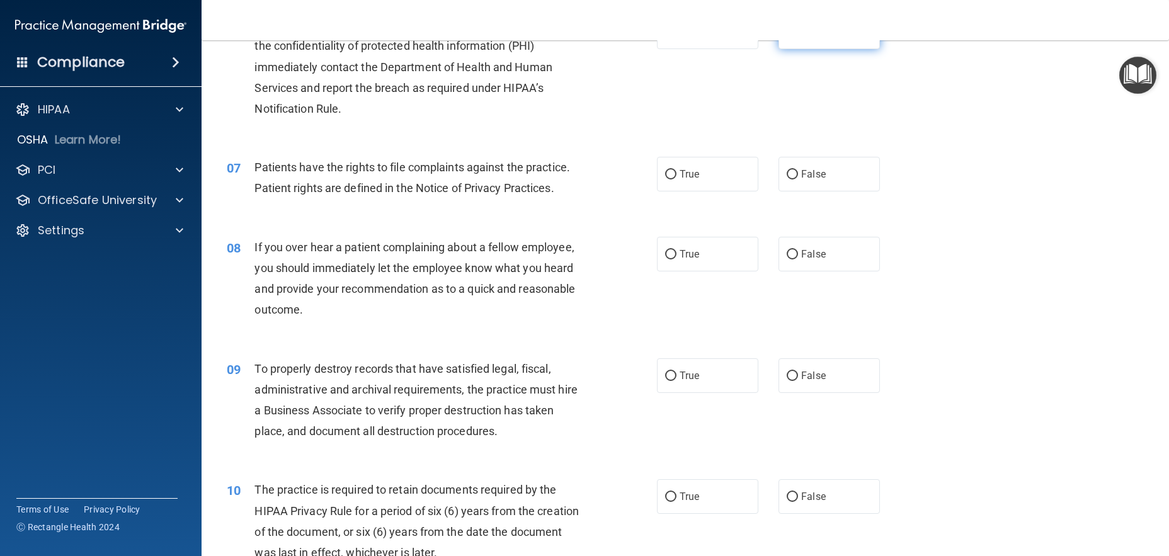
click at [799, 49] on label "False" at bounding box center [828, 31] width 101 height 35
click at [798, 37] on input "False" at bounding box center [792, 32] width 11 height 9
radio input "true"
click at [720, 191] on label "True" at bounding box center [707, 174] width 101 height 35
click at [676, 179] on input "True" at bounding box center [670, 174] width 11 height 9
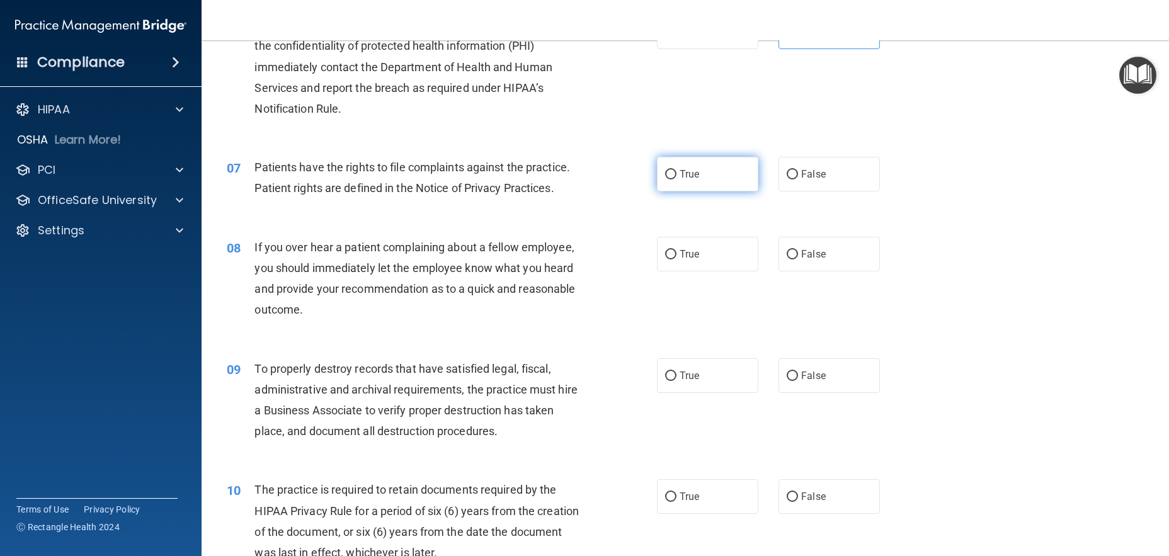
radio input "true"
click at [801, 260] on span "False" at bounding box center [813, 254] width 25 height 12
click at [798, 259] on input "False" at bounding box center [792, 254] width 11 height 9
radio input "true"
click at [799, 390] on label "False" at bounding box center [828, 375] width 101 height 35
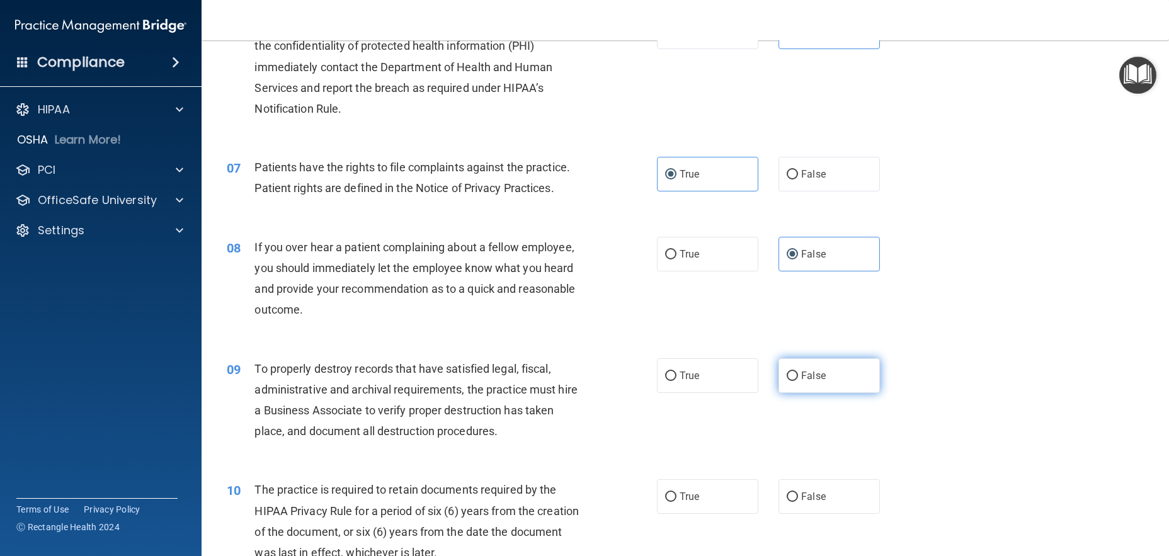
click at [798, 381] on input "False" at bounding box center [792, 376] width 11 height 9
radio input "true"
click at [706, 514] on label "True" at bounding box center [707, 496] width 101 height 35
click at [676, 502] on input "True" at bounding box center [670, 497] width 11 height 9
radio input "true"
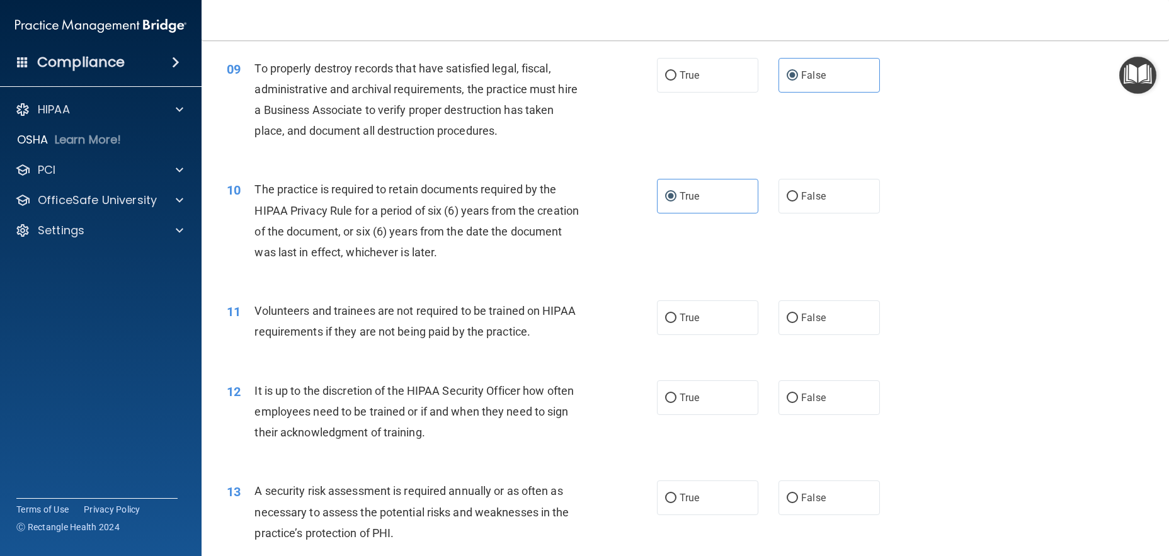
scroll to position [945, 0]
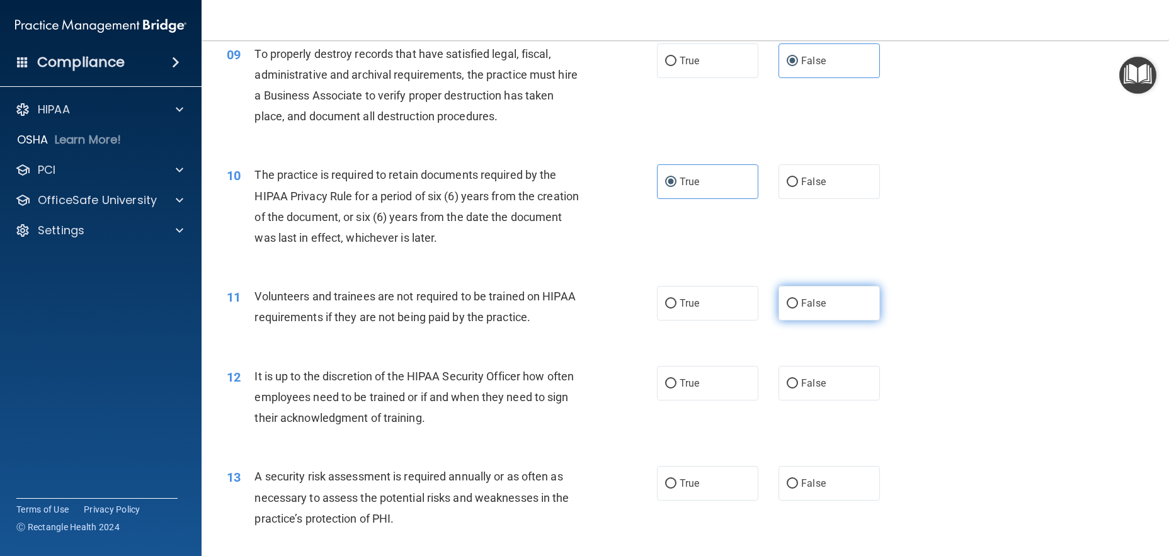
click at [789, 313] on label "False" at bounding box center [828, 303] width 101 height 35
click at [789, 309] on input "False" at bounding box center [792, 303] width 11 height 9
radio input "true"
click at [801, 389] on span "False" at bounding box center [813, 383] width 25 height 12
click at [796, 389] on input "False" at bounding box center [792, 383] width 11 height 9
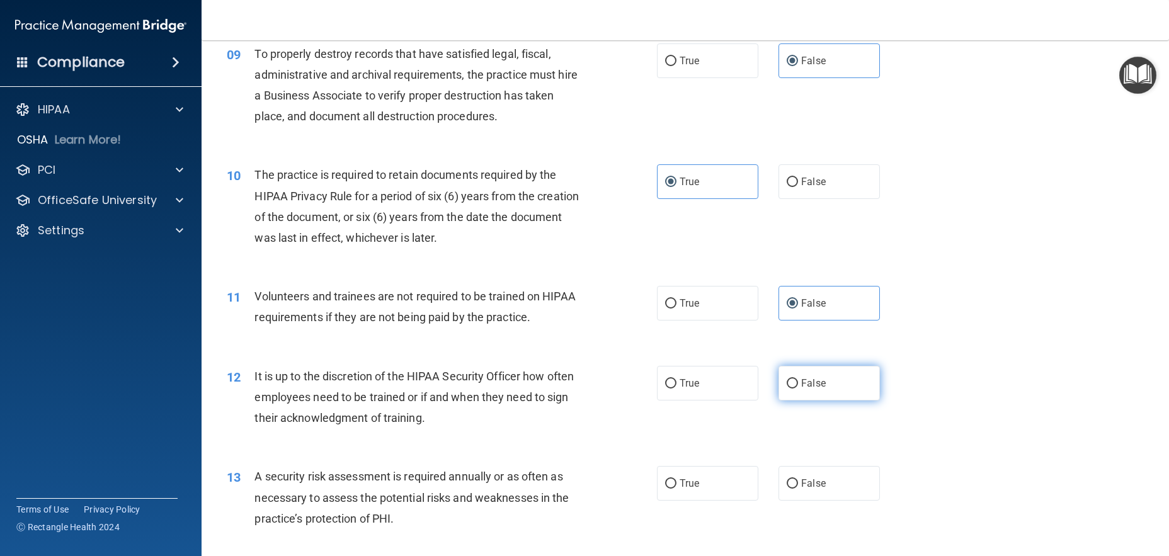
radio input "true"
click at [727, 501] on label "True" at bounding box center [707, 483] width 101 height 35
click at [676, 489] on input "True" at bounding box center [670, 483] width 11 height 9
radio input "true"
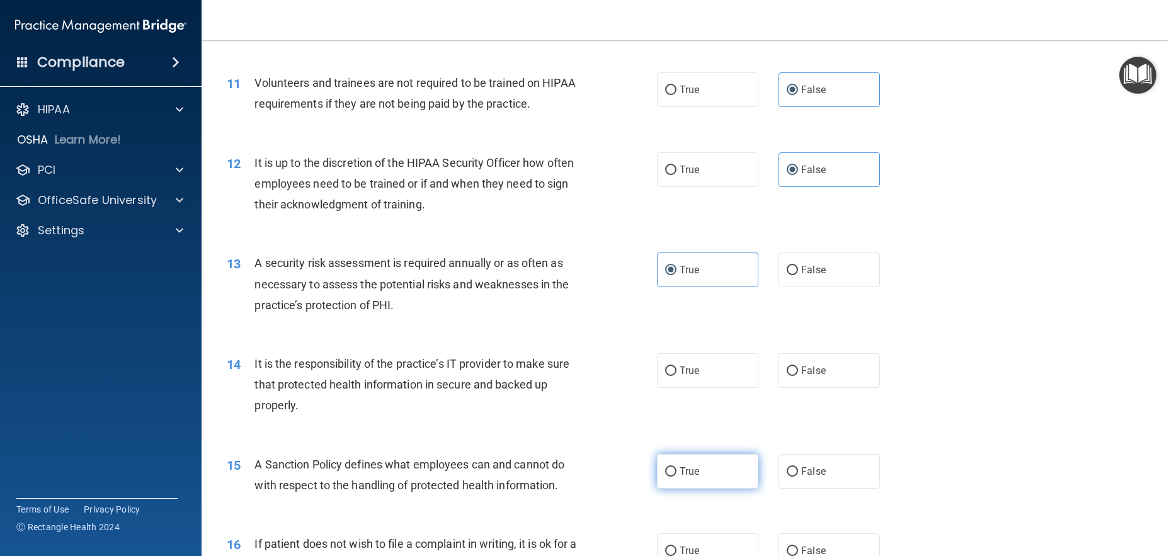
scroll to position [1197, 0]
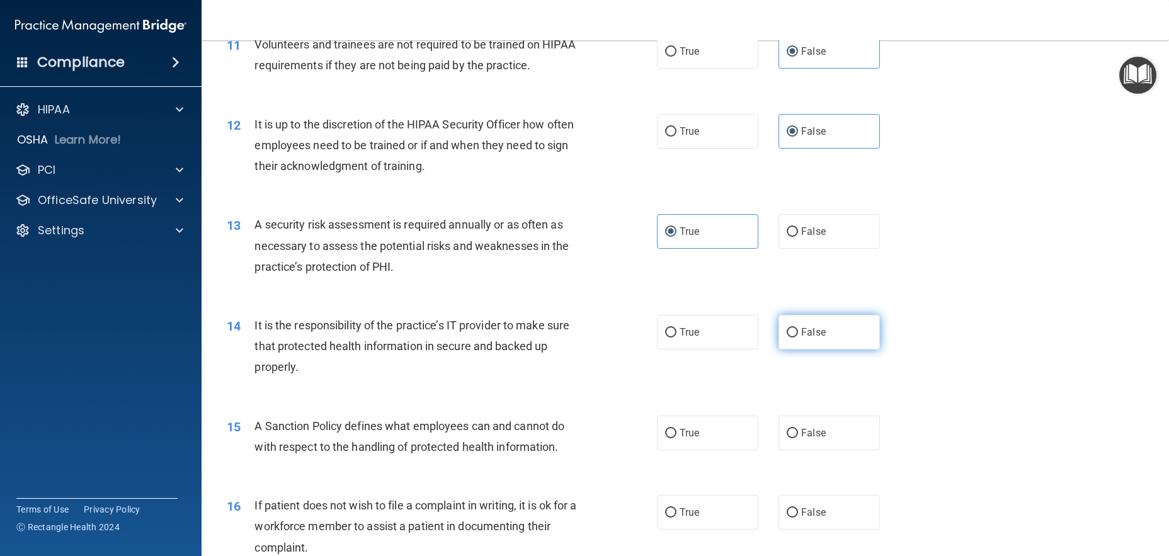
click at [792, 350] on label "False" at bounding box center [828, 332] width 101 height 35
click at [792, 338] on input "False" at bounding box center [792, 332] width 11 height 9
radio input "true"
click at [676, 450] on label "True" at bounding box center [707, 433] width 101 height 35
click at [676, 438] on input "True" at bounding box center [670, 433] width 11 height 9
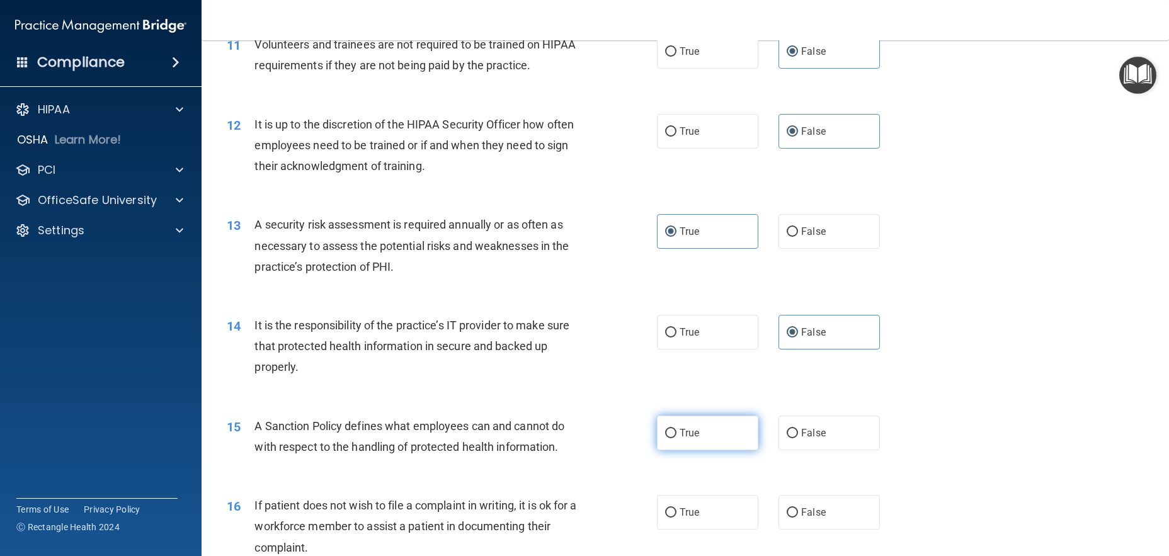
radio input "true"
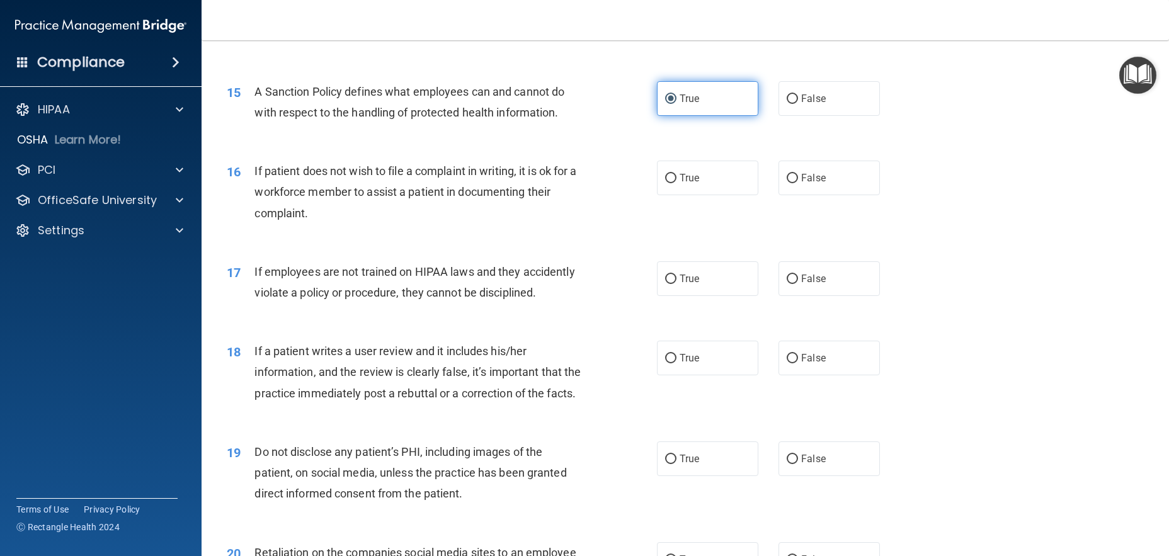
scroll to position [1637, 0]
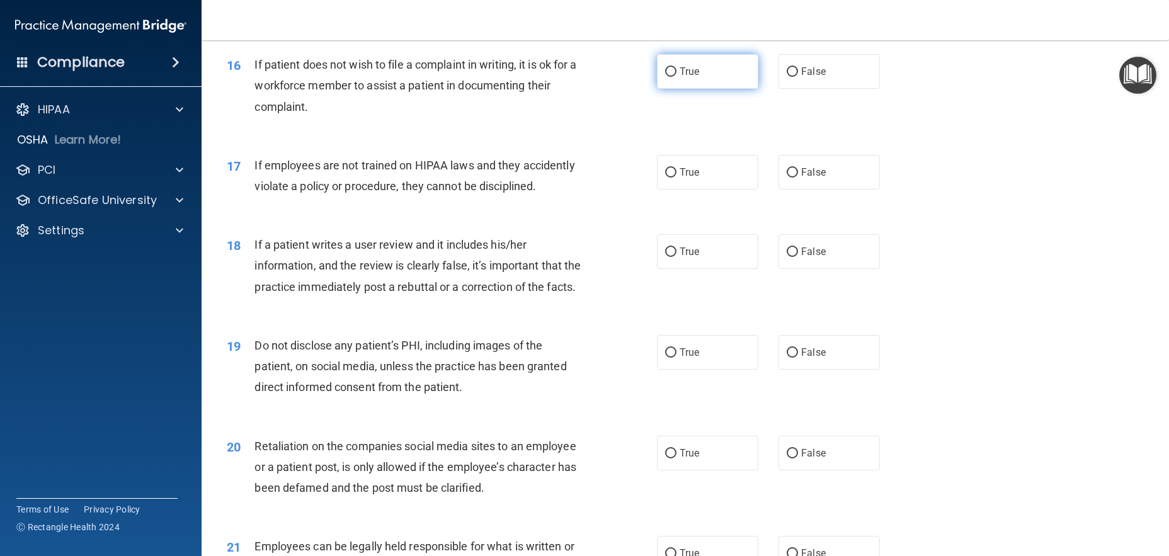
click at [698, 88] on label "True" at bounding box center [707, 71] width 101 height 35
click at [676, 77] on input "True" at bounding box center [670, 71] width 11 height 9
radio input "true"
click at [812, 190] on label "False" at bounding box center [828, 172] width 101 height 35
click at [798, 178] on input "False" at bounding box center [792, 172] width 11 height 9
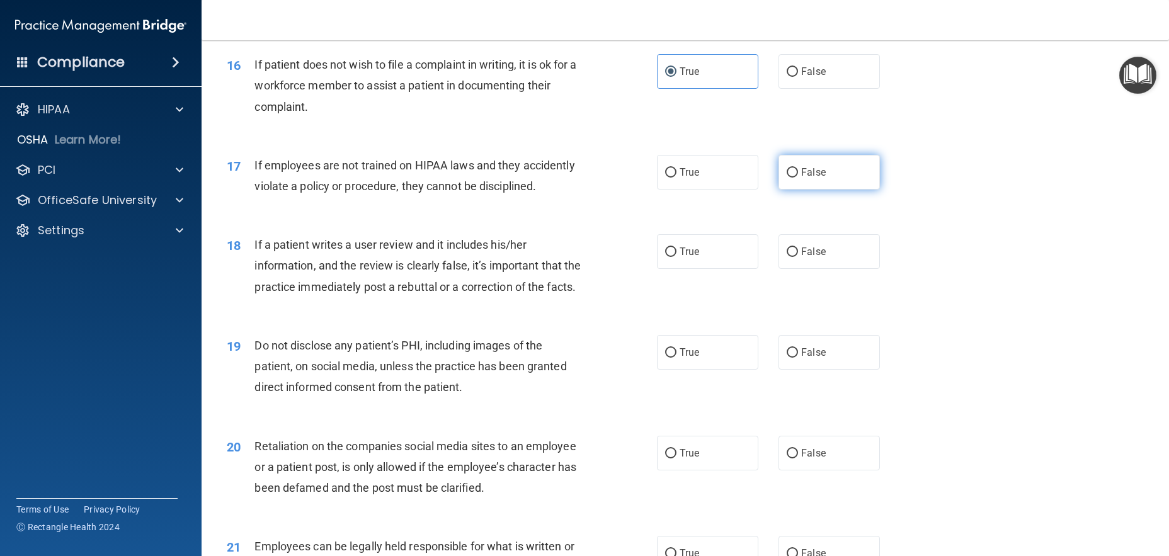
radio input "true"
click at [794, 291] on div "18 If a patient writes a user review and it includes his/her information, and t…" at bounding box center [685, 269] width 936 height 101
click at [794, 269] on label "False" at bounding box center [828, 251] width 101 height 35
click at [794, 257] on input "False" at bounding box center [792, 252] width 11 height 9
radio input "true"
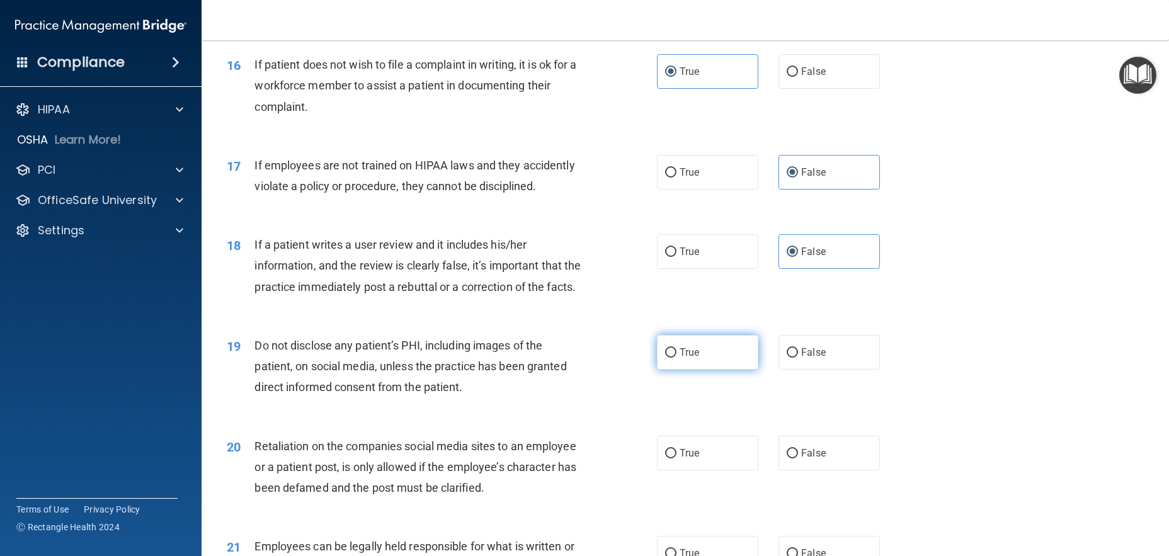
click at [705, 370] on label "True" at bounding box center [707, 352] width 101 height 35
click at [676, 358] on input "True" at bounding box center [670, 352] width 11 height 9
radio input "true"
click at [820, 470] on label "False" at bounding box center [828, 453] width 101 height 35
click at [798, 458] on input "False" at bounding box center [792, 453] width 11 height 9
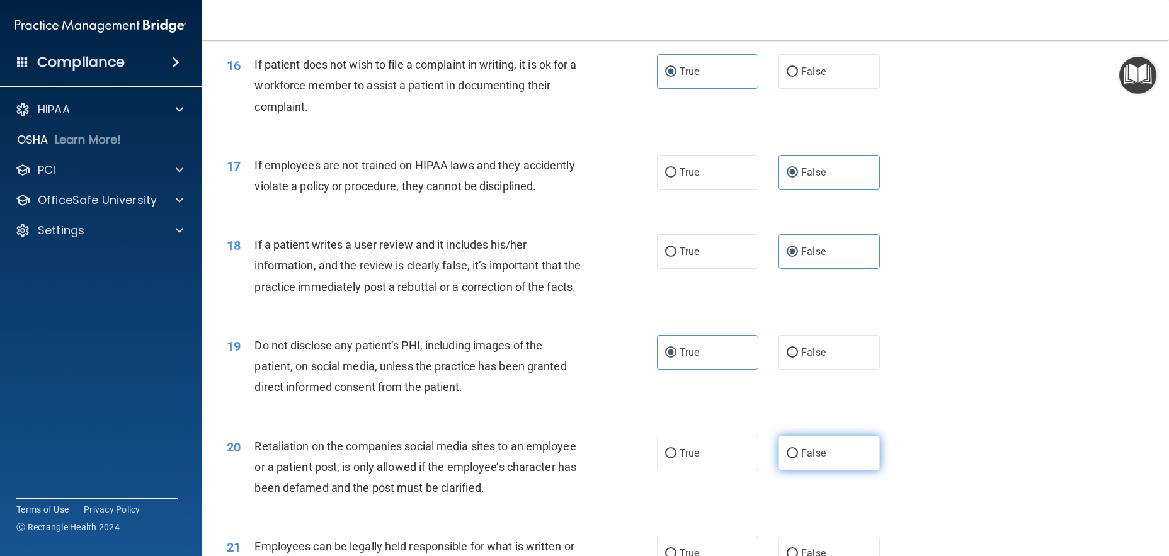
radio input "true"
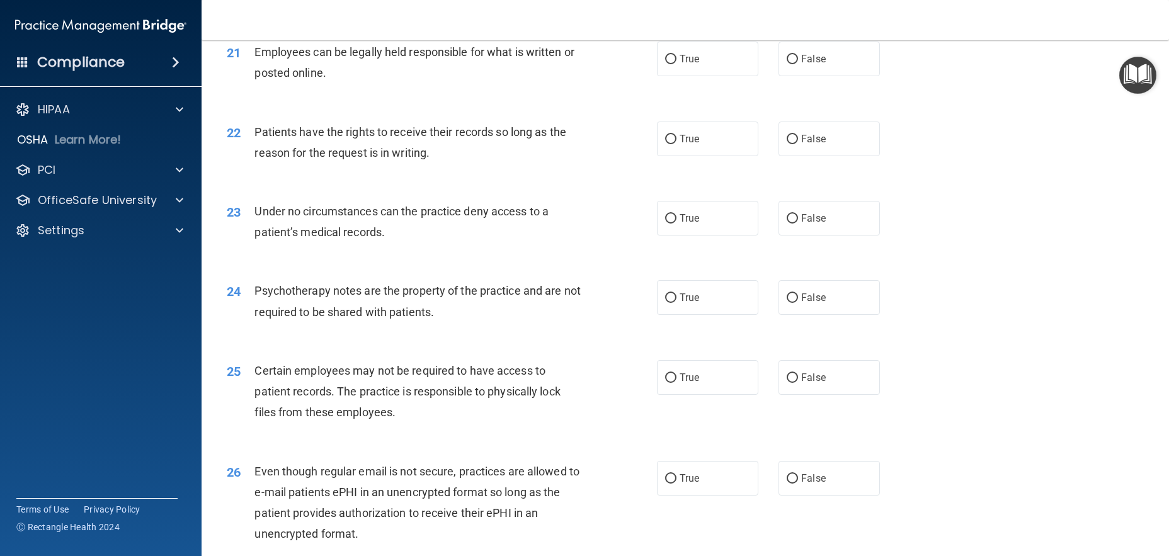
scroll to position [2141, 0]
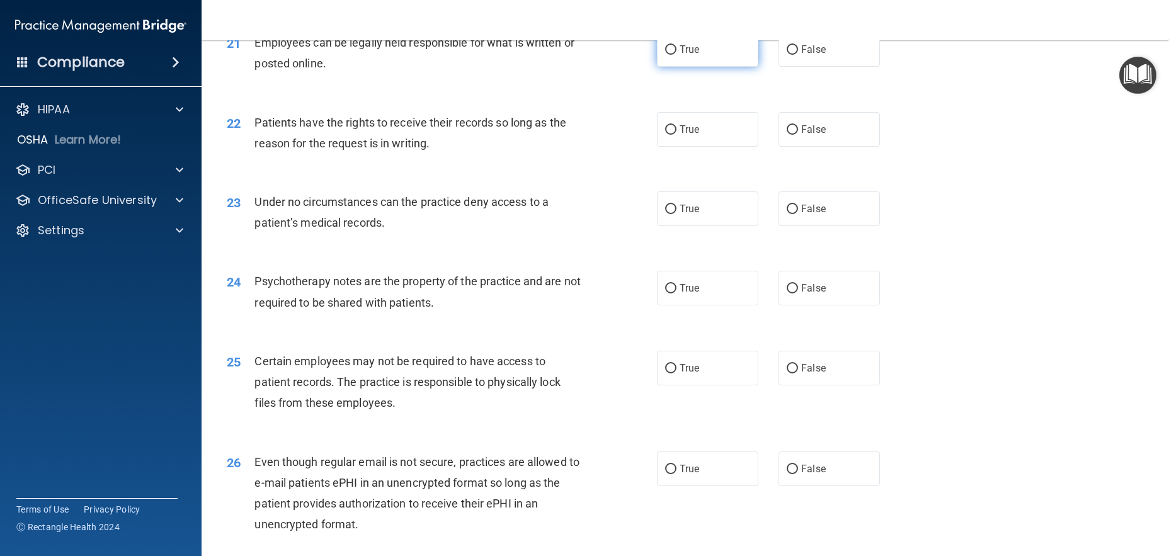
click at [703, 67] on label "True" at bounding box center [707, 49] width 101 height 35
click at [676, 55] on input "True" at bounding box center [670, 49] width 11 height 9
radio input "true"
click at [817, 135] on span "False" at bounding box center [813, 129] width 25 height 12
click at [798, 135] on input "False" at bounding box center [792, 129] width 11 height 9
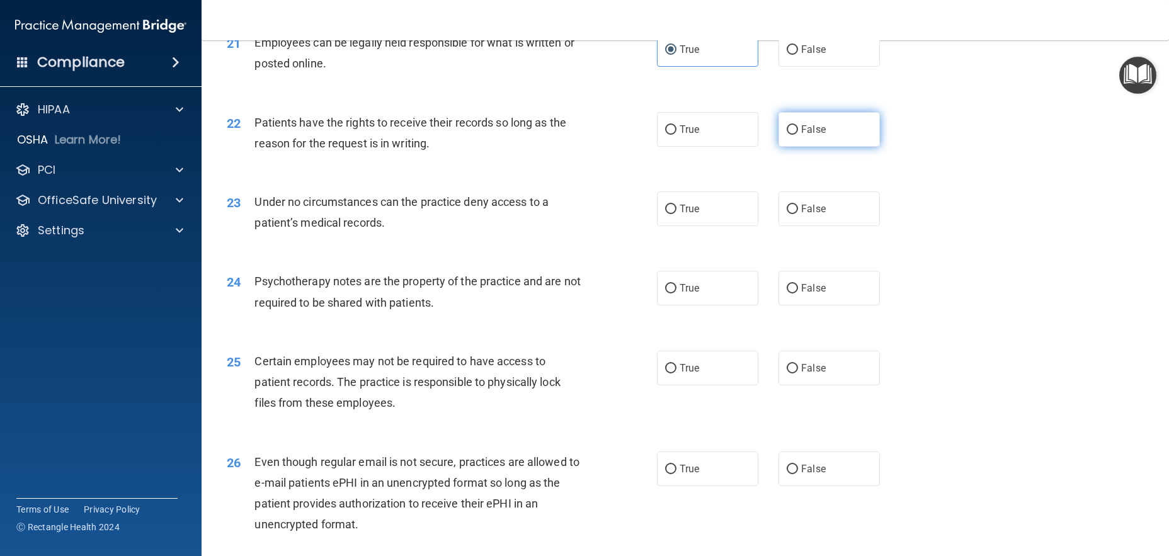
radio input "true"
click at [797, 226] on label "False" at bounding box center [828, 208] width 101 height 35
click at [797, 214] on input "False" at bounding box center [792, 209] width 11 height 9
radio input "true"
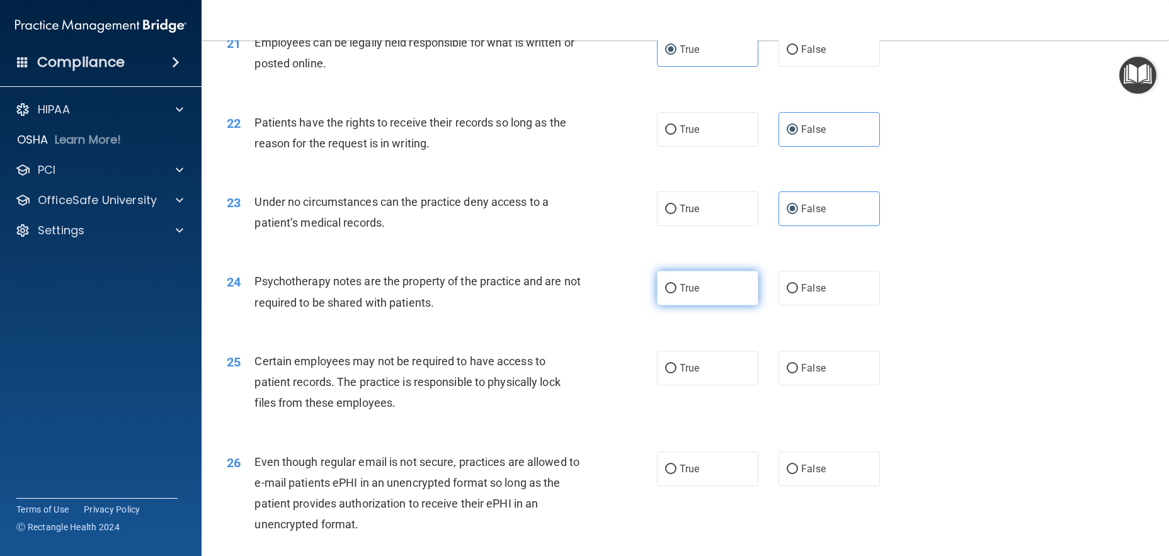
click at [707, 305] on label "True" at bounding box center [707, 288] width 101 height 35
click at [676, 293] on input "True" at bounding box center [670, 288] width 11 height 9
radio input "true"
click at [696, 385] on label "True" at bounding box center [707, 368] width 101 height 35
click at [676, 373] on input "True" at bounding box center [670, 368] width 11 height 9
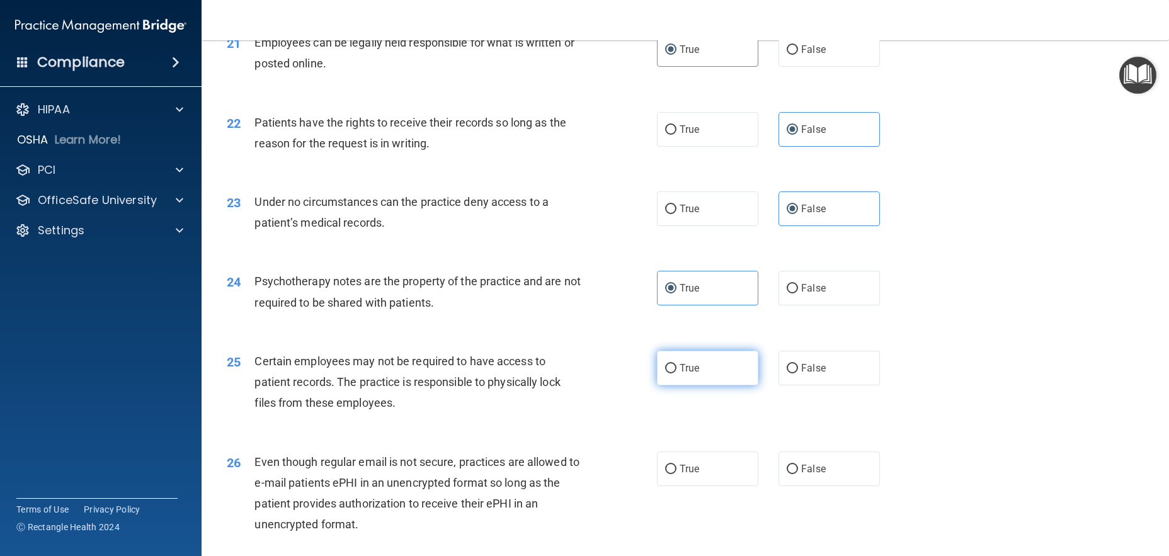
radio input "true"
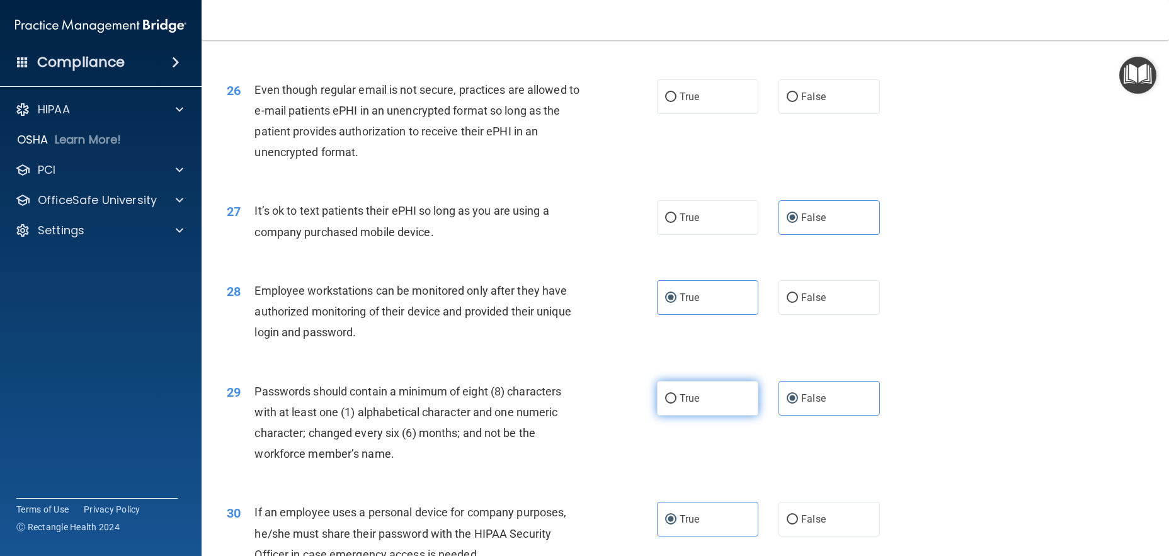
scroll to position [2543, 0]
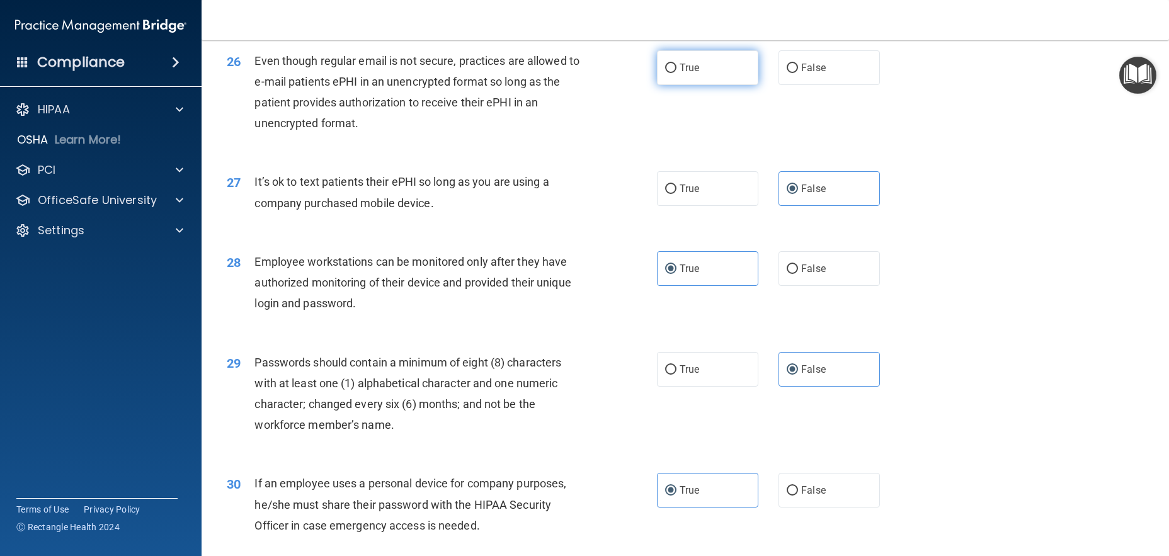
click at [697, 85] on label "True" at bounding box center [707, 67] width 101 height 35
click at [676, 73] on input "True" at bounding box center [670, 68] width 11 height 9
radio input "true"
click at [806, 286] on label "False" at bounding box center [828, 268] width 101 height 35
click at [798, 274] on input "False" at bounding box center [792, 269] width 11 height 9
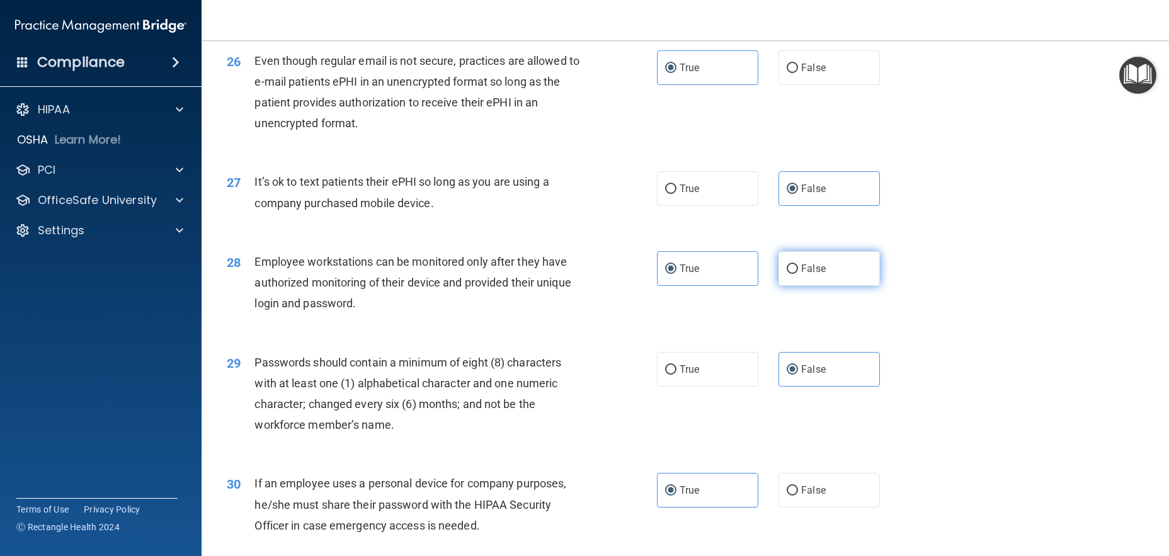
radio input "true"
radio input "false"
click at [717, 387] on label "True" at bounding box center [707, 369] width 101 height 35
click at [676, 375] on input "True" at bounding box center [670, 369] width 11 height 9
radio input "true"
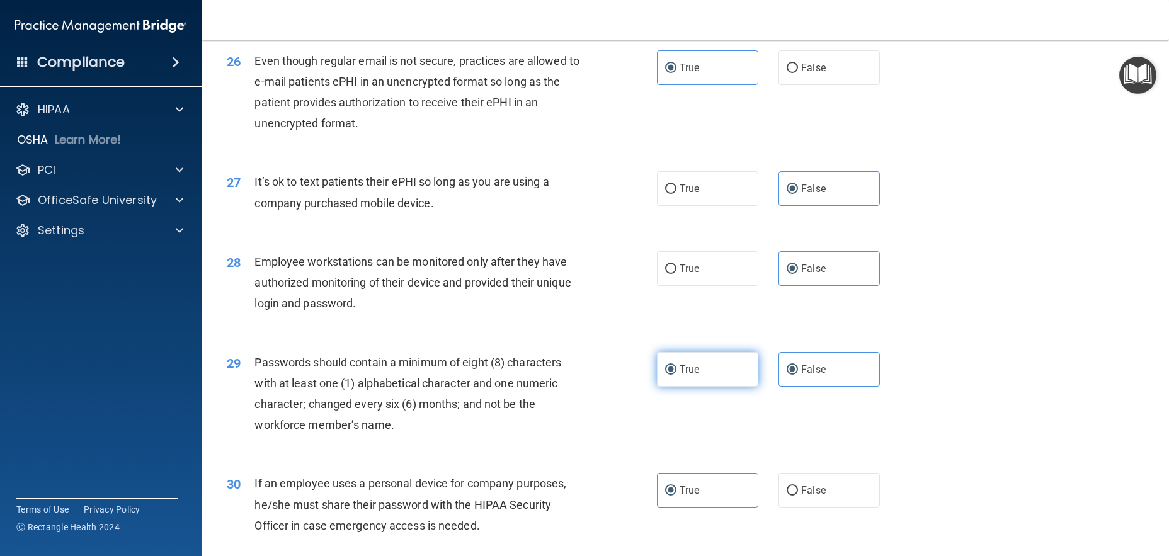
radio input "false"
click at [793, 508] on label "False" at bounding box center [828, 490] width 101 height 35
click at [793, 496] on input "False" at bounding box center [792, 490] width 11 height 9
radio input "true"
radio input "false"
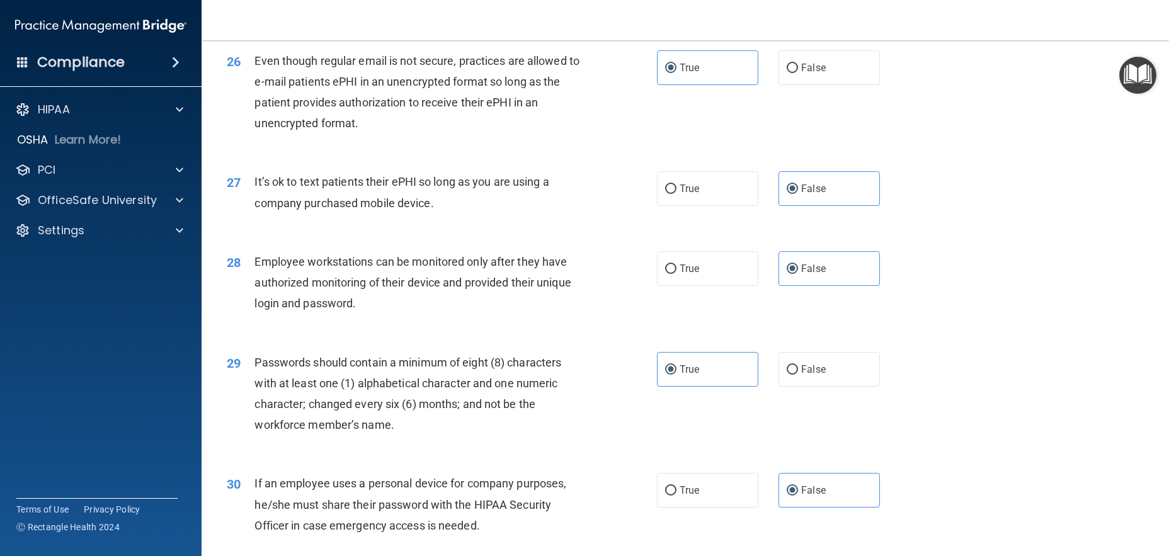
scroll to position [2668, 0]
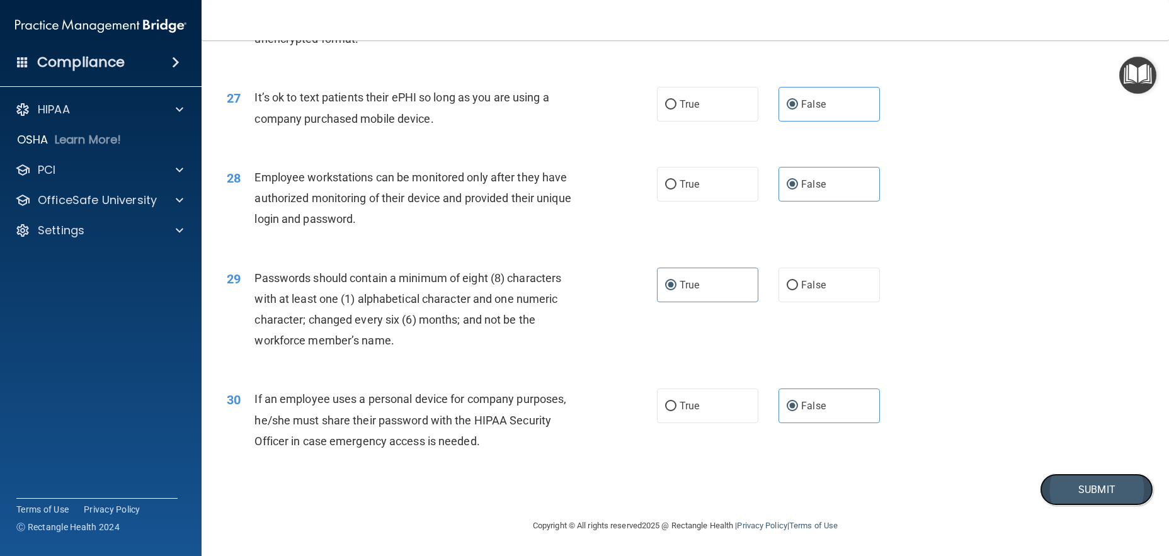
click at [1076, 496] on button "Submit" at bounding box center [1096, 490] width 113 height 32
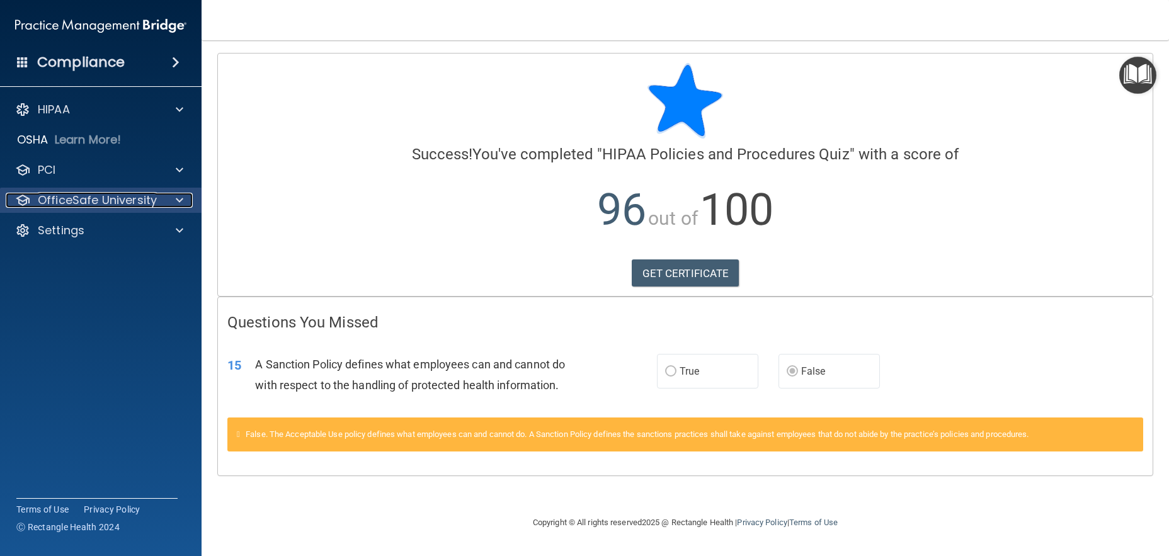
click at [93, 197] on p "OfficeSafe University" at bounding box center [97, 200] width 119 height 15
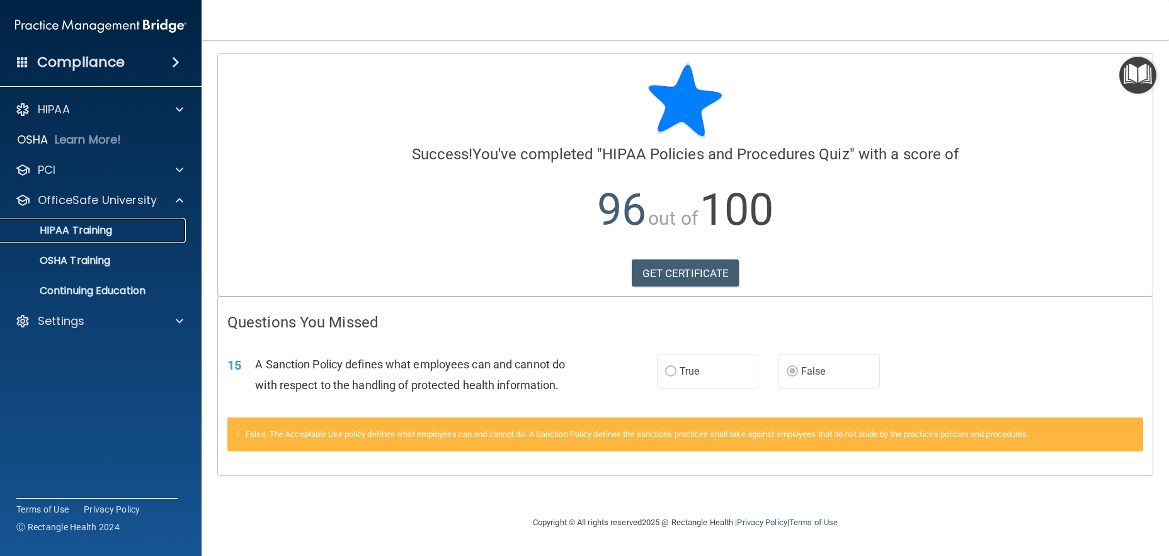
click at [93, 219] on link "HIPAA Training" at bounding box center [86, 230] width 198 height 25
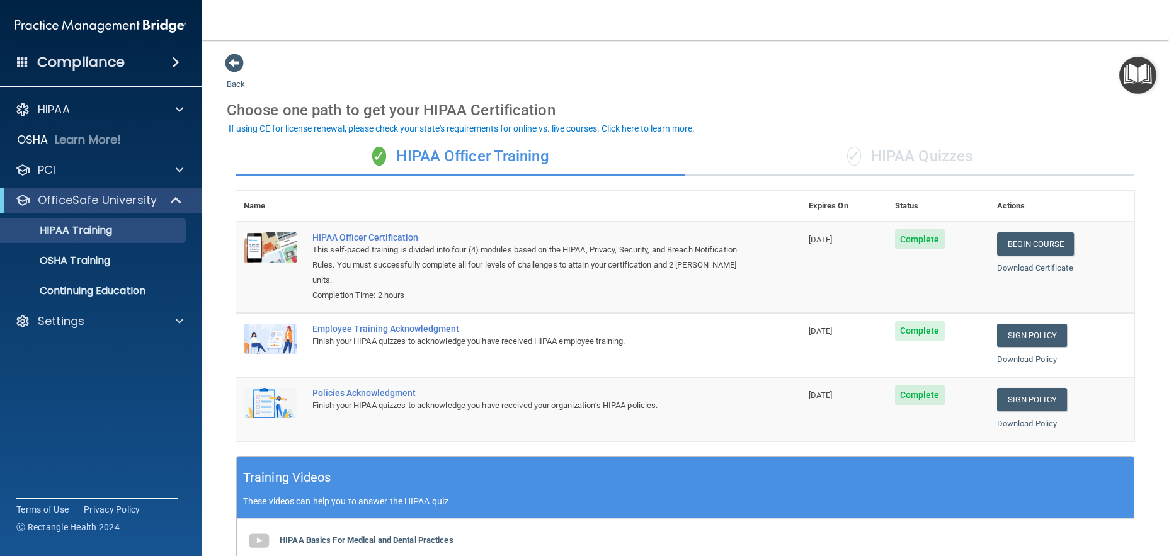
click at [819, 154] on div "✓ HIPAA Quizzes" at bounding box center [909, 157] width 449 height 38
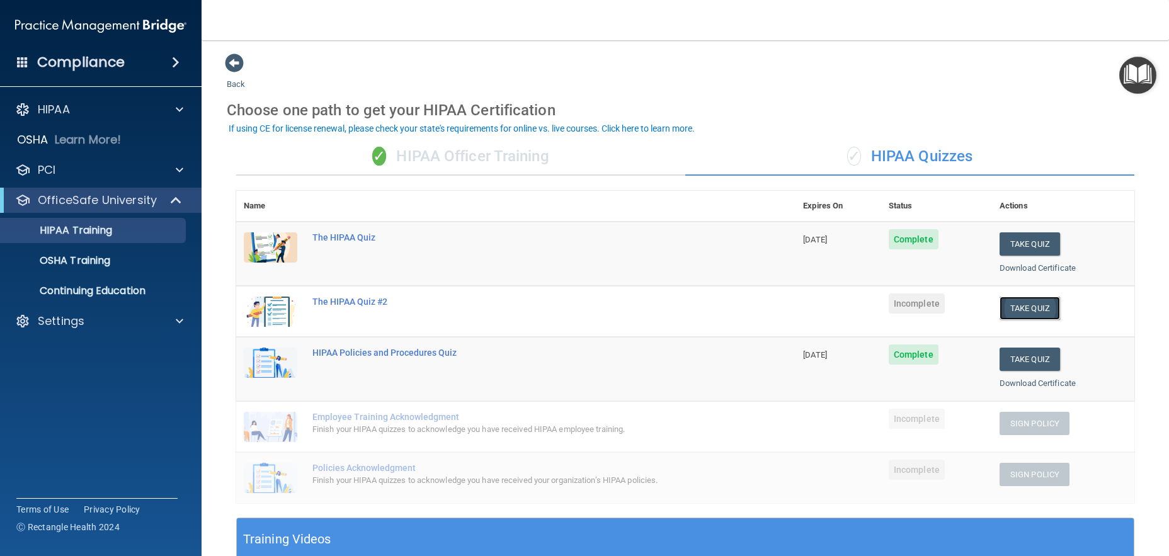
click at [1016, 300] on button "Take Quiz" at bounding box center [1029, 308] width 60 height 23
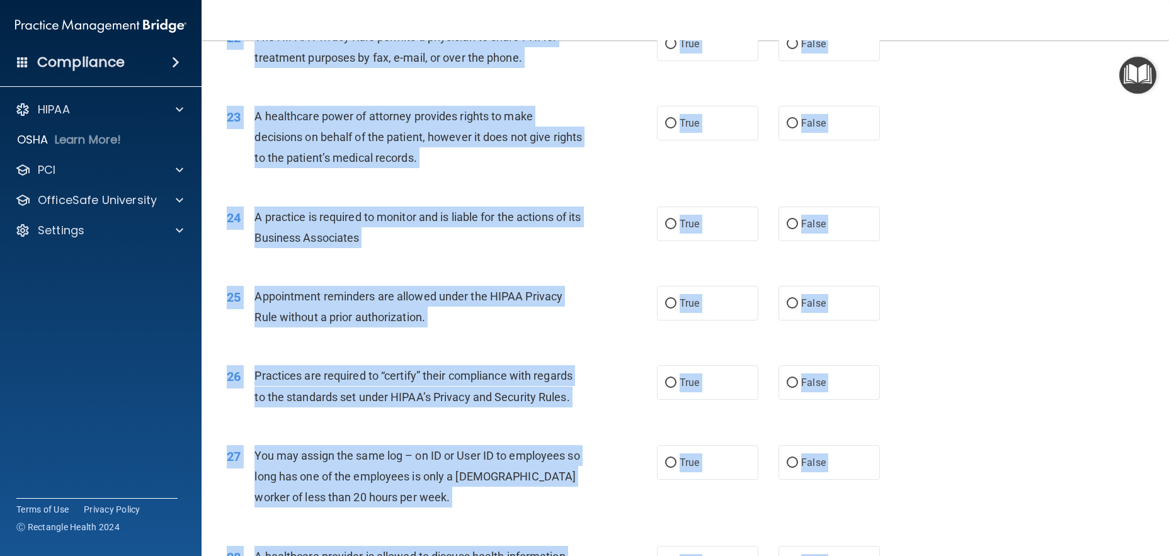
scroll to position [2501, 0]
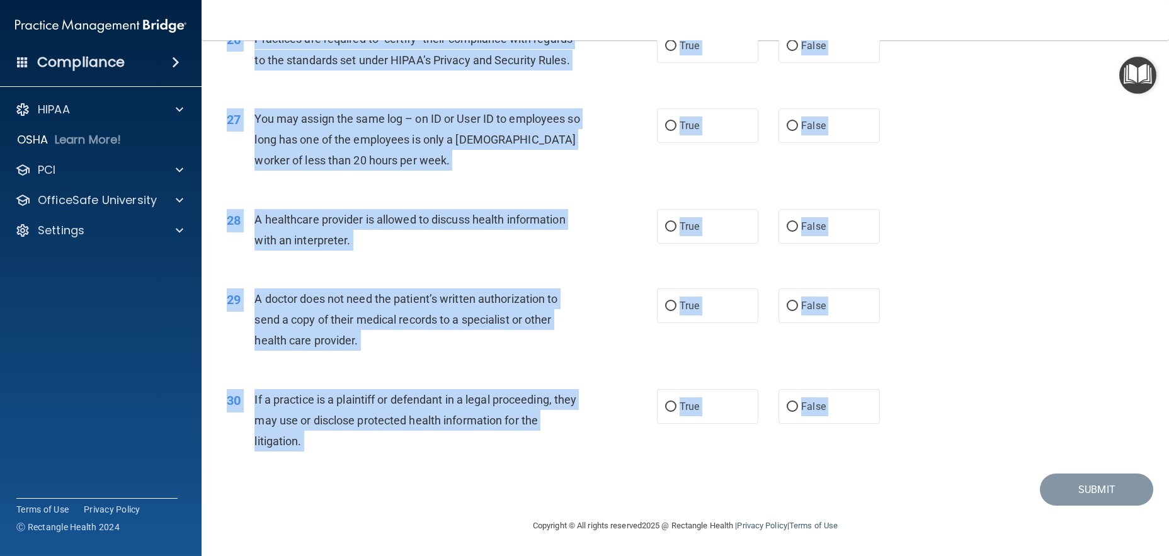
drag, startPoint x: 254, startPoint y: 109, endPoint x: 554, endPoint y: 477, distance: 475.0
copy main "A business associate agreement is required with organizations or persons where …"
click at [607, 232] on div "28 A healthcare provider is allowed to discuss health information with an inter…" at bounding box center [442, 233] width 468 height 48
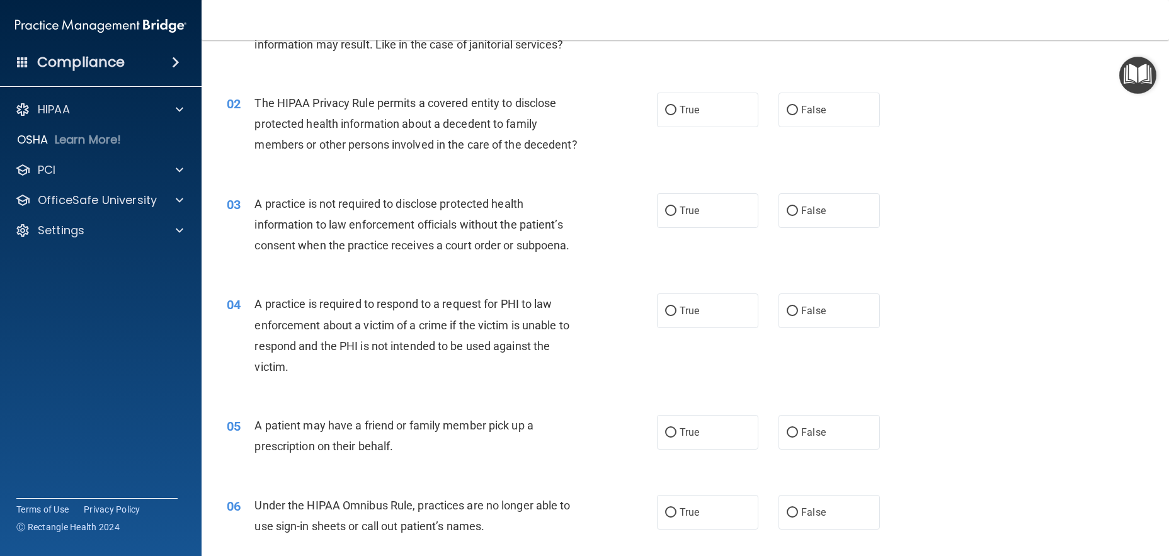
scroll to position [0, 0]
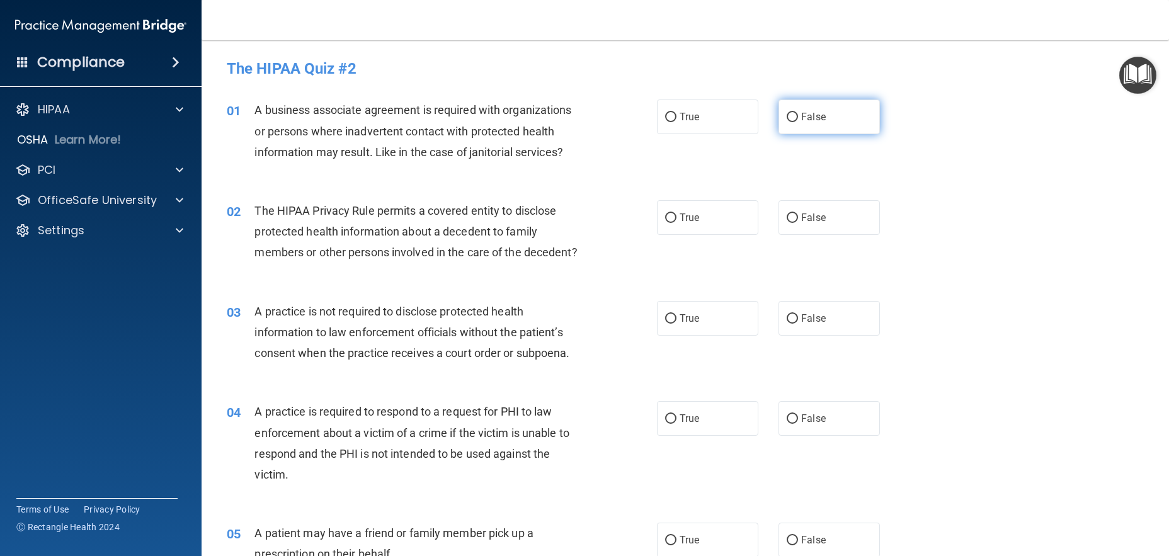
click at [802, 112] on span "False" at bounding box center [813, 117] width 25 height 12
click at [798, 113] on input "False" at bounding box center [792, 117] width 11 height 9
radio input "true"
click at [715, 225] on label "True" at bounding box center [707, 217] width 101 height 35
click at [676, 223] on input "True" at bounding box center [670, 218] width 11 height 9
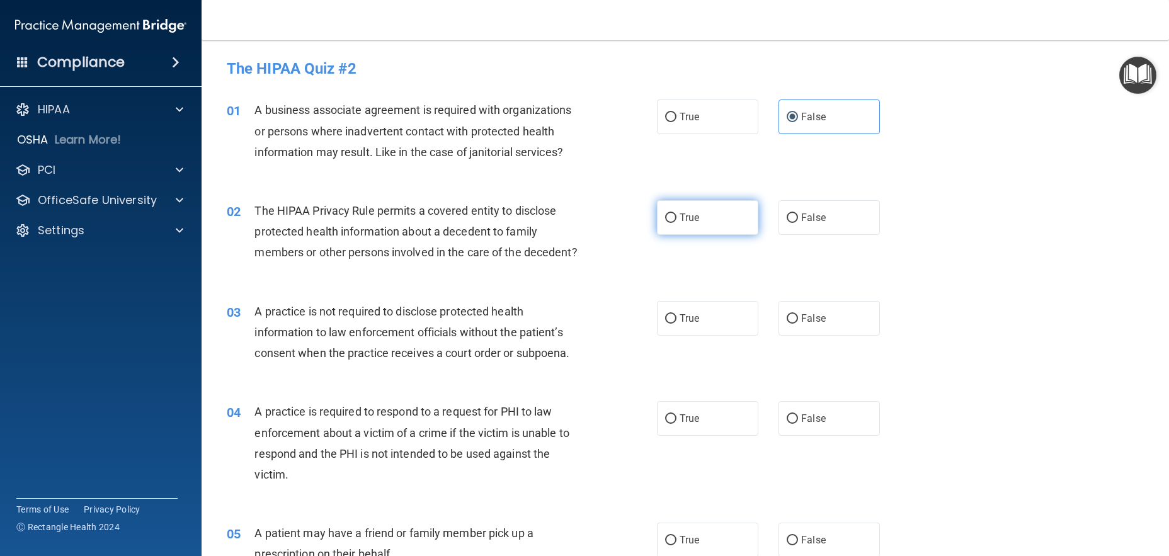
radio input "true"
click at [817, 331] on label "False" at bounding box center [828, 318] width 101 height 35
click at [798, 324] on input "False" at bounding box center [792, 318] width 11 height 9
radio input "true"
click at [657, 436] on label "True" at bounding box center [707, 418] width 101 height 35
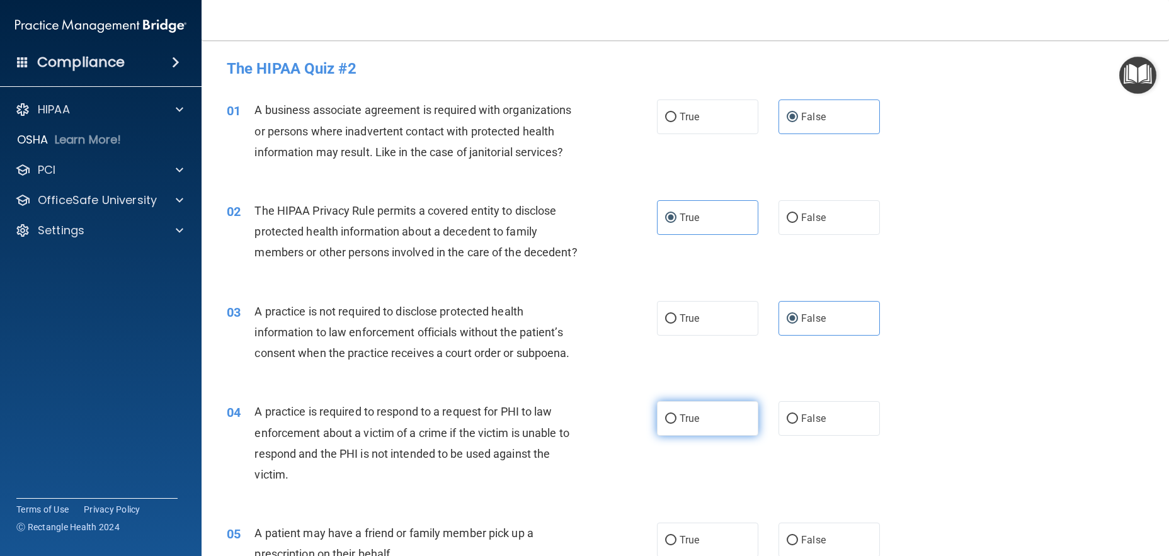
click at [665, 424] on input "True" at bounding box center [670, 418] width 11 height 9
radio input "true"
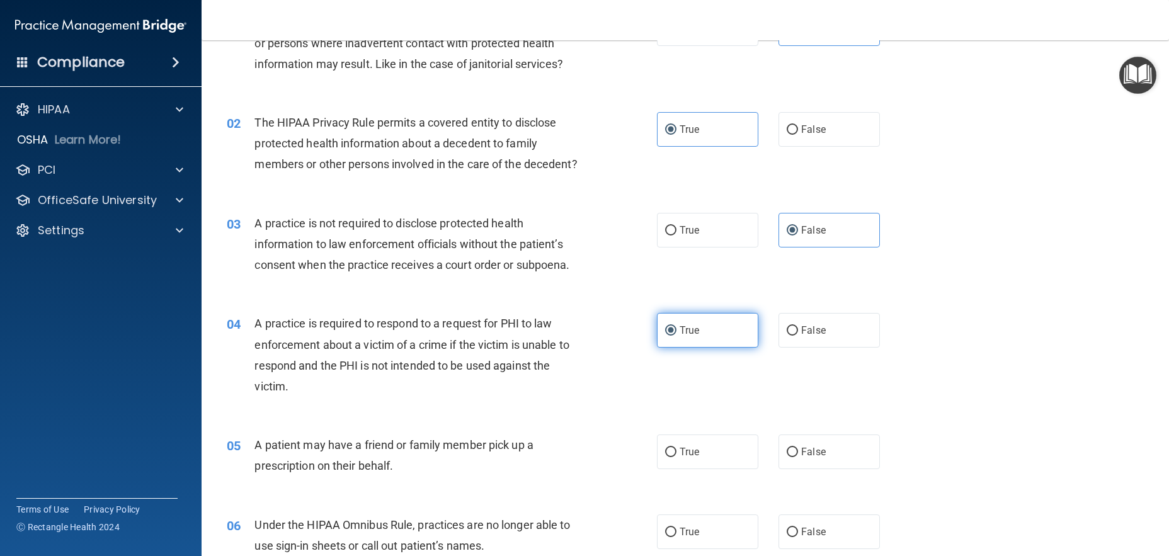
scroll to position [126, 0]
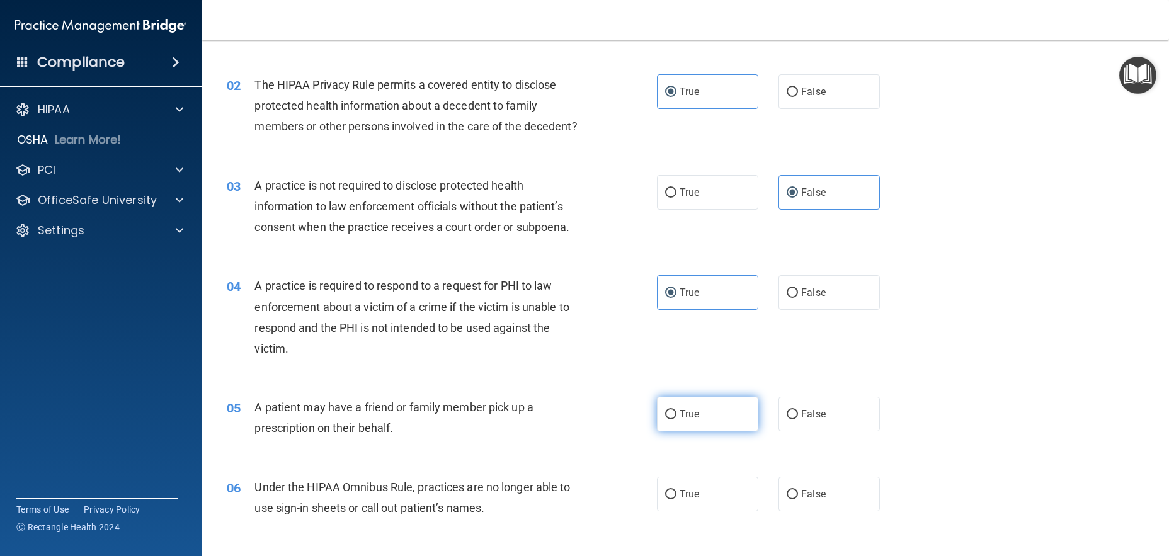
click at [700, 429] on label "True" at bounding box center [707, 414] width 101 height 35
click at [676, 419] on input "True" at bounding box center [670, 414] width 11 height 9
radio input "true"
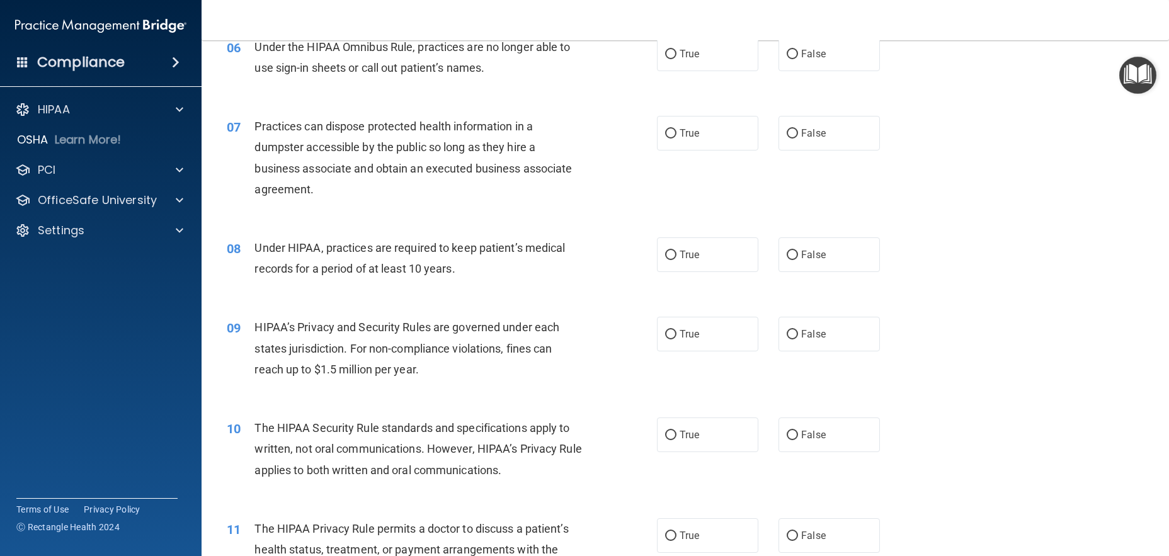
scroll to position [567, 0]
click at [834, 71] on label "False" at bounding box center [828, 53] width 101 height 35
click at [798, 59] on input "False" at bounding box center [792, 53] width 11 height 9
radio input "true"
click at [811, 144] on label "False" at bounding box center [828, 132] width 101 height 35
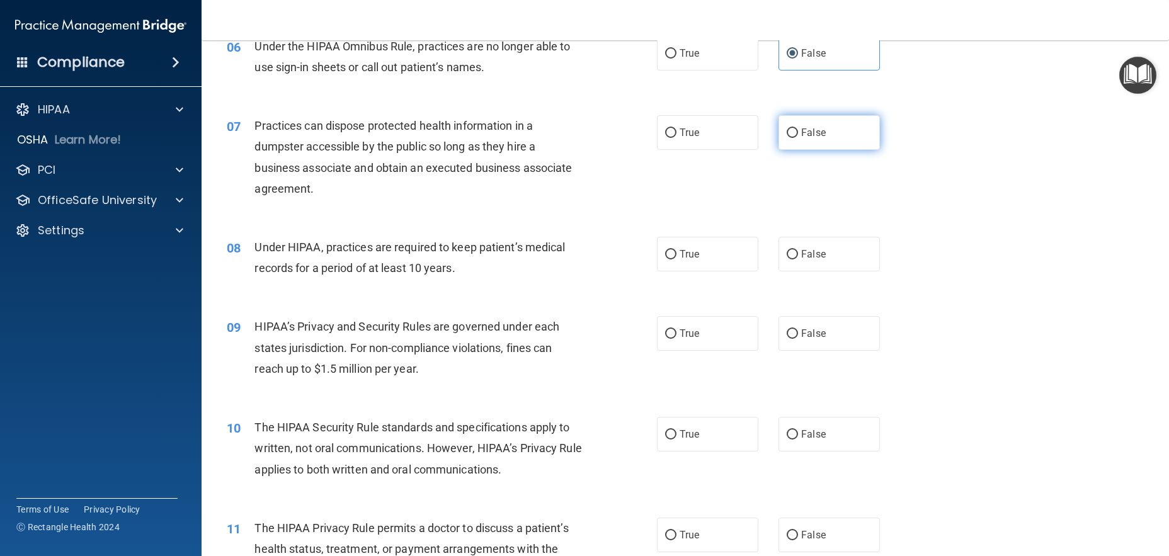
click at [798, 138] on input "False" at bounding box center [792, 132] width 11 height 9
radio input "true"
click at [811, 271] on label "False" at bounding box center [828, 254] width 101 height 35
click at [798, 259] on input "False" at bounding box center [792, 254] width 11 height 9
radio input "true"
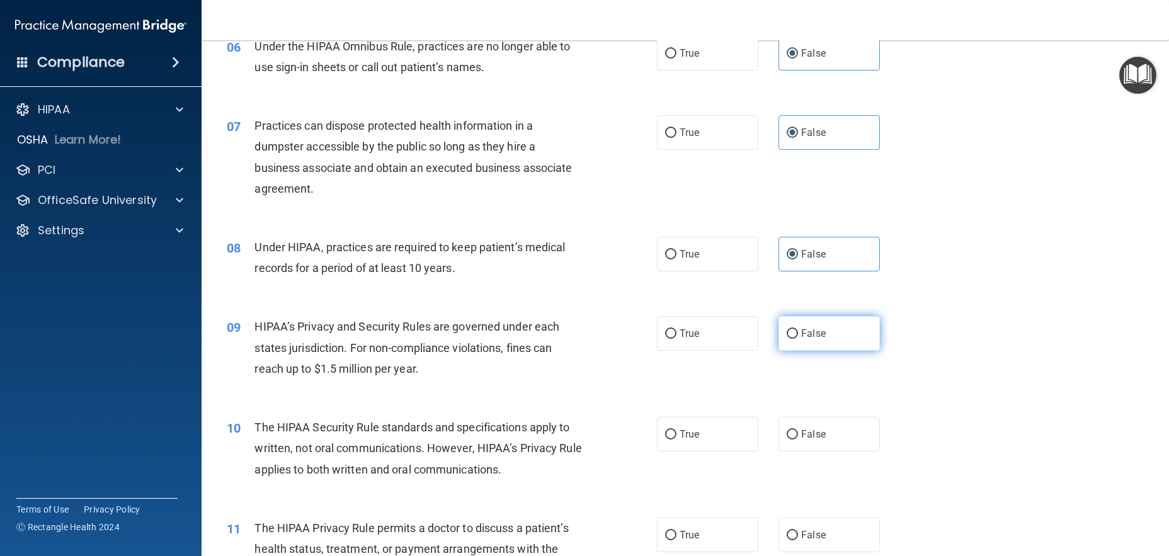
click at [811, 347] on label "False" at bounding box center [828, 333] width 101 height 35
click at [798, 339] on input "False" at bounding box center [792, 333] width 11 height 9
radio input "true"
click at [736, 452] on label "True" at bounding box center [707, 434] width 101 height 35
click at [676, 440] on input "True" at bounding box center [670, 434] width 11 height 9
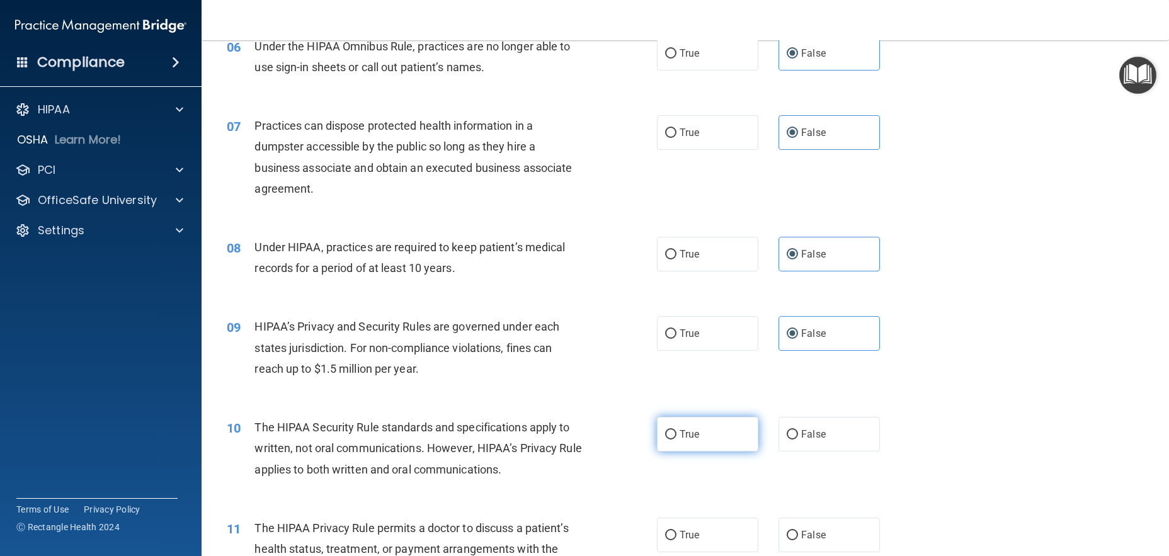
radio input "true"
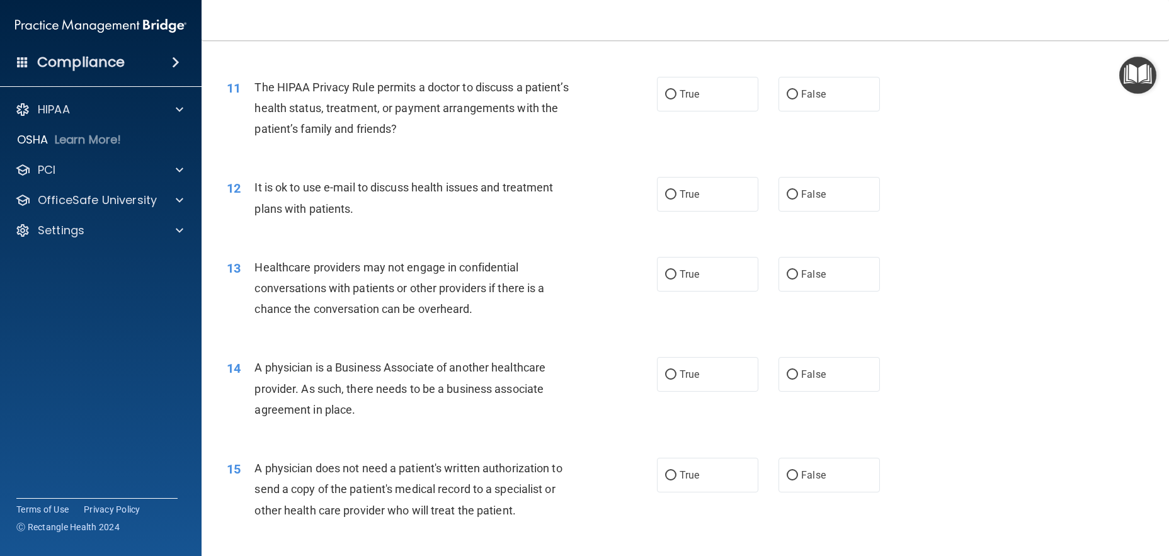
scroll to position [1071, 0]
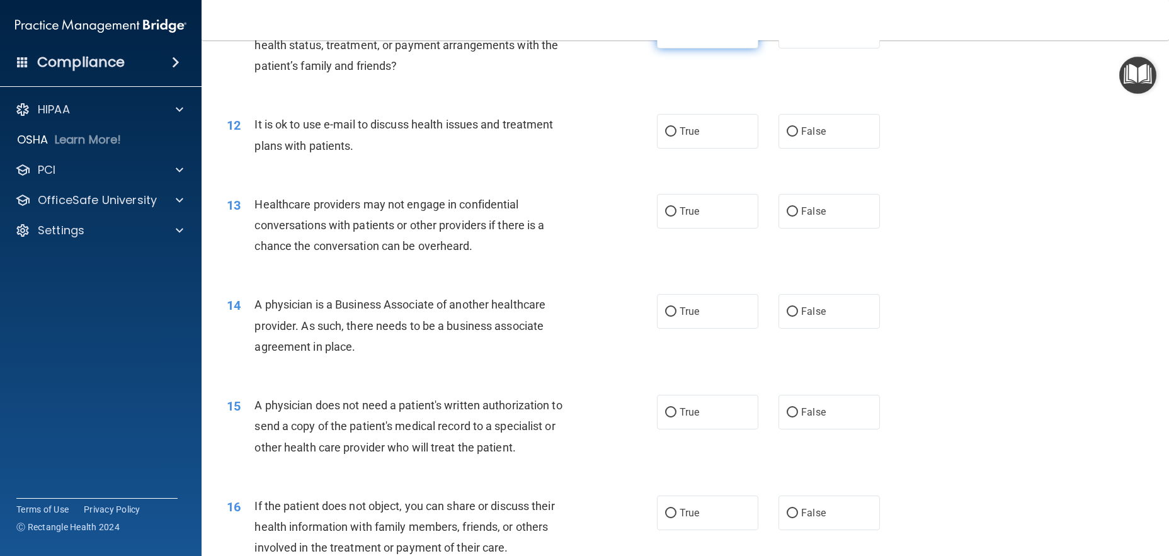
click at [741, 48] on label "True" at bounding box center [707, 31] width 101 height 35
click at [676, 37] on input "True" at bounding box center [670, 31] width 11 height 9
radio input "true"
click at [735, 149] on label "True" at bounding box center [707, 131] width 101 height 35
click at [676, 137] on input "True" at bounding box center [670, 131] width 11 height 9
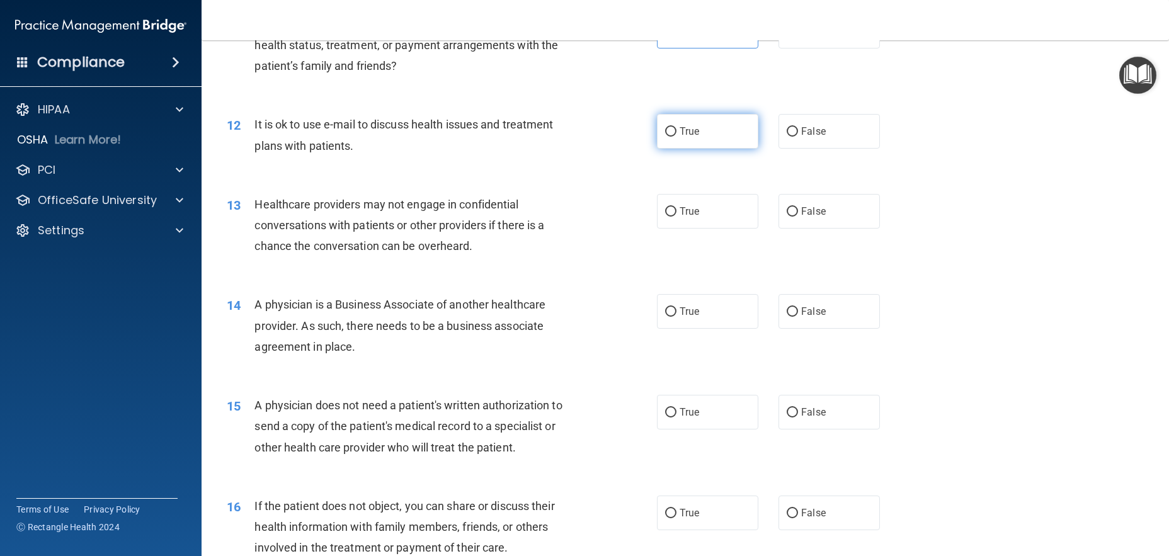
radio input "true"
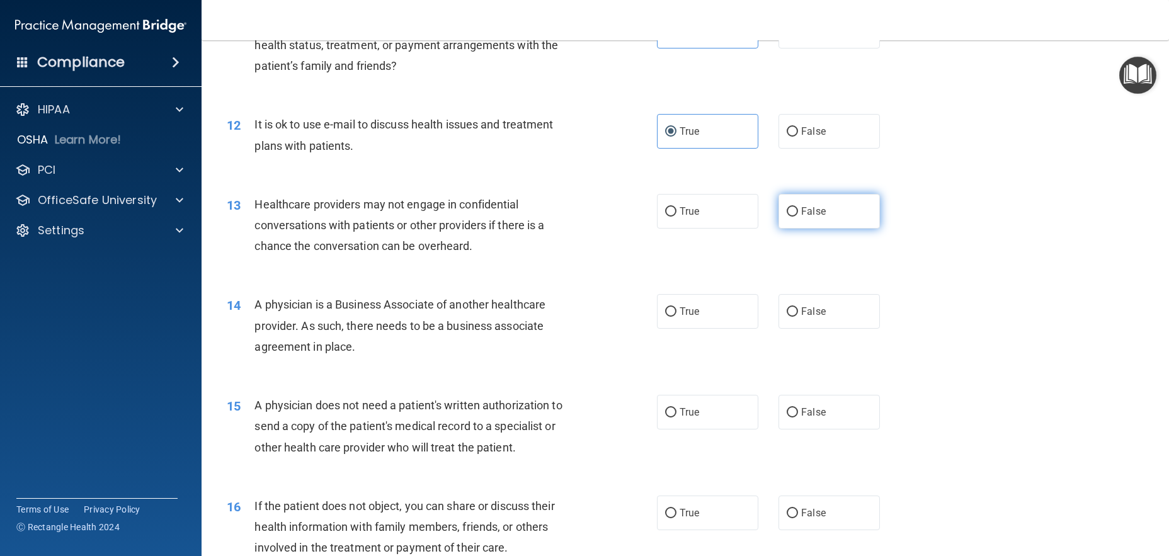
click at [792, 229] on label "False" at bounding box center [828, 211] width 101 height 35
click at [792, 217] on input "False" at bounding box center [792, 211] width 11 height 9
radio input "true"
click at [822, 329] on label "False" at bounding box center [828, 311] width 101 height 35
click at [798, 317] on input "False" at bounding box center [792, 311] width 11 height 9
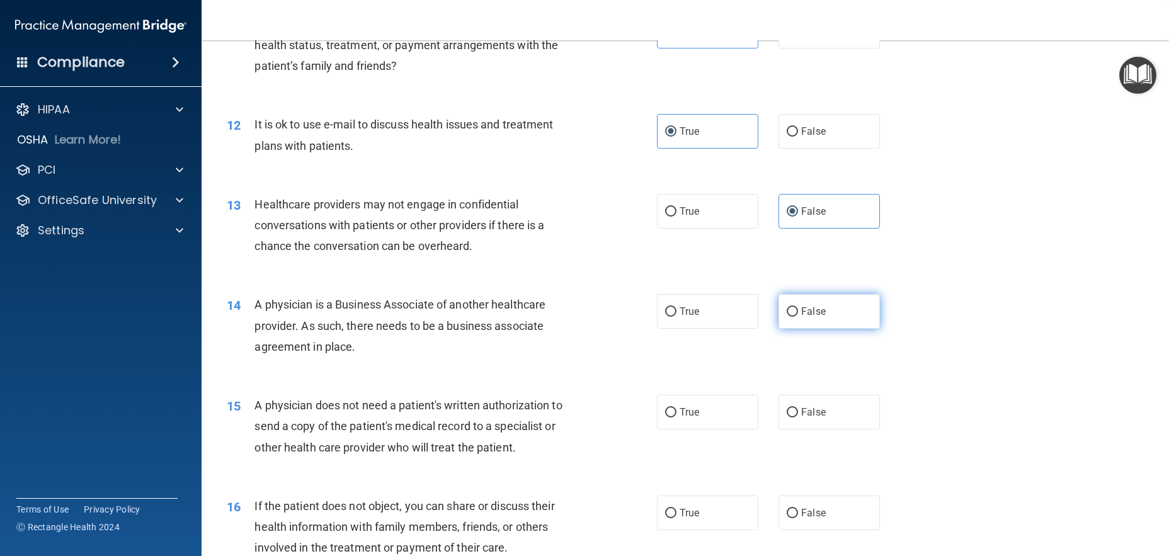
radio input "true"
click at [705, 425] on label "True" at bounding box center [707, 412] width 101 height 35
click at [676, 418] on input "True" at bounding box center [670, 412] width 11 height 9
radio input "true"
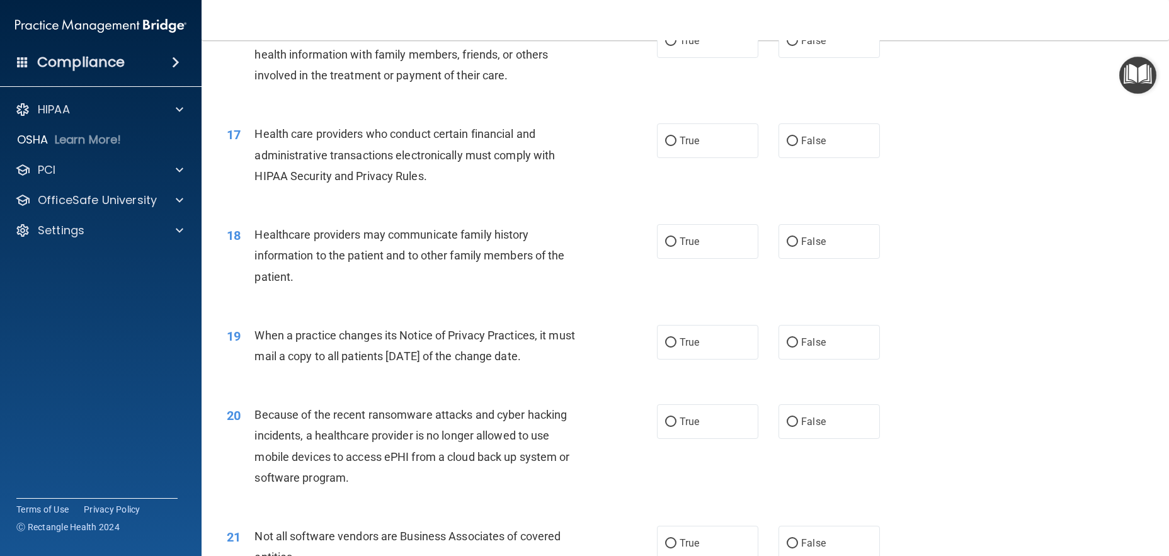
scroll to position [1512, 0]
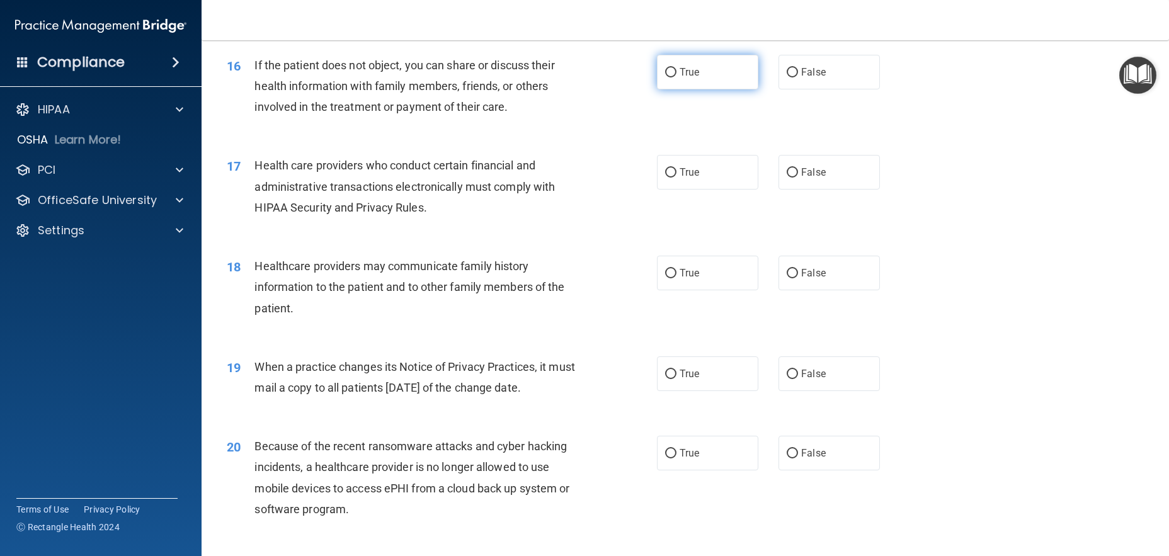
click at [730, 89] on label "True" at bounding box center [707, 72] width 101 height 35
click at [676, 77] on input "True" at bounding box center [670, 72] width 11 height 9
radio input "true"
click at [705, 190] on label "True" at bounding box center [707, 172] width 101 height 35
click at [676, 178] on input "True" at bounding box center [670, 172] width 11 height 9
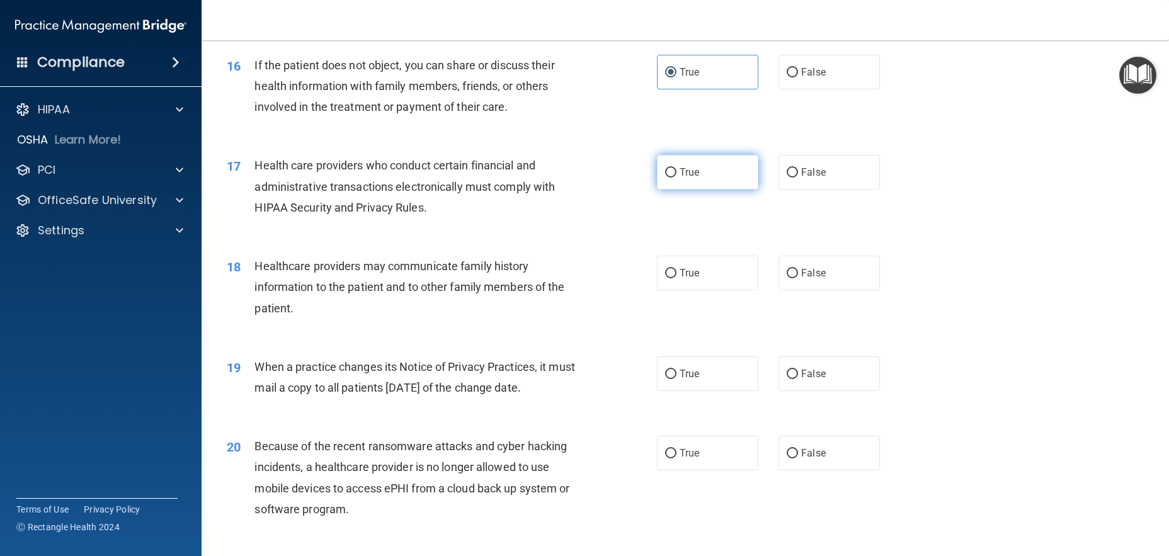
radio input "true"
click at [694, 290] on label "True" at bounding box center [707, 273] width 101 height 35
click at [676, 278] on input "True" at bounding box center [670, 273] width 11 height 9
radio input "true"
click at [794, 391] on label "False" at bounding box center [828, 373] width 101 height 35
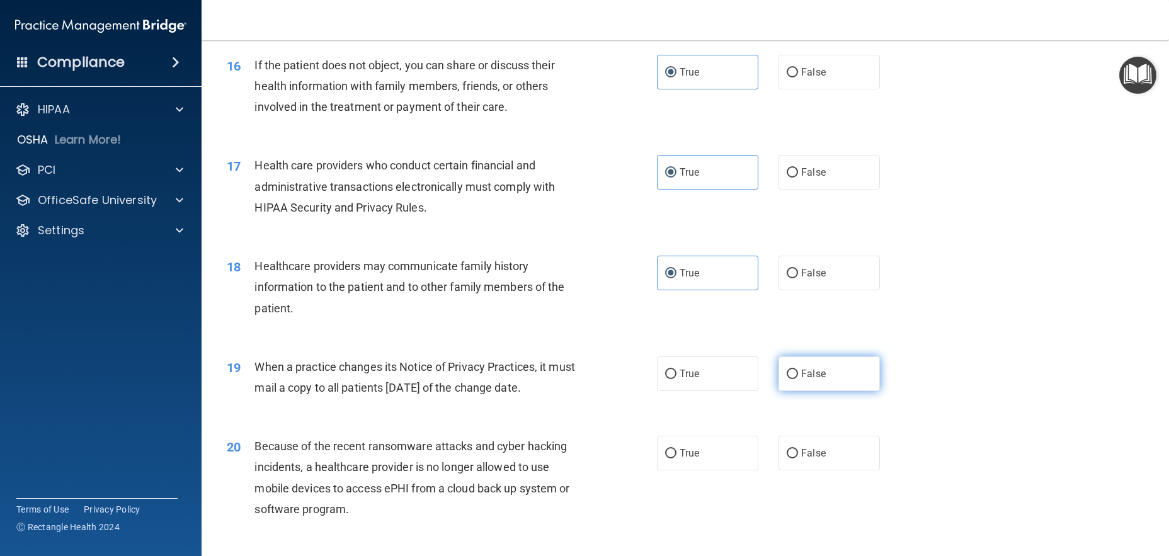
click at [794, 379] on input "False" at bounding box center [792, 374] width 11 height 9
radio input "true"
click at [826, 470] on label "False" at bounding box center [828, 453] width 101 height 35
click at [798, 458] on input "False" at bounding box center [792, 453] width 11 height 9
radio input "true"
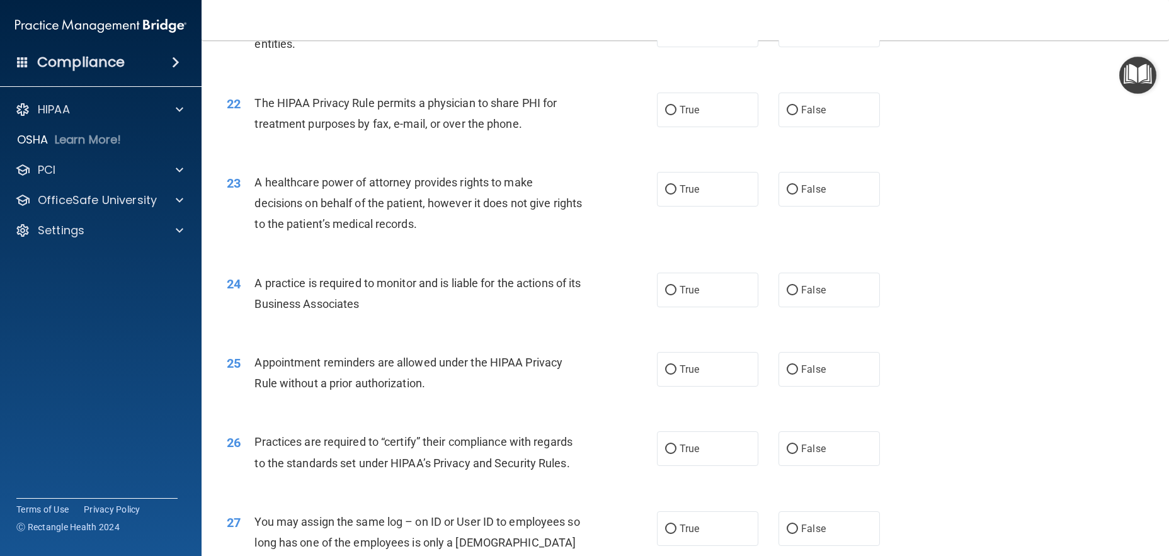
scroll to position [2078, 0]
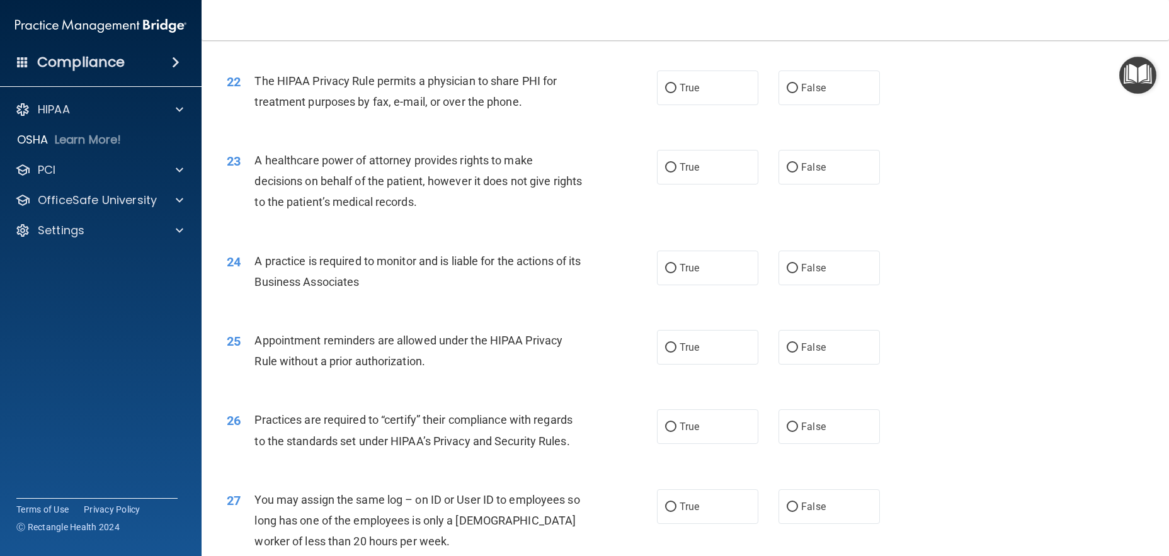
click at [735, 54] on div "21 Not all software vendors are Business Associates of covered entities. True F…" at bounding box center [685, 14] width 936 height 79
click at [729, 25] on label "True" at bounding box center [707, 8] width 101 height 35
click at [676, 13] on input "True" at bounding box center [670, 8] width 11 height 9
radio input "true"
click at [729, 105] on label "True" at bounding box center [707, 88] width 101 height 35
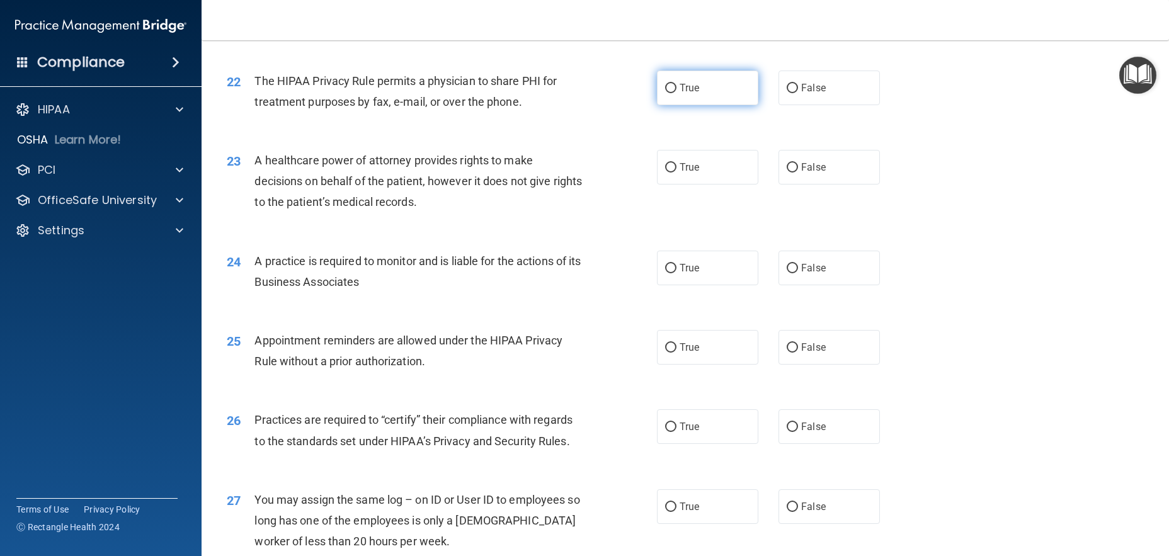
click at [676, 93] on input "True" at bounding box center [670, 88] width 11 height 9
radio input "true"
click at [842, 185] on label "False" at bounding box center [828, 167] width 101 height 35
click at [798, 173] on input "False" at bounding box center [792, 167] width 11 height 9
radio input "true"
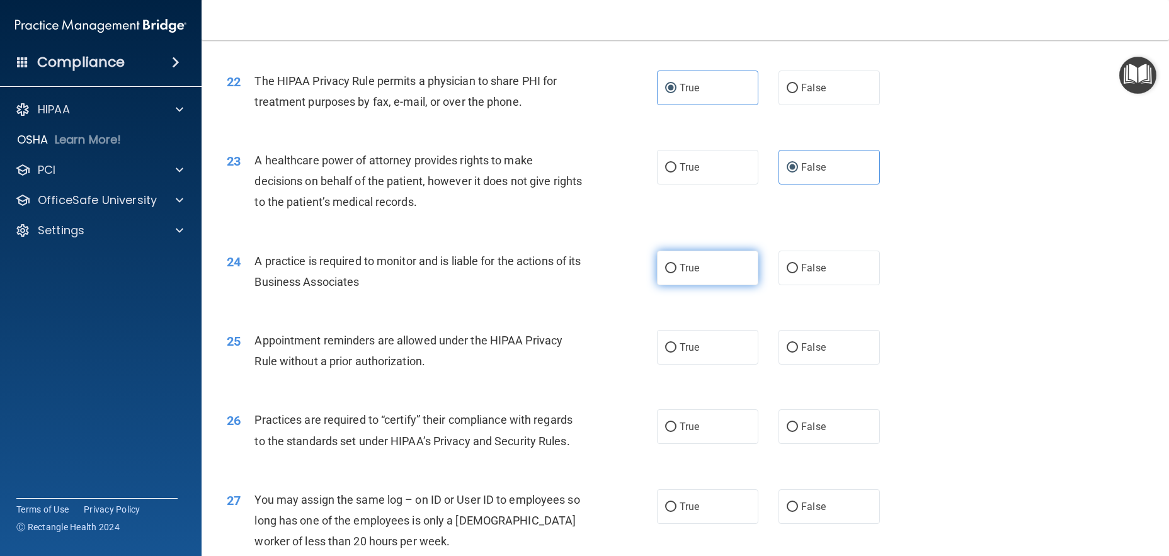
click at [704, 285] on label "True" at bounding box center [707, 268] width 101 height 35
click at [676, 273] on input "True" at bounding box center [670, 268] width 11 height 9
radio input "true"
click at [702, 365] on label "True" at bounding box center [707, 347] width 101 height 35
click at [676, 353] on input "True" at bounding box center [670, 347] width 11 height 9
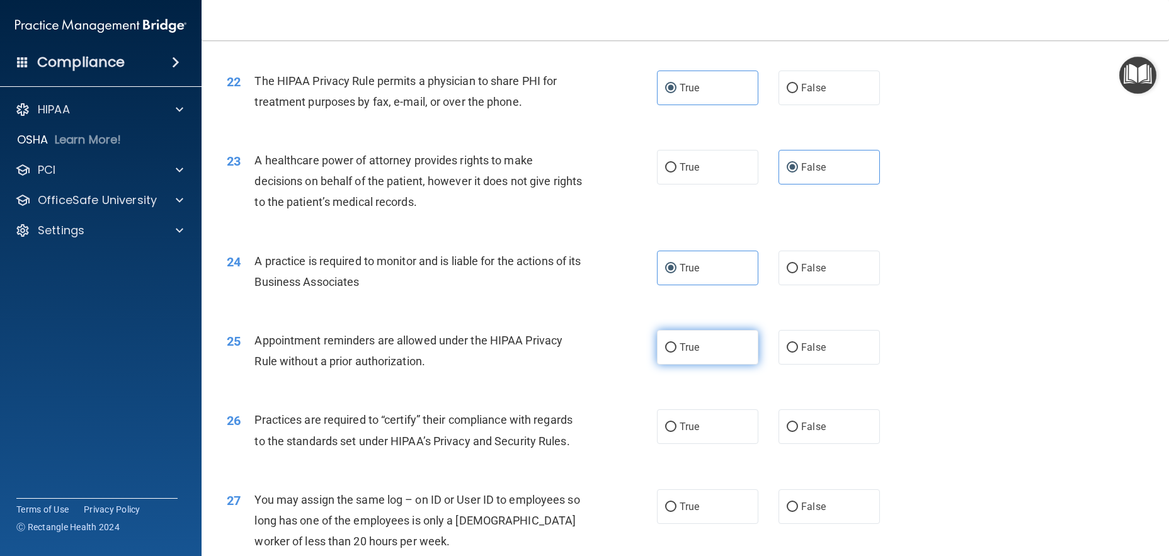
radio input "true"
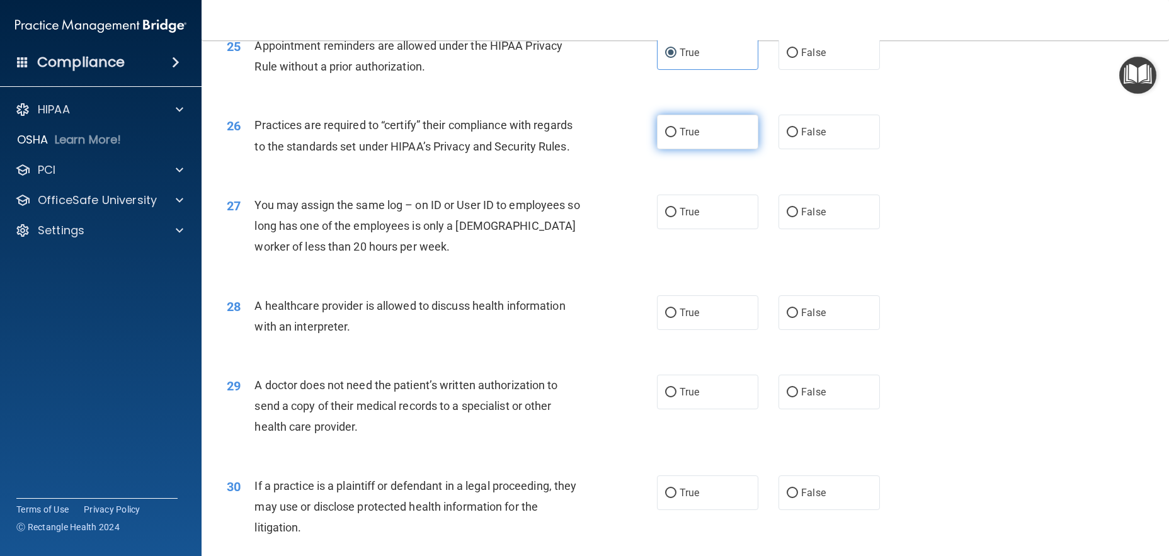
scroll to position [2456, 0]
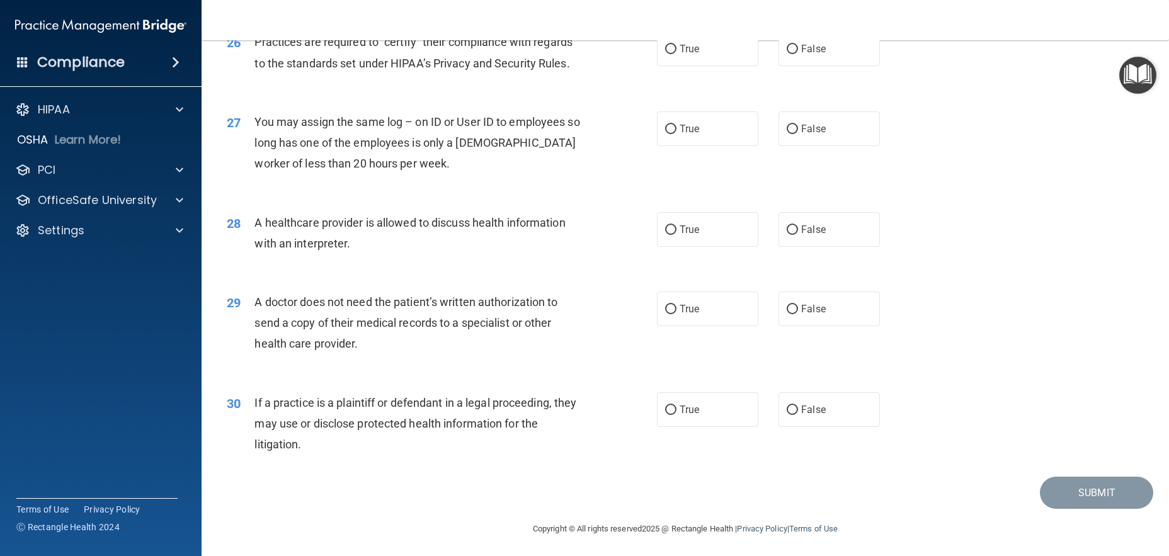
click at [816, 95] on div "26 Practices are required to “certify” their compliance with regards to the sta…" at bounding box center [685, 55] width 936 height 79
click at [816, 66] on label "False" at bounding box center [828, 48] width 101 height 35
click at [798, 54] on input "False" at bounding box center [792, 49] width 11 height 9
radio input "true"
click at [824, 146] on label "False" at bounding box center [828, 128] width 101 height 35
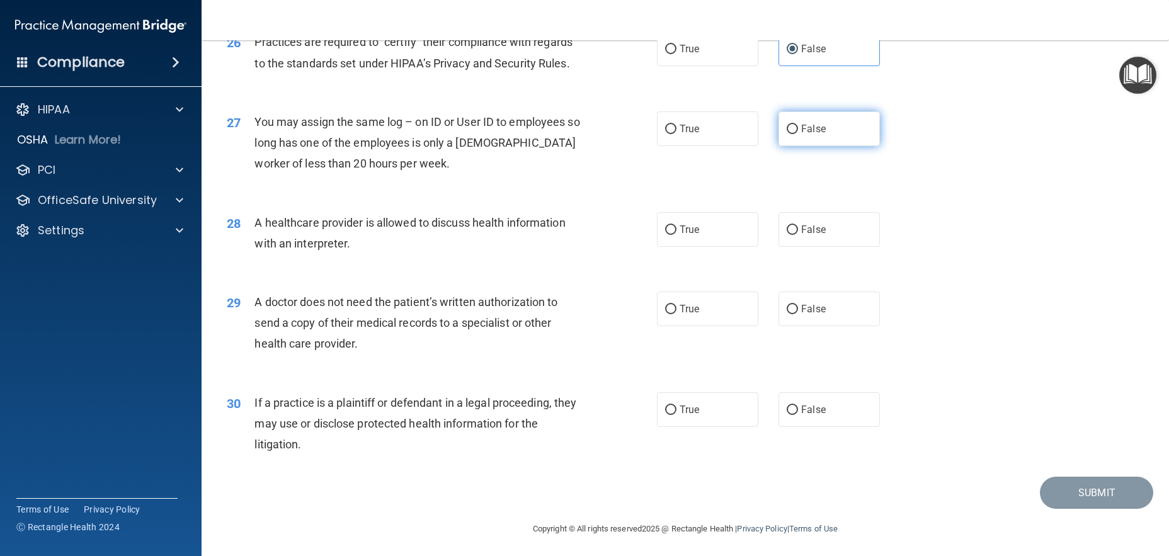
click at [798, 134] on input "False" at bounding box center [792, 129] width 11 height 9
radio input "true"
click at [742, 247] on label "True" at bounding box center [707, 229] width 101 height 35
click at [676, 235] on input "True" at bounding box center [670, 229] width 11 height 9
radio input "true"
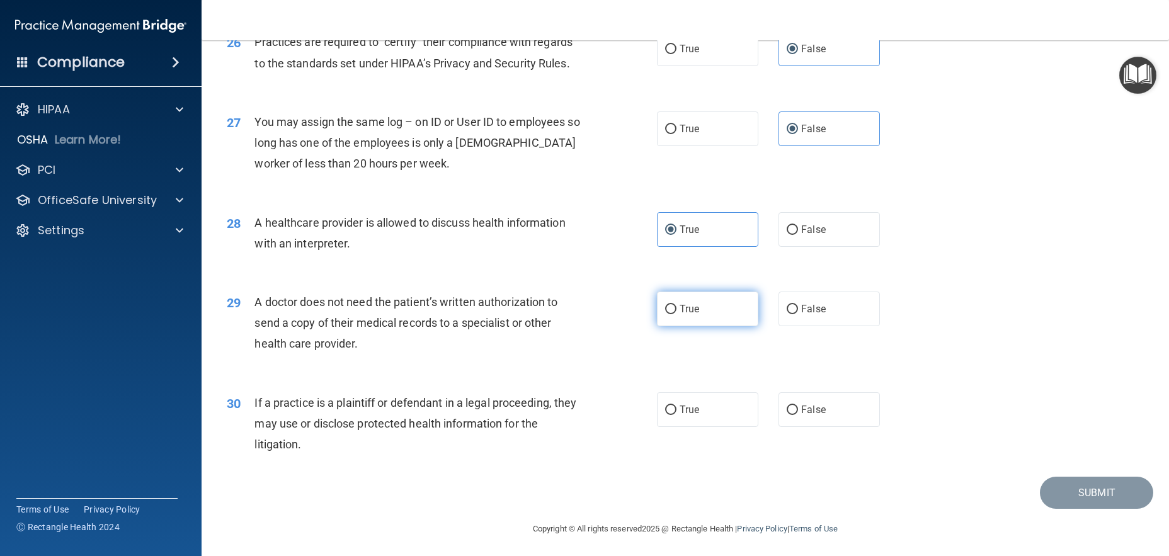
click at [738, 326] on label "True" at bounding box center [707, 309] width 101 height 35
click at [676, 314] on input "True" at bounding box center [670, 309] width 11 height 9
radio input "true"
click at [709, 427] on label "True" at bounding box center [707, 409] width 101 height 35
click at [676, 415] on input "True" at bounding box center [670, 410] width 11 height 9
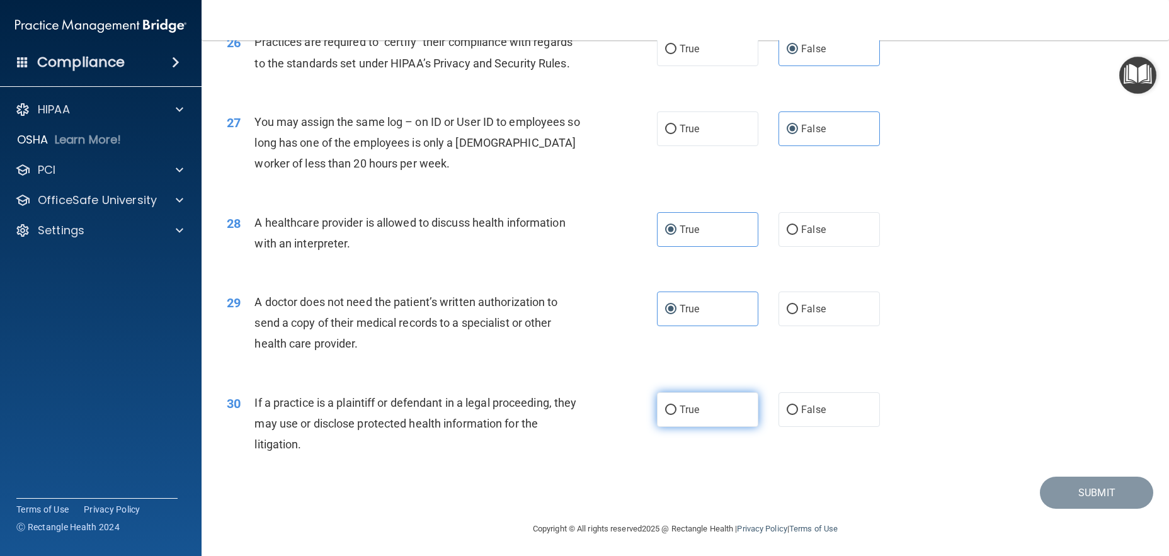
radio input "true"
click at [1099, 509] on button "Submit" at bounding box center [1096, 493] width 113 height 32
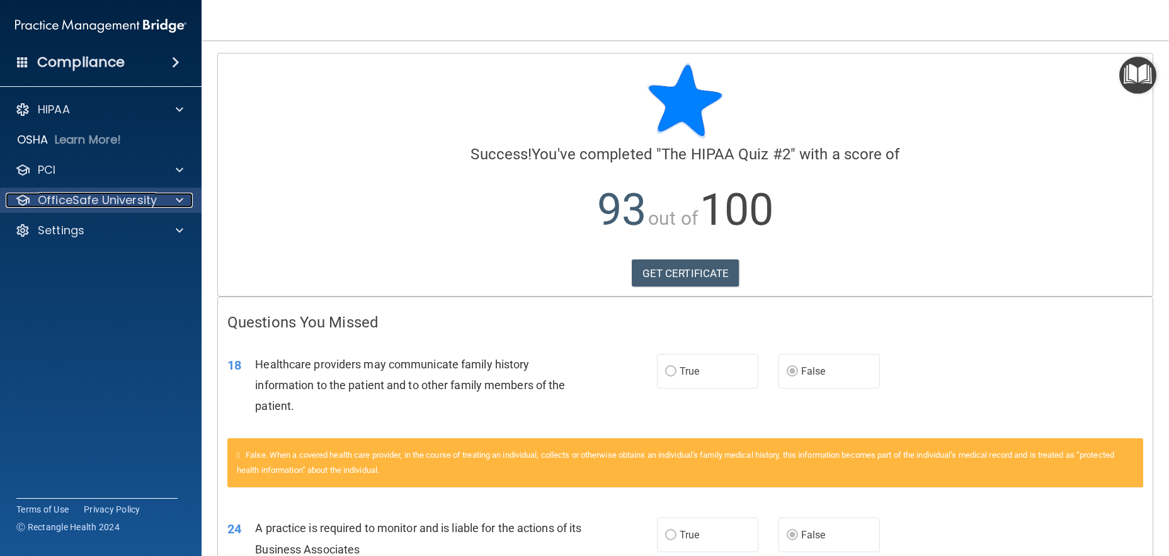
click at [83, 207] on p "OfficeSafe University" at bounding box center [97, 200] width 119 height 15
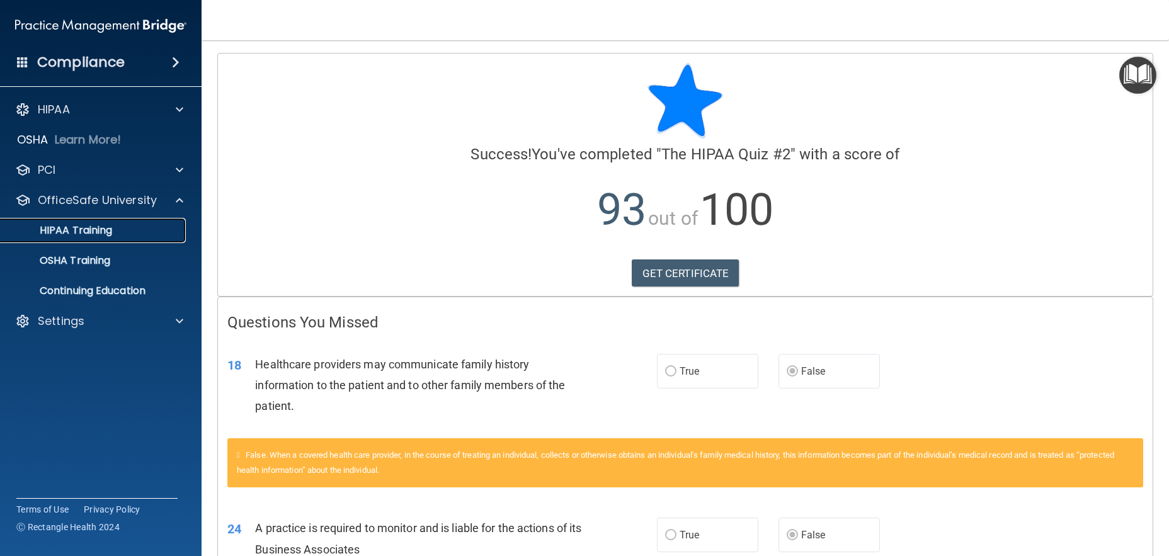
click at [87, 227] on p "HIPAA Training" at bounding box center [60, 230] width 104 height 13
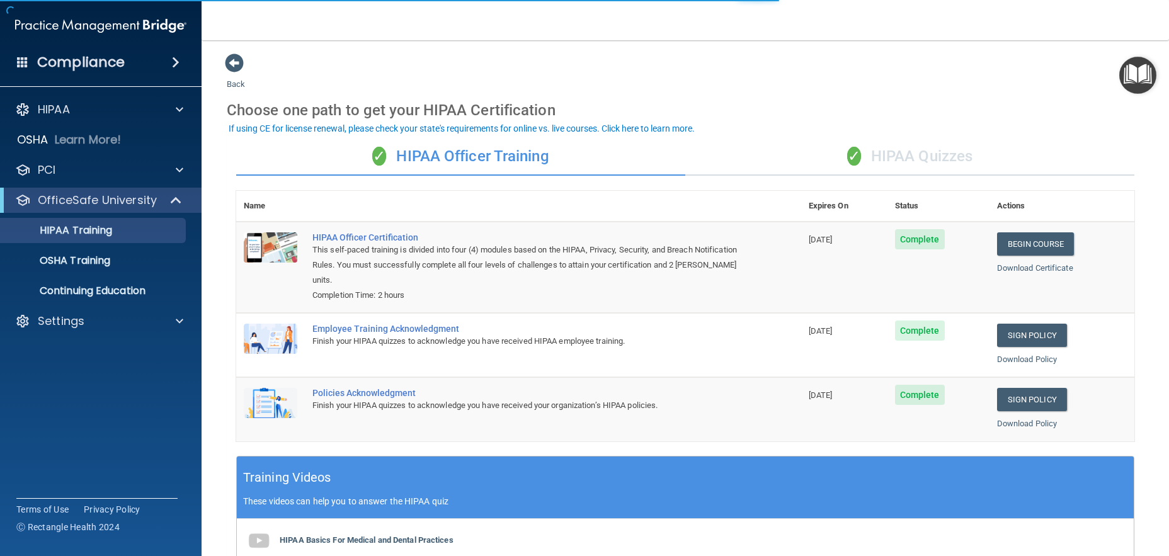
click at [810, 153] on div "✓ HIPAA Quizzes" at bounding box center [909, 157] width 449 height 38
